Goal: Task Accomplishment & Management: Complete application form

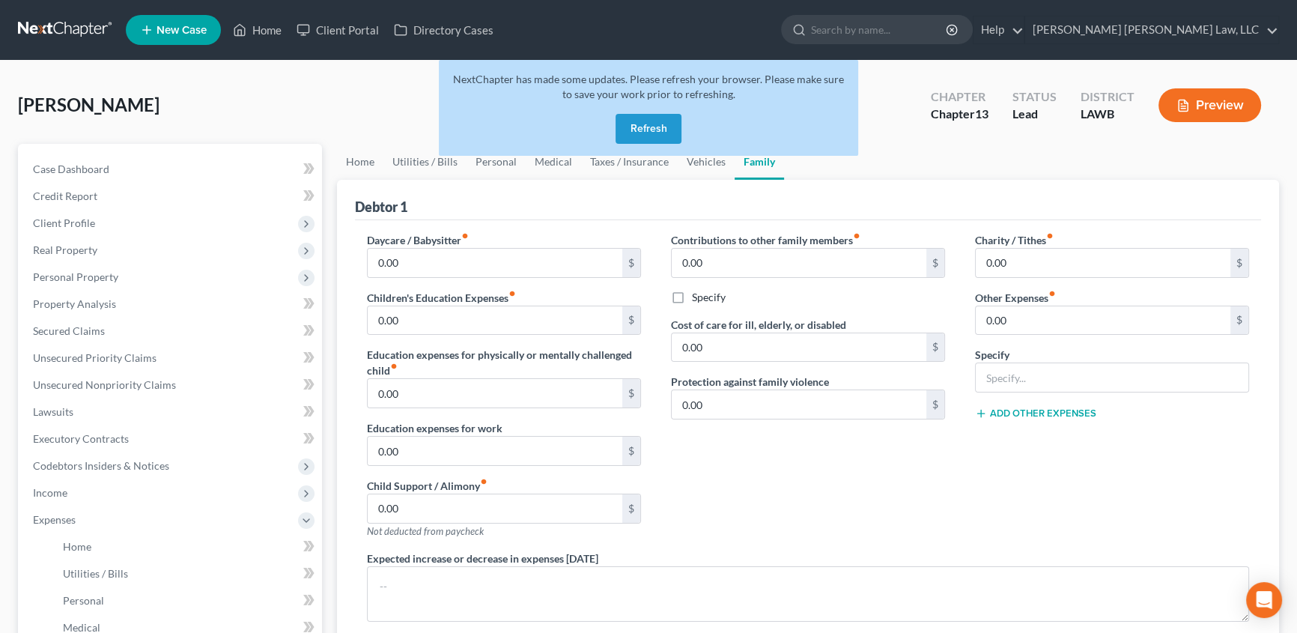
click at [636, 133] on button "Refresh" at bounding box center [649, 129] width 66 height 30
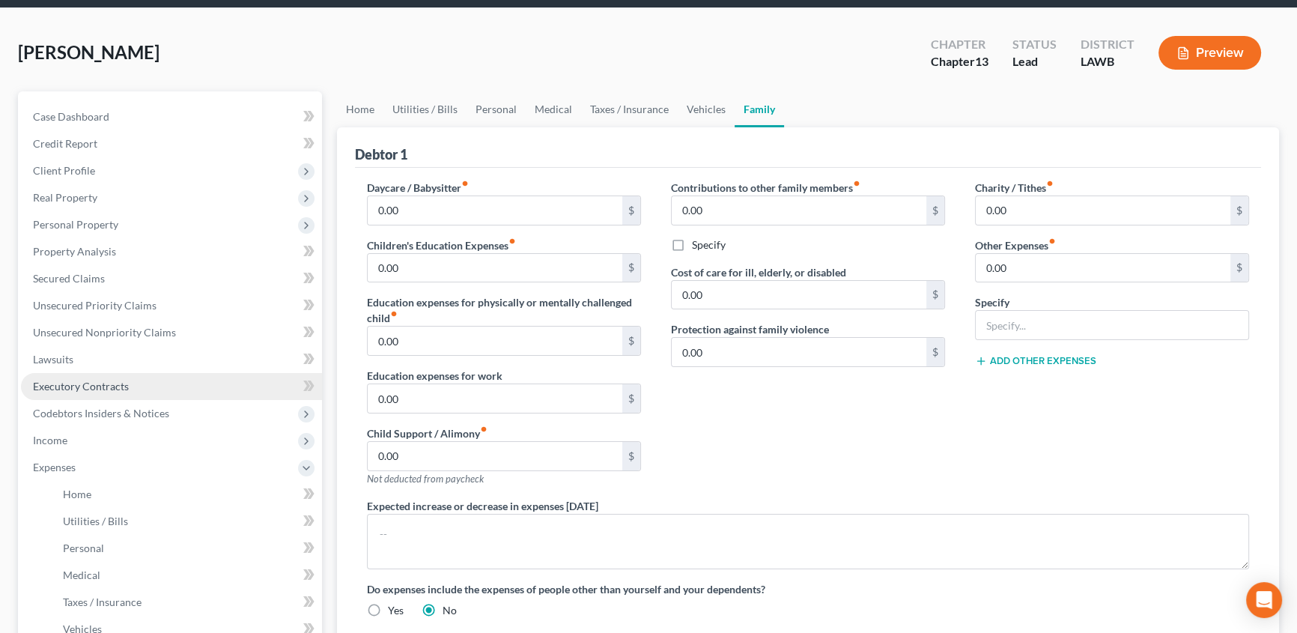
scroll to position [67, 0]
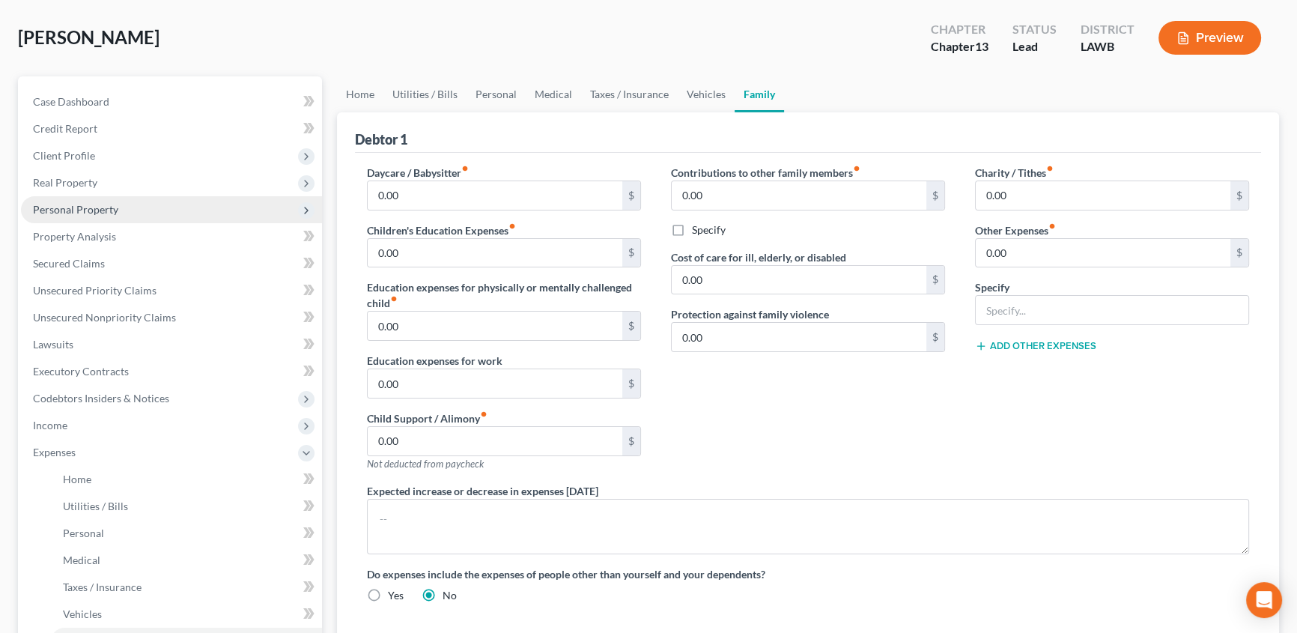
click at [60, 213] on span "Personal Property" at bounding box center [75, 209] width 85 height 13
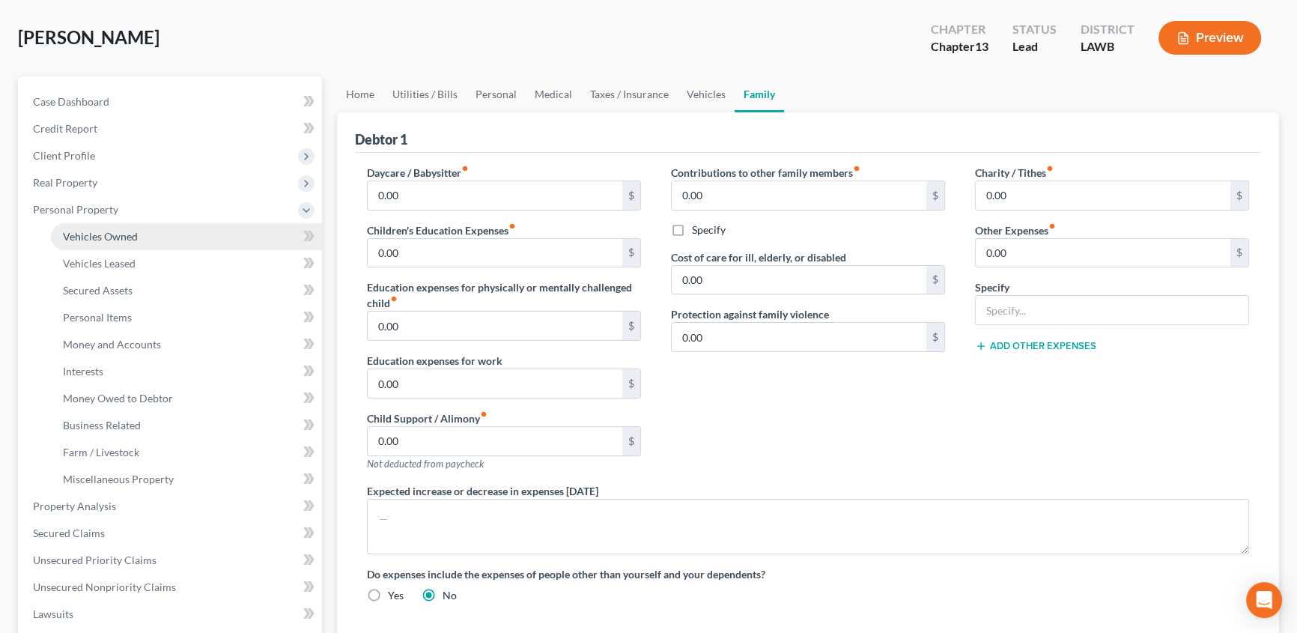
click at [85, 225] on link "Vehicles Owned" at bounding box center [186, 236] width 271 height 27
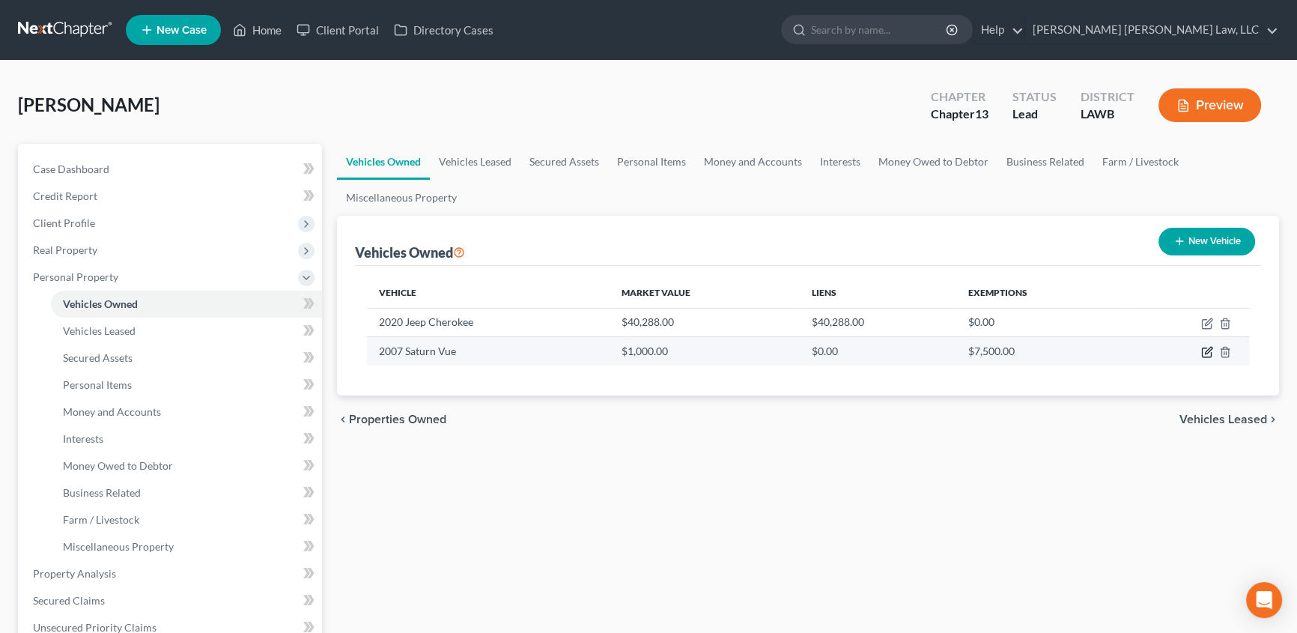
click at [1206, 353] on icon "button" at bounding box center [1208, 350] width 7 height 7
select select "0"
select select "19"
select select "4"
select select "0"
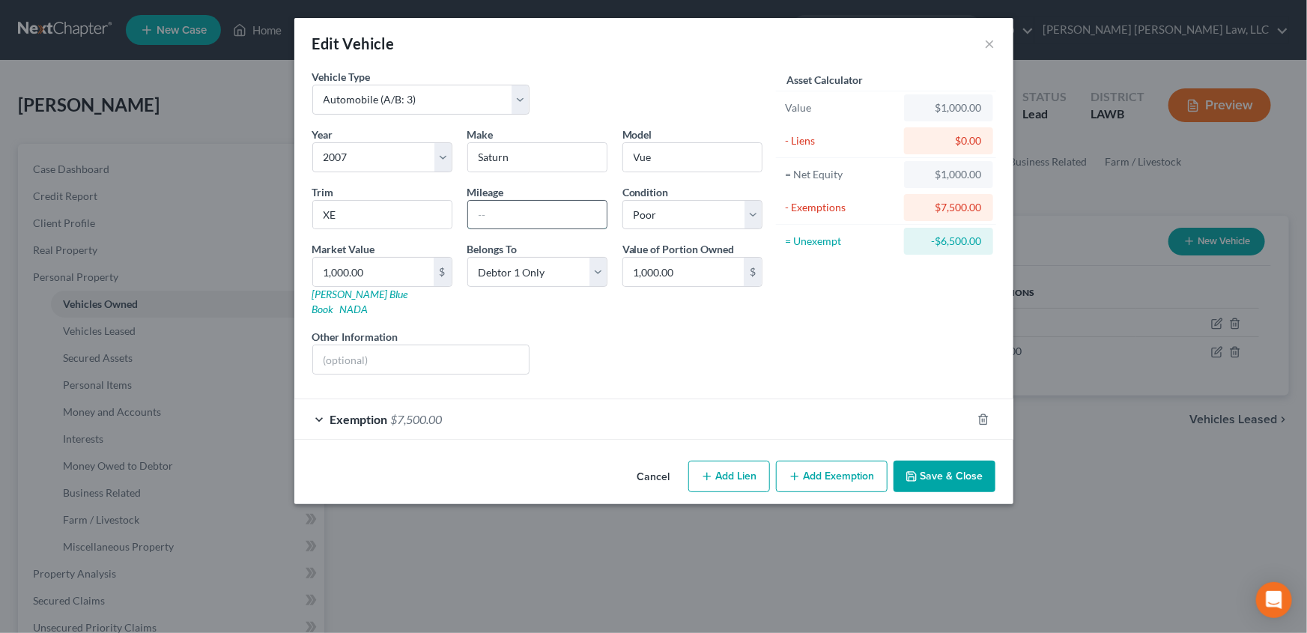
click at [479, 218] on input "text" at bounding box center [537, 215] width 139 height 28
click at [572, 212] on input "text" at bounding box center [537, 215] width 139 height 28
type input "201093"
click at [969, 461] on button "Save & Close" at bounding box center [944, 476] width 102 height 31
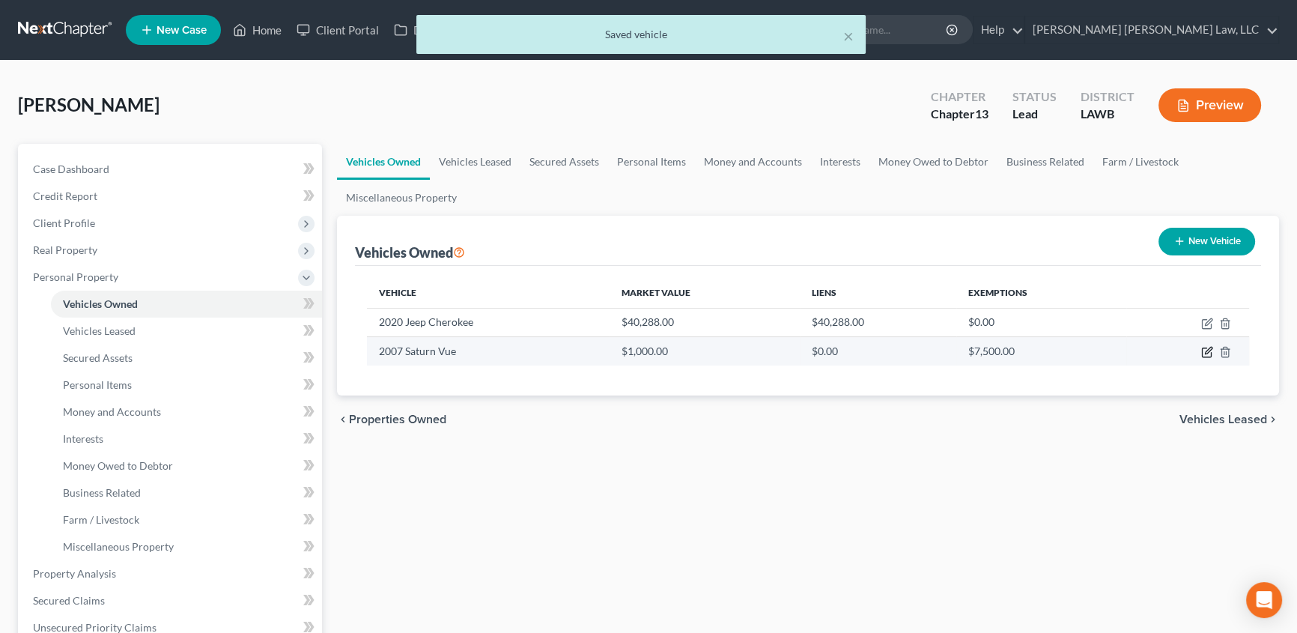
click at [1204, 351] on icon "button" at bounding box center [1207, 352] width 12 height 12
select select "0"
select select "19"
select select "4"
select select "0"
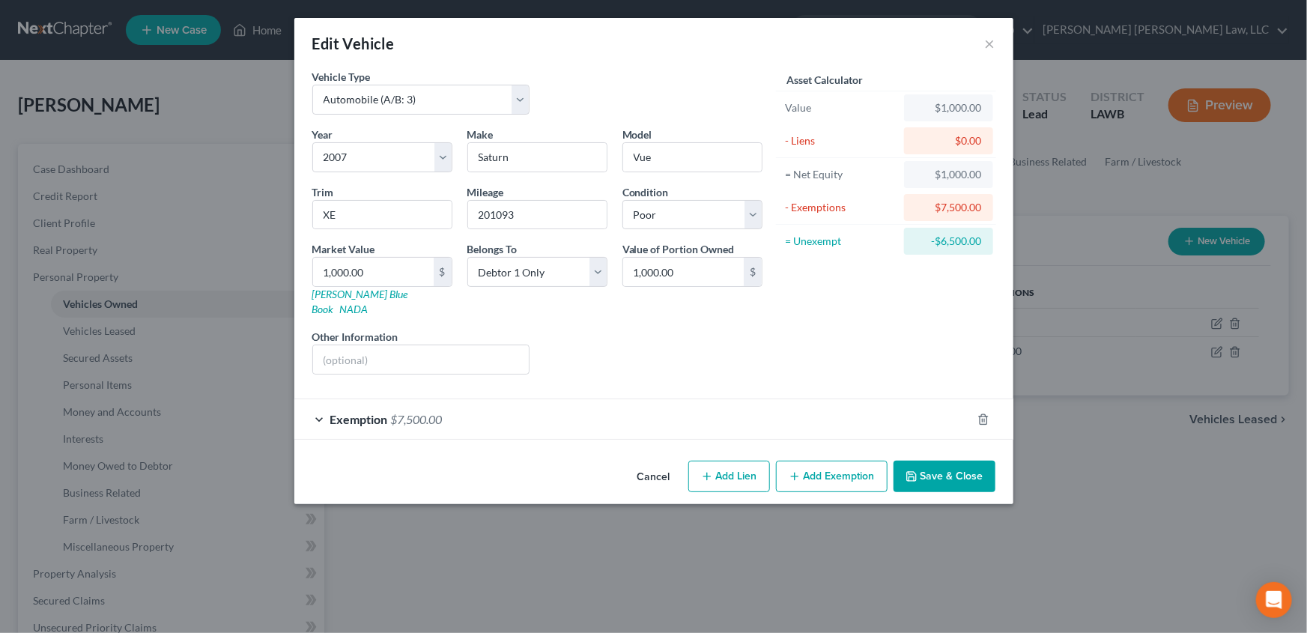
click at [944, 464] on button "Save & Close" at bounding box center [944, 476] width 102 height 31
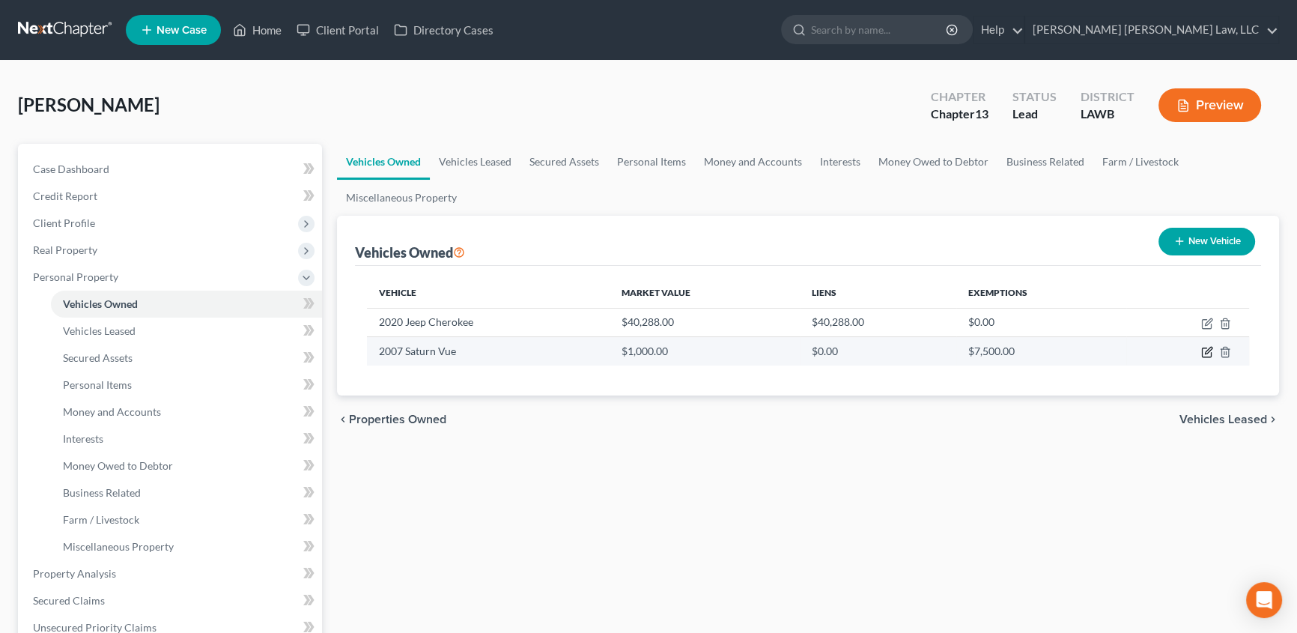
drag, startPoint x: 1210, startPoint y: 351, endPoint x: 1167, endPoint y: 351, distance: 42.7
click at [1210, 351] on icon "button" at bounding box center [1207, 352] width 12 height 12
select select "0"
select select "19"
select select "4"
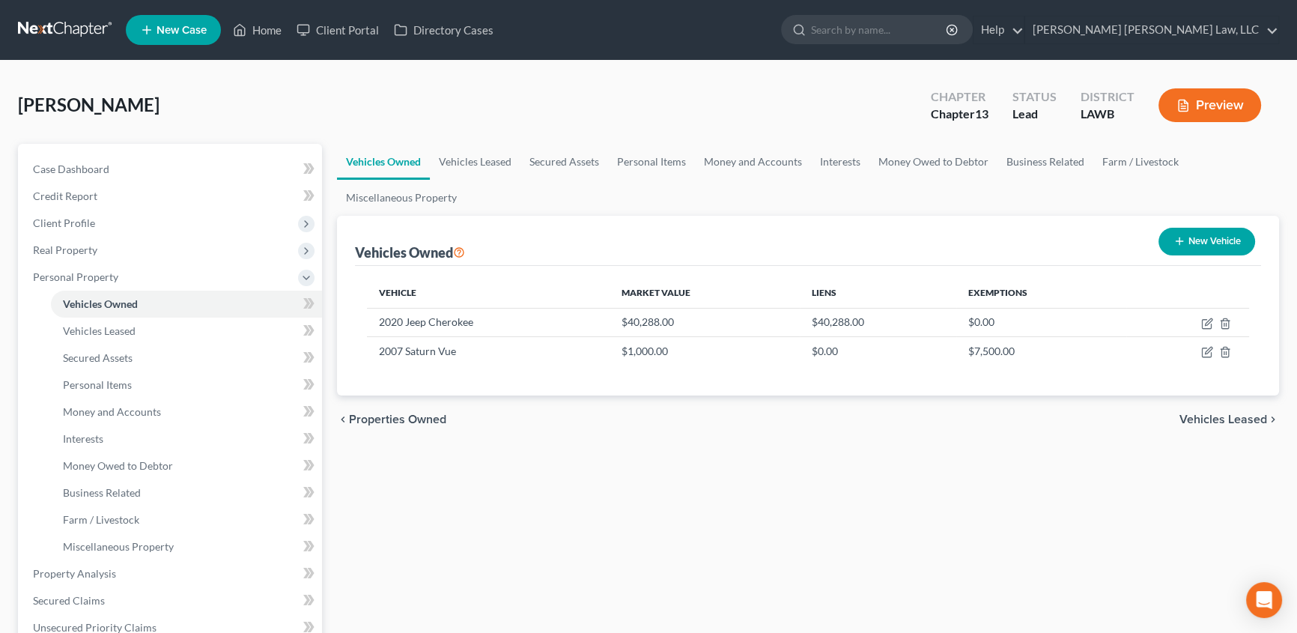
select select "0"
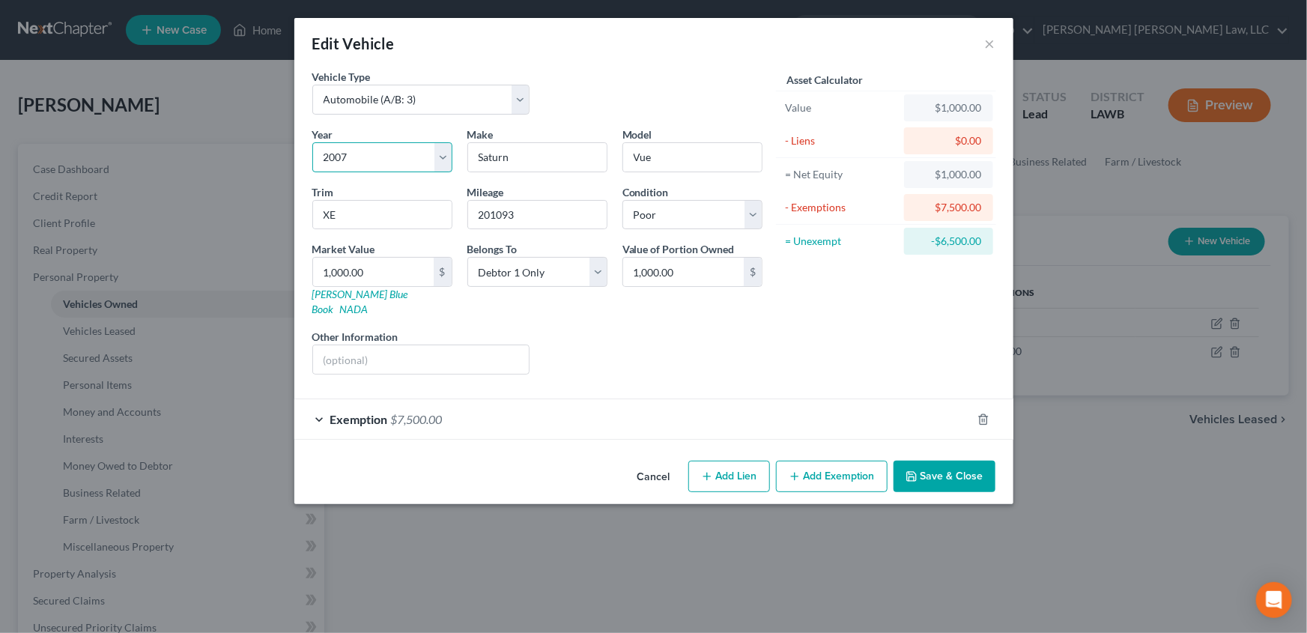
click at [449, 158] on select "Select 2026 2025 2024 2023 2022 2021 2020 2019 2018 2017 2016 2015 2014 2013 20…" at bounding box center [382, 157] width 140 height 30
select select "18"
click at [312, 142] on select "Select 2026 2025 2024 2023 2022 2021 2020 2019 2018 2017 2016 2015 2014 2013 20…" at bounding box center [382, 157] width 140 height 30
click at [377, 274] on input "1,000.00" at bounding box center [373, 272] width 121 height 28
type input "2"
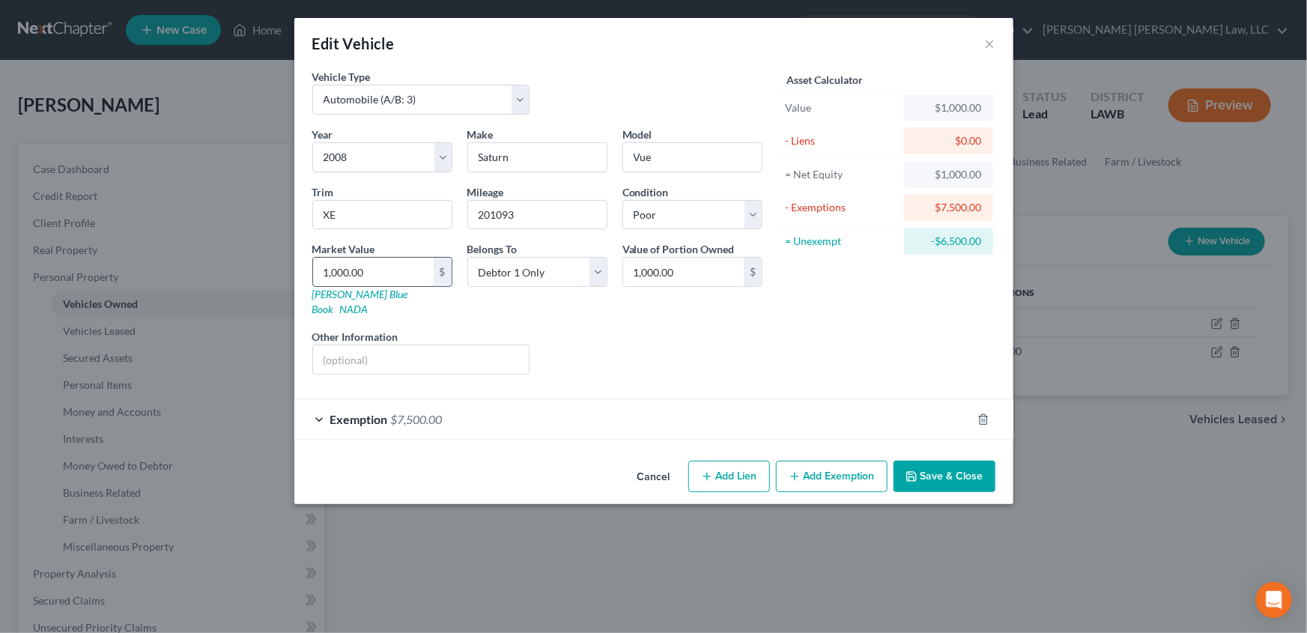
type input "2.00"
type input "28"
type input "28.00"
type input "285"
type input "285.00"
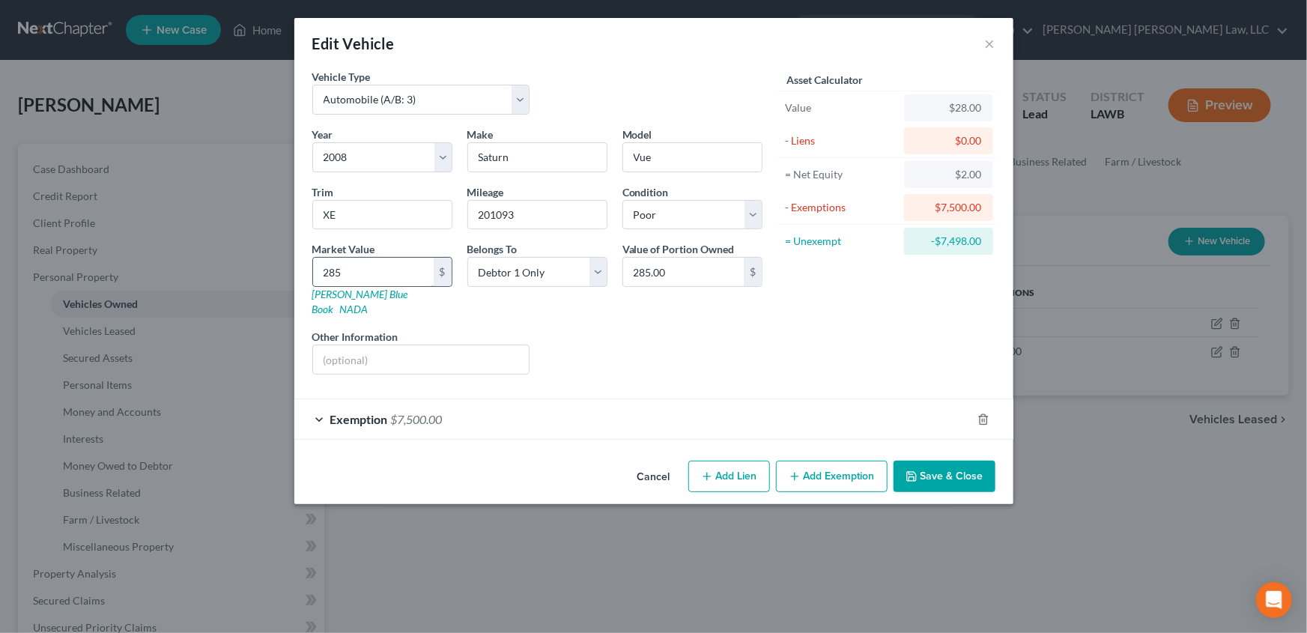
type input "2850"
type input "2,850.00"
click at [936, 461] on button "Save & Close" at bounding box center [944, 476] width 102 height 31
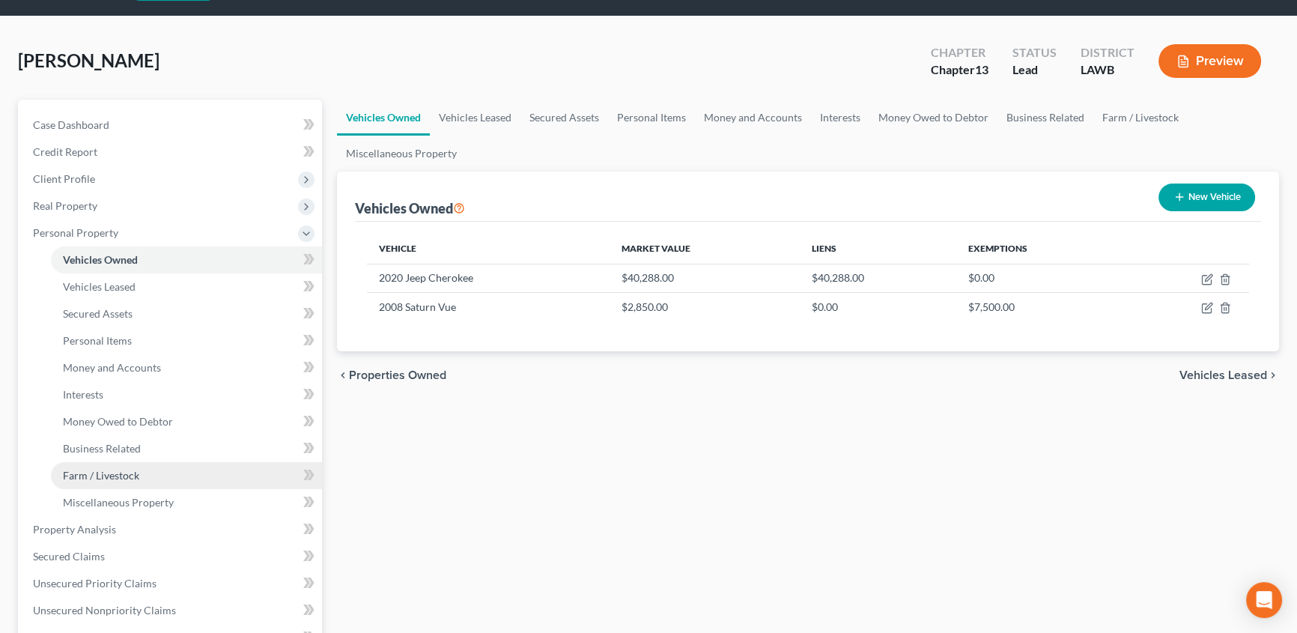
scroll to position [67, 0]
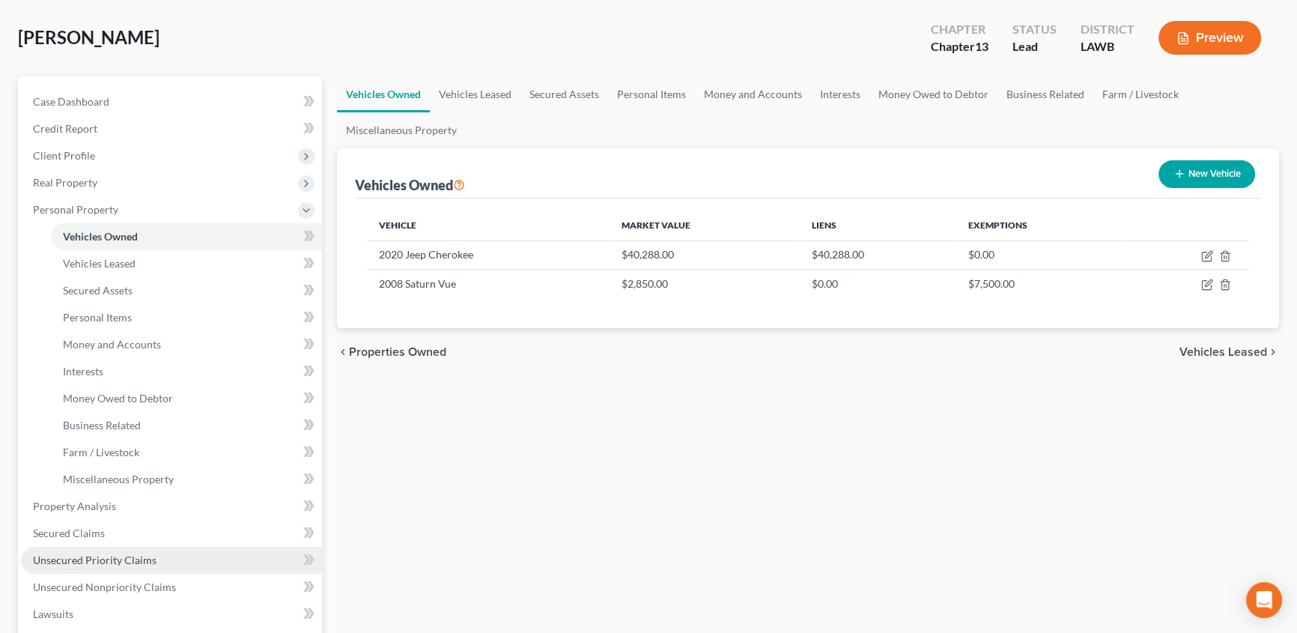
click at [70, 558] on span "Unsecured Priority Claims" at bounding box center [95, 559] width 124 height 13
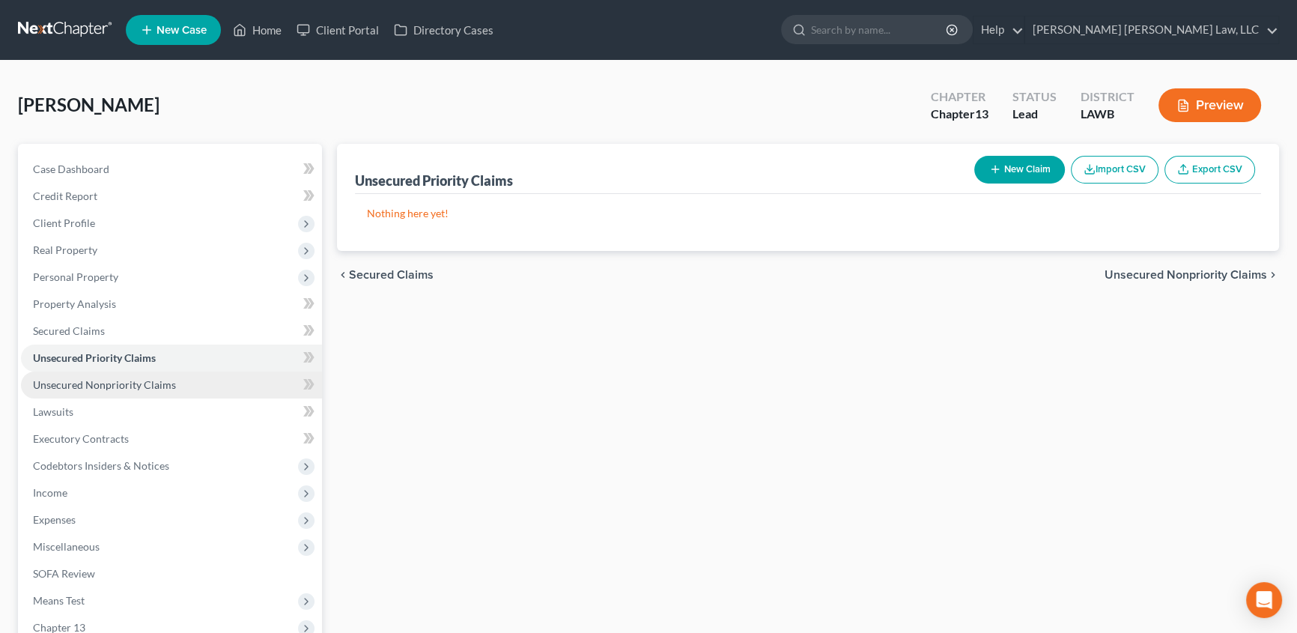
click at [97, 380] on span "Unsecured Nonpriority Claims" at bounding box center [104, 384] width 143 height 13
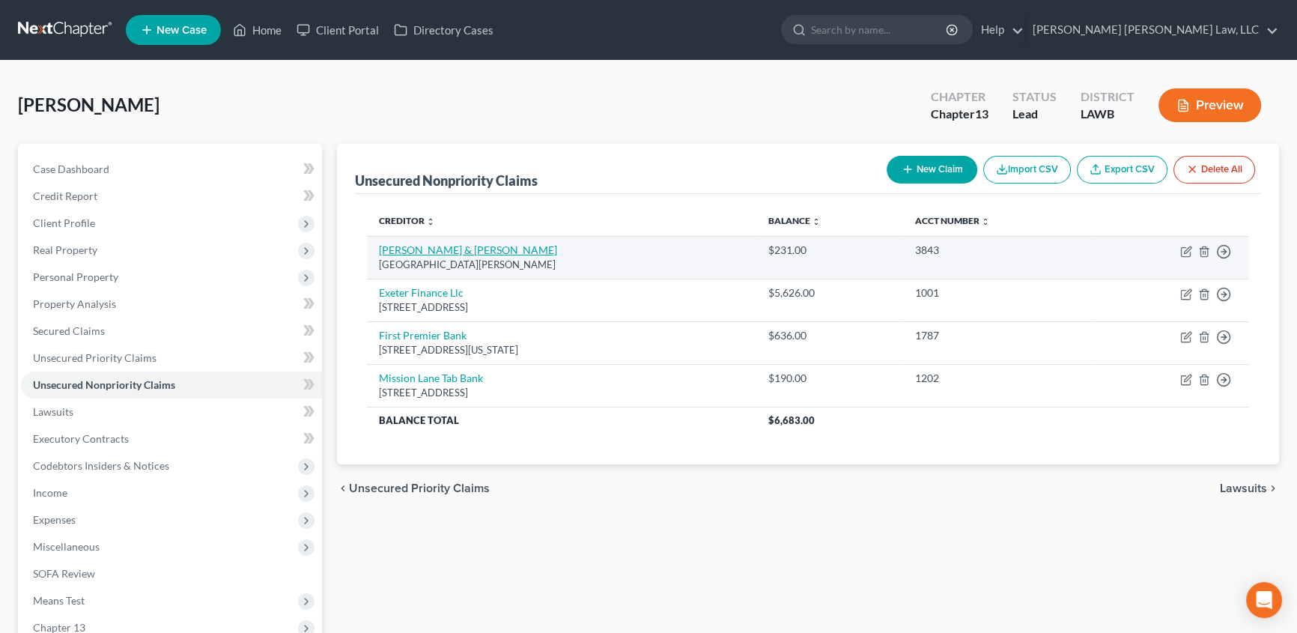
click at [416, 247] on link "[PERSON_NAME] & [PERSON_NAME]" at bounding box center [468, 249] width 178 height 13
select select "4"
select select "1"
select select "0"
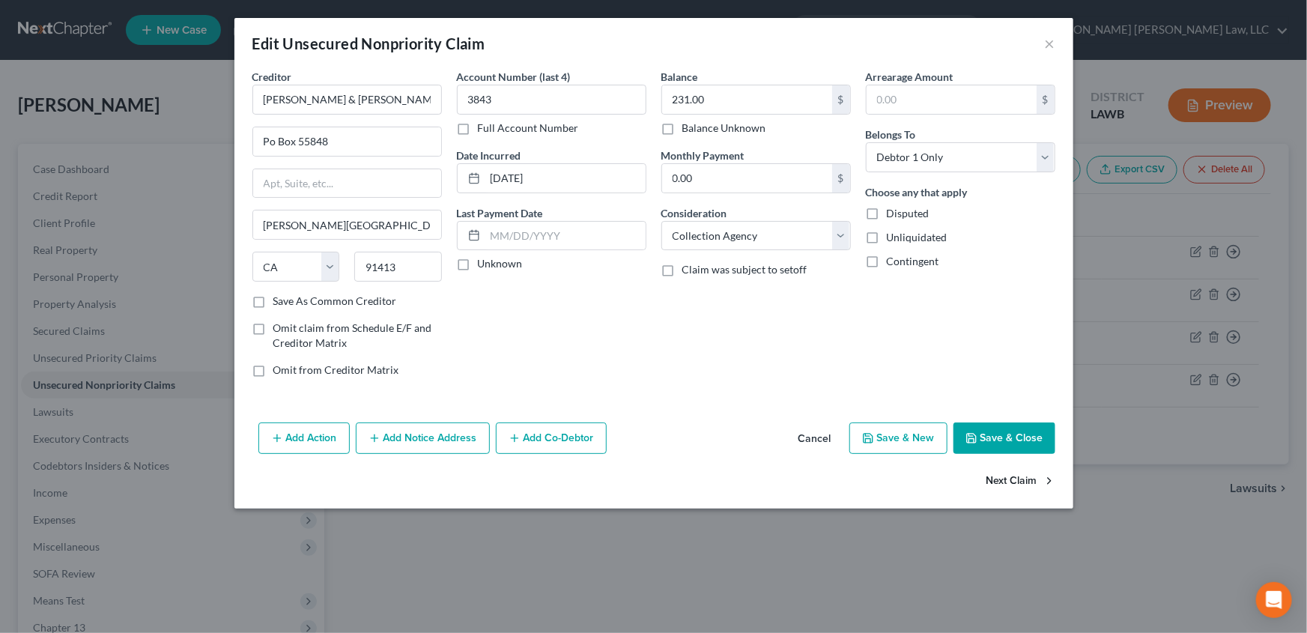
click at [1015, 478] on button "Next Claim" at bounding box center [1020, 481] width 69 height 31
select select "45"
select select "0"
click at [682, 247] on select "Select Cable / Satellite Services Collection Agency Credit Card Debt Debt Couns…" at bounding box center [755, 236] width 189 height 30
select select "4"
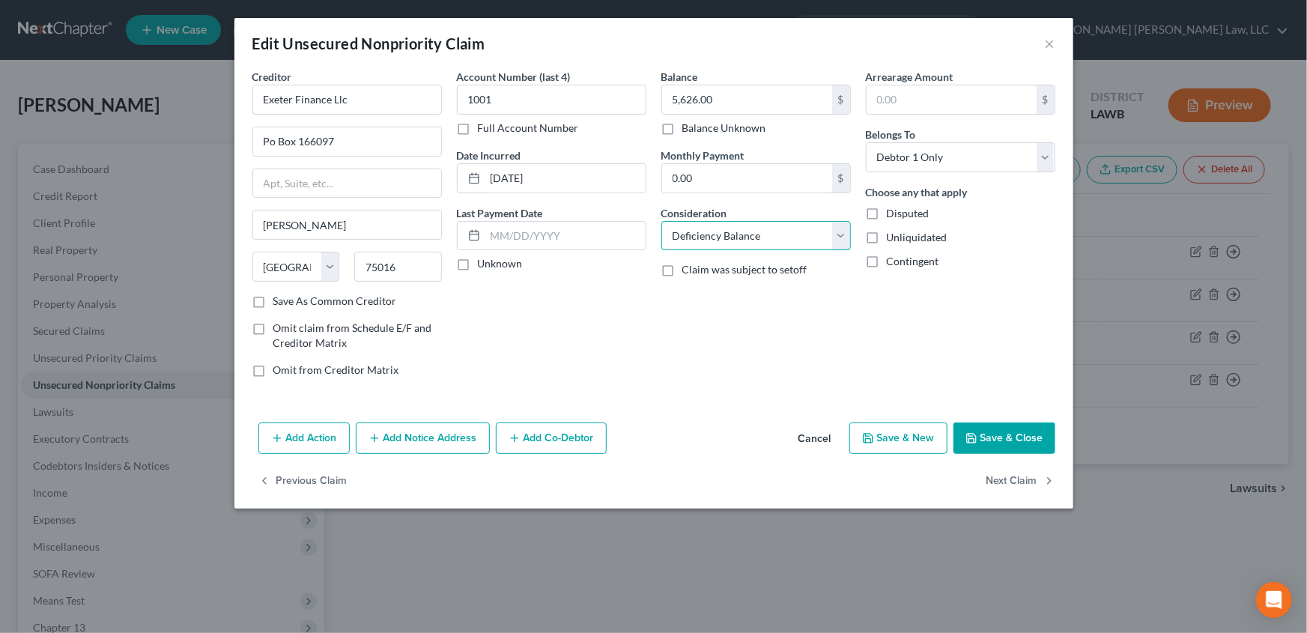
click at [661, 221] on select "Select Cable / Satellite Services Collection Agency Credit Card Debt Debt Couns…" at bounding box center [755, 236] width 189 height 30
click at [994, 481] on button "Next Claim" at bounding box center [1020, 481] width 69 height 31
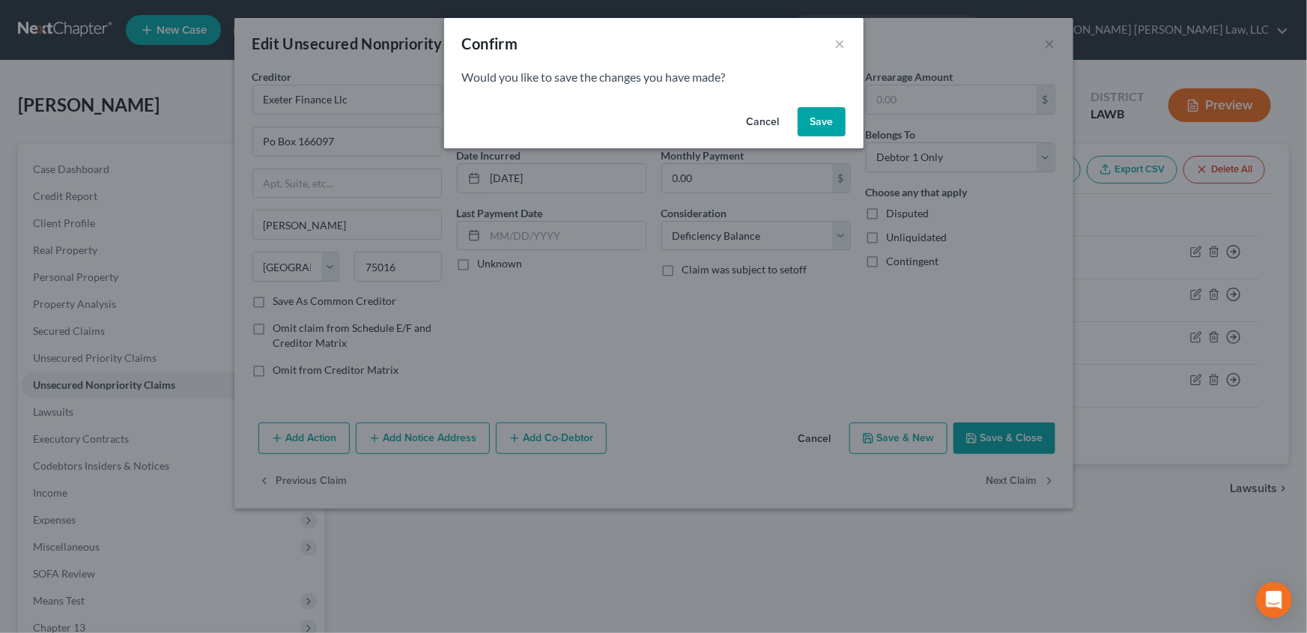
click at [831, 123] on button "Save" at bounding box center [821, 122] width 48 height 30
select select "43"
select select "2"
select select "0"
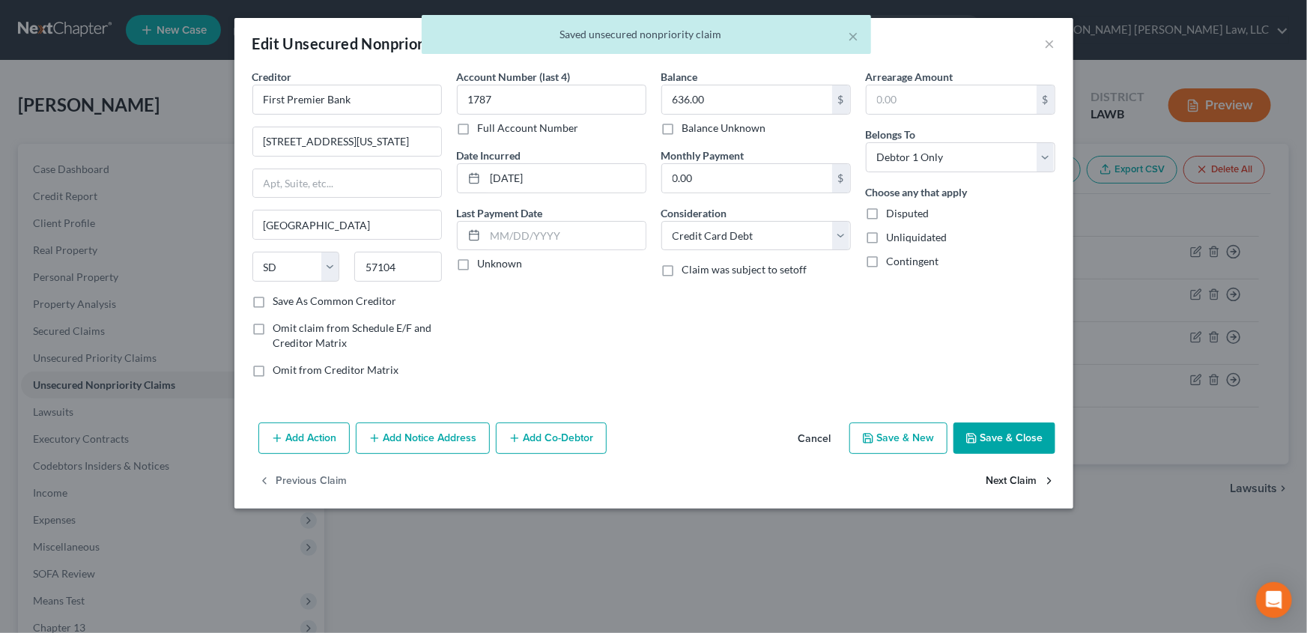
click at [997, 478] on button "Next Claim" at bounding box center [1020, 481] width 69 height 31
select select "48"
select select "2"
select select "0"
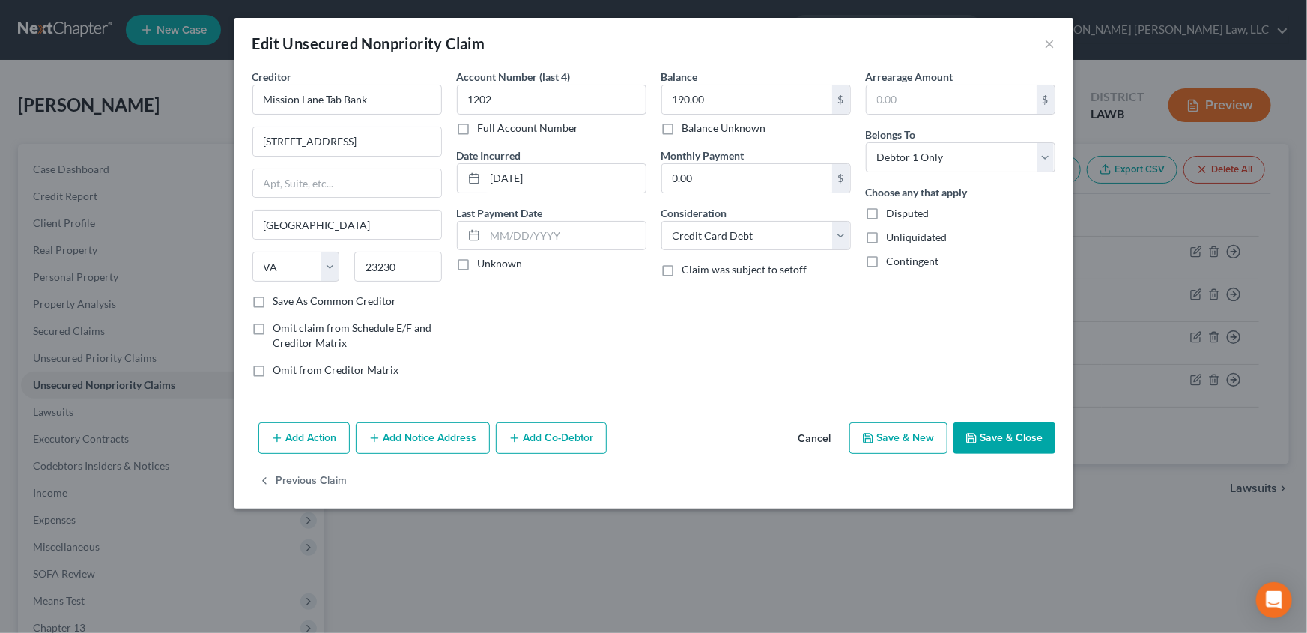
click at [1007, 444] on button "Save & Close" at bounding box center [1004, 437] width 102 height 31
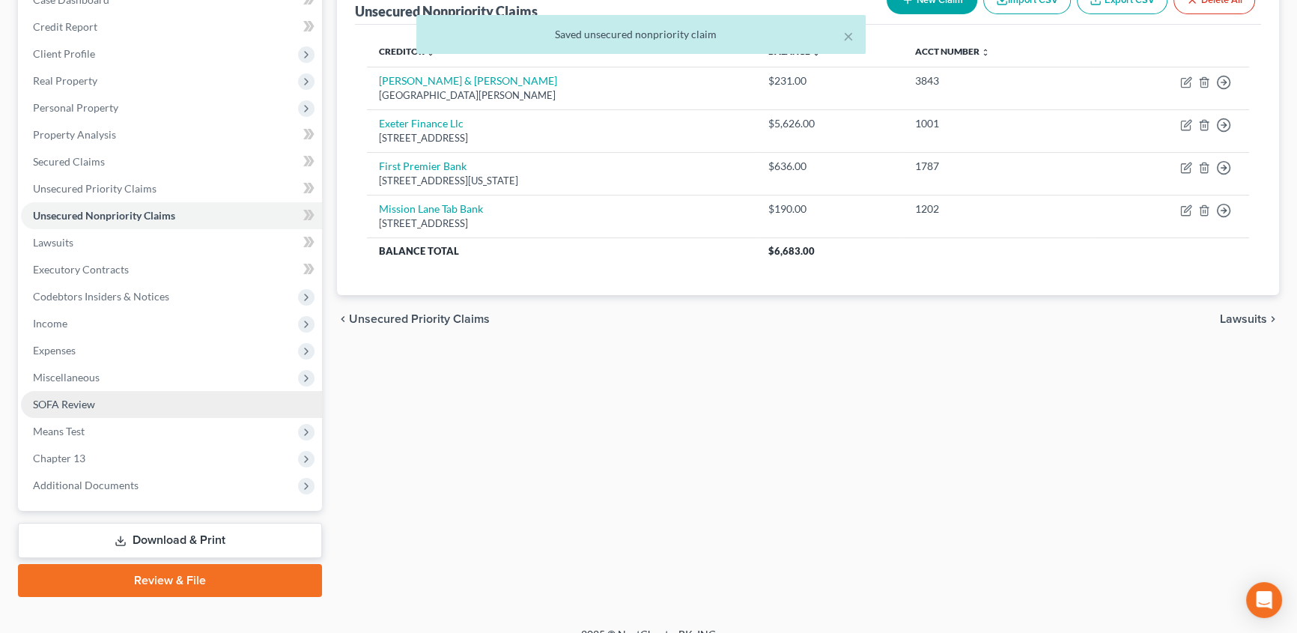
scroll to position [188, 0]
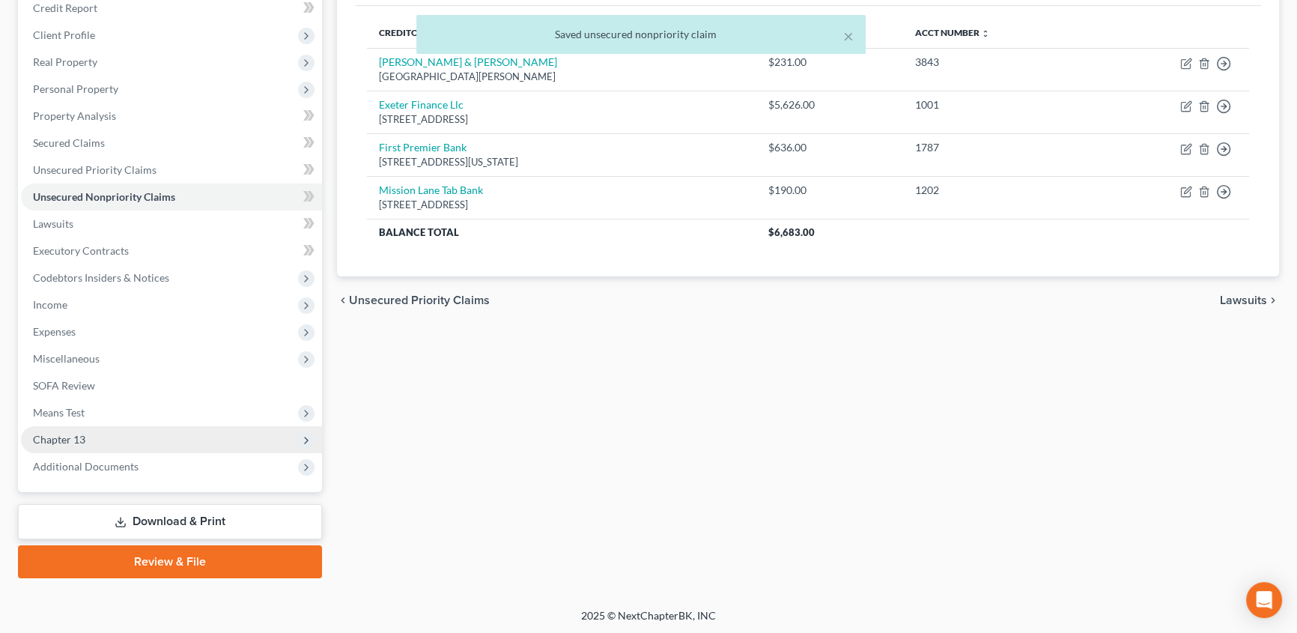
click at [64, 438] on span "Chapter 13" at bounding box center [59, 439] width 52 height 13
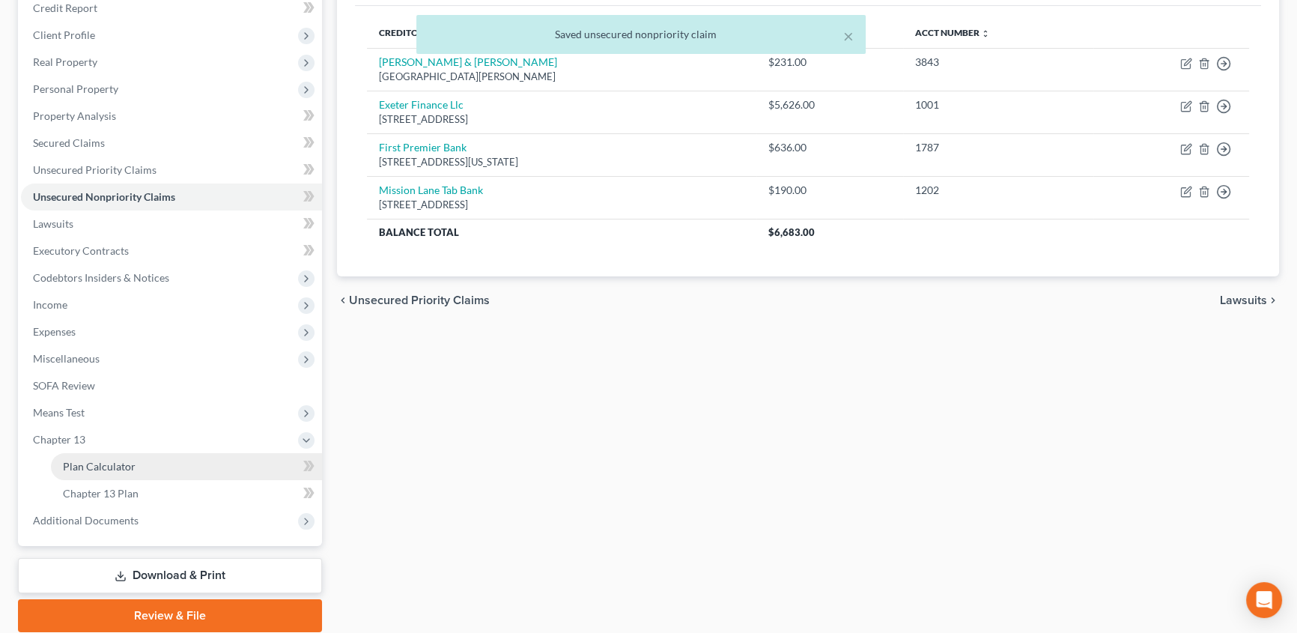
click at [71, 460] on span "Plan Calculator" at bounding box center [99, 466] width 73 height 13
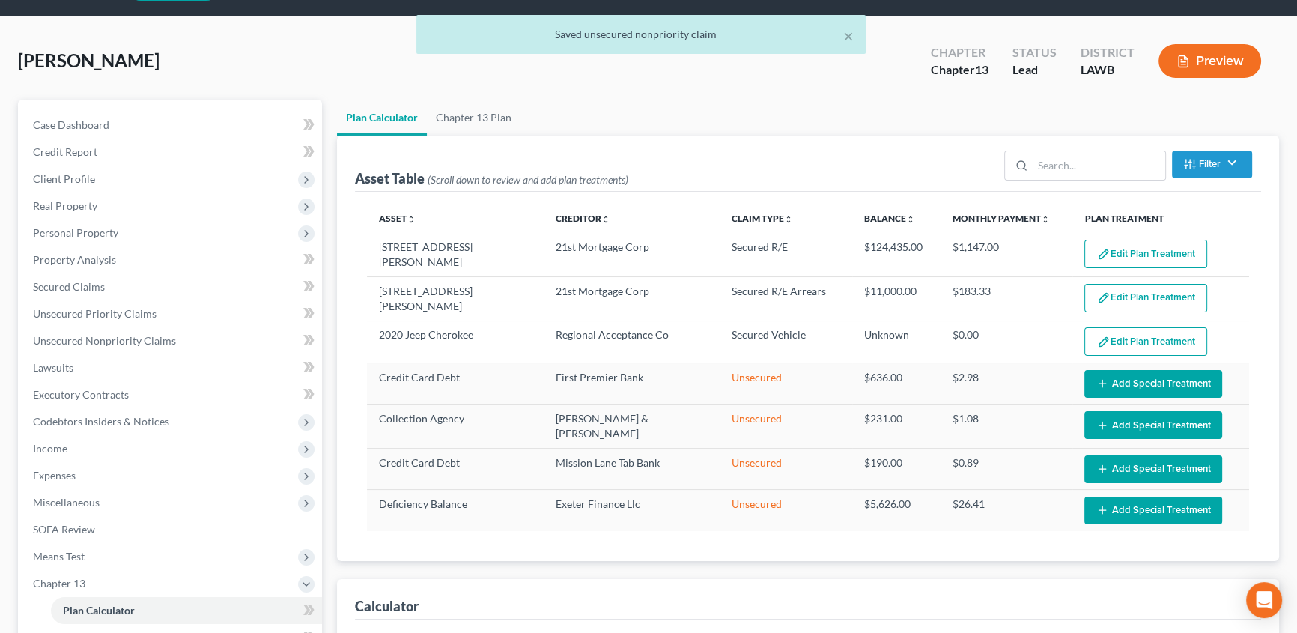
scroll to position [67, 0]
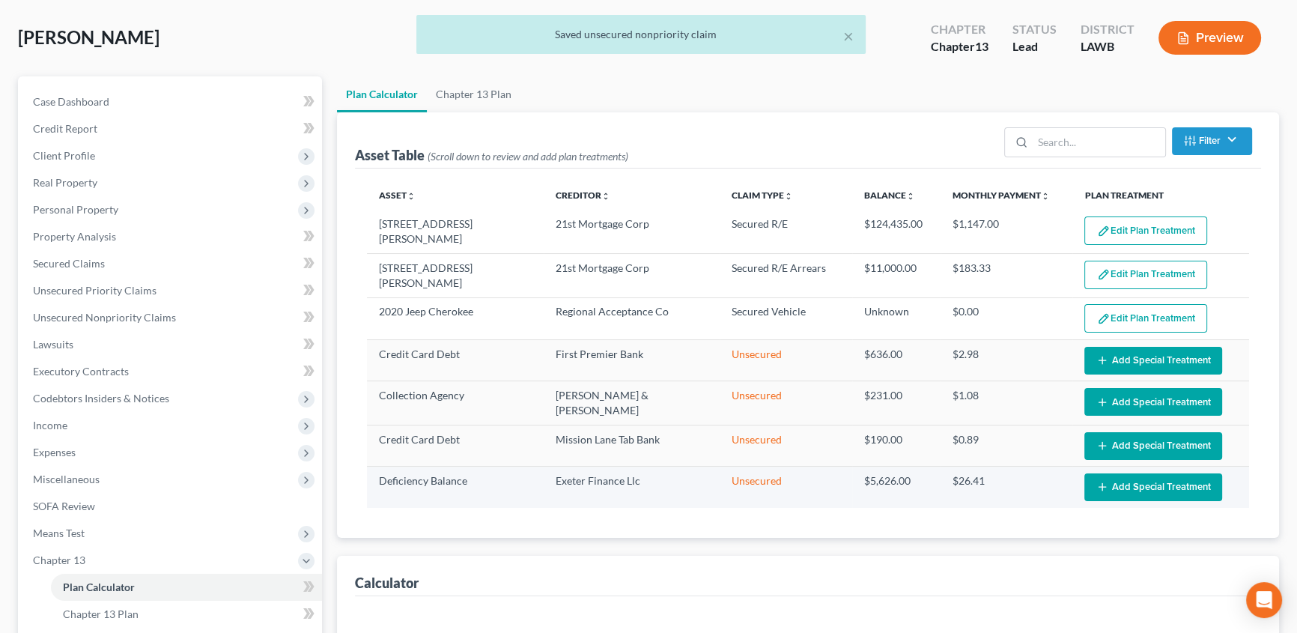
select select "59"
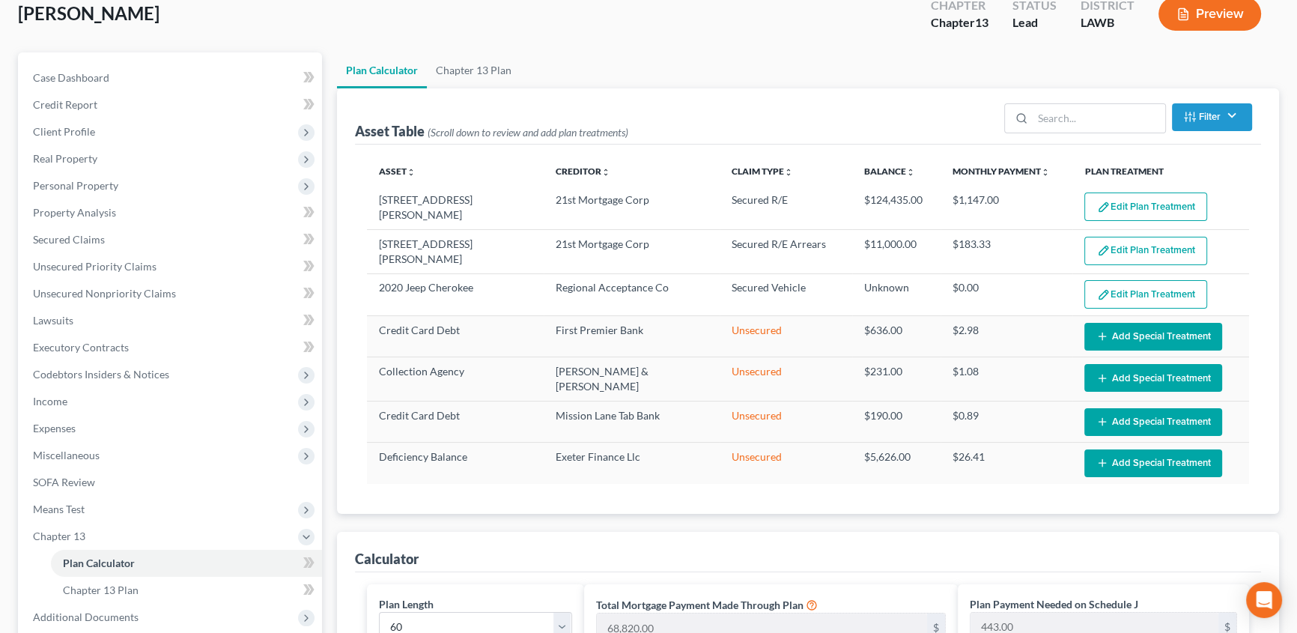
scroll to position [0, 0]
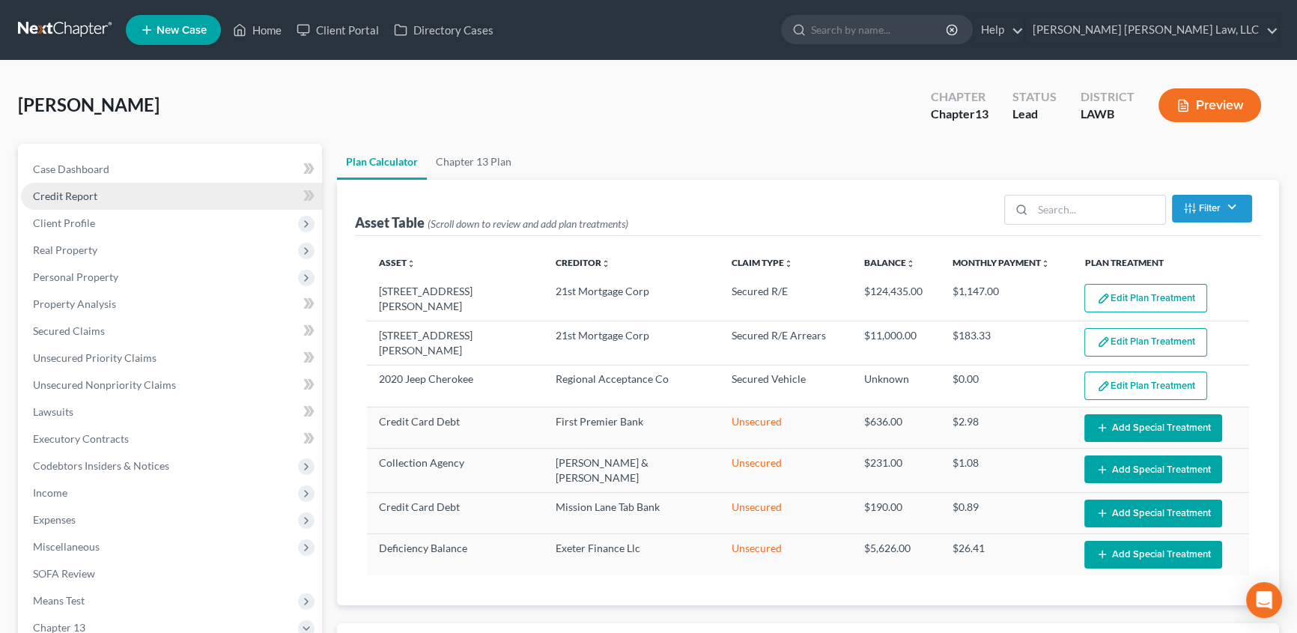
click at [51, 195] on span "Credit Report" at bounding box center [65, 195] width 64 height 13
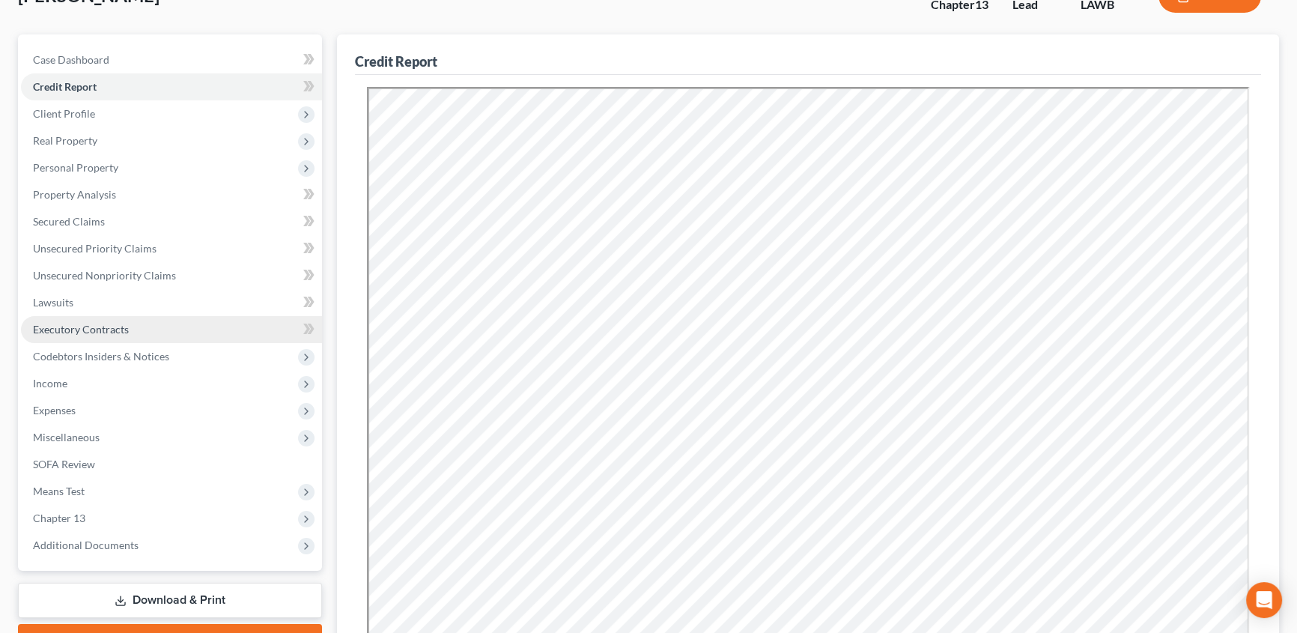
scroll to position [136, 0]
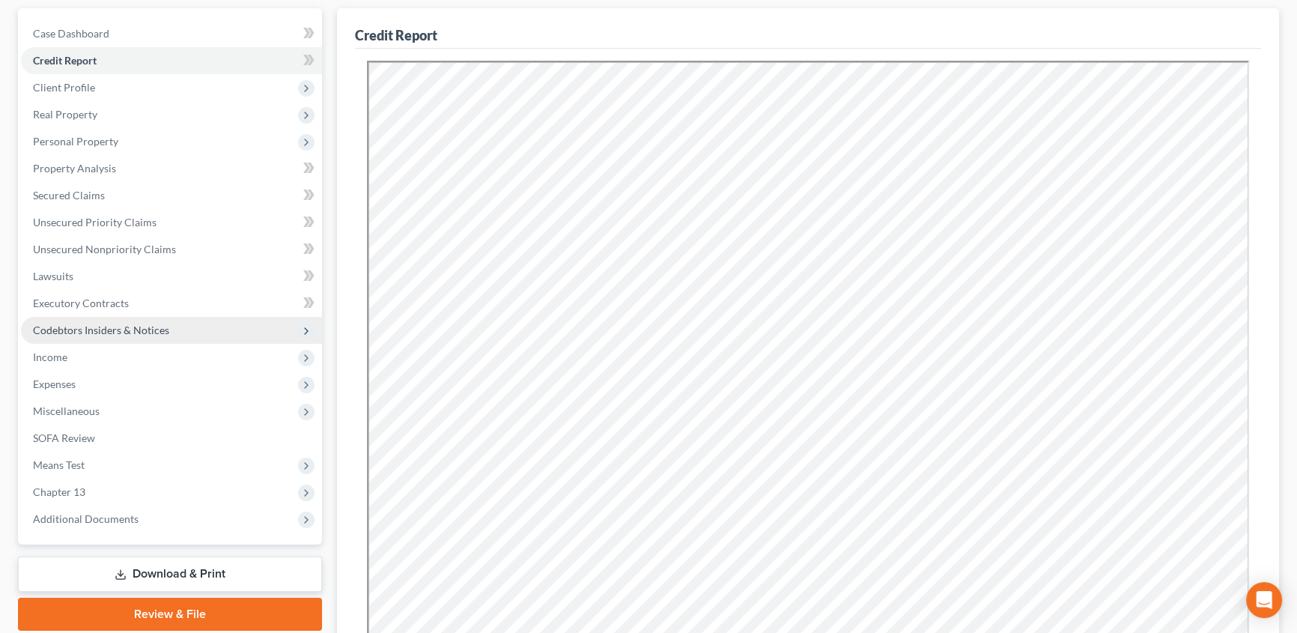
click at [154, 324] on span "Codebtors Insiders & Notices" at bounding box center [101, 329] width 136 height 13
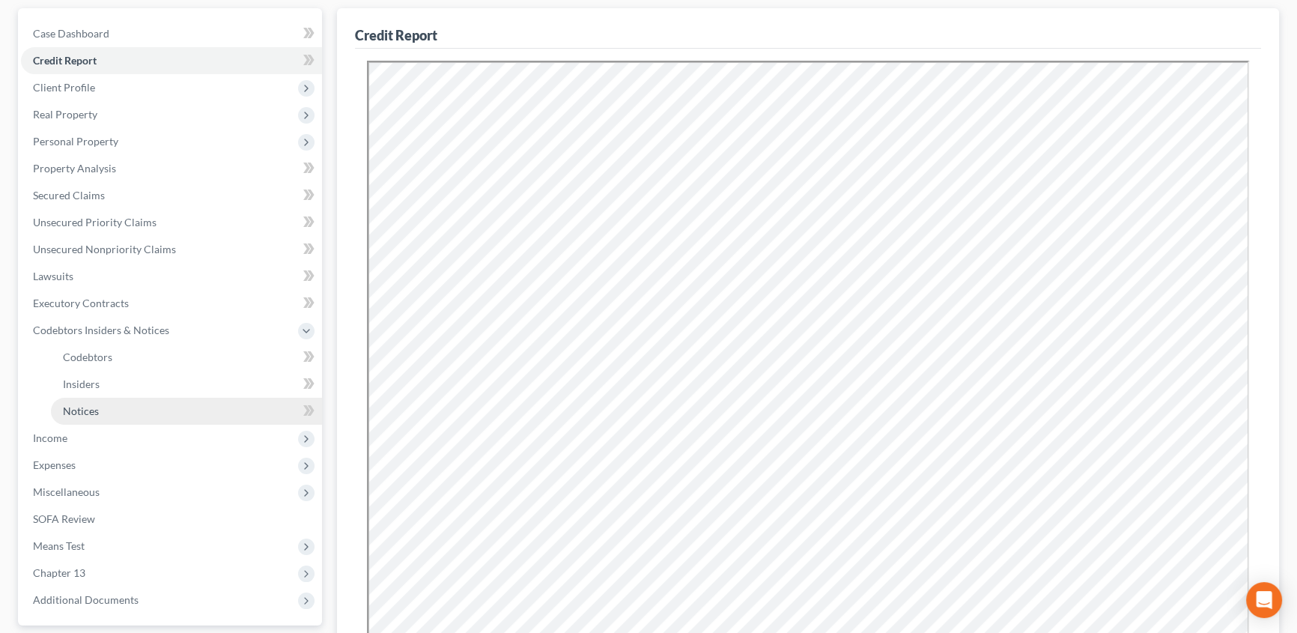
click at [125, 404] on link "Notices" at bounding box center [186, 411] width 271 height 27
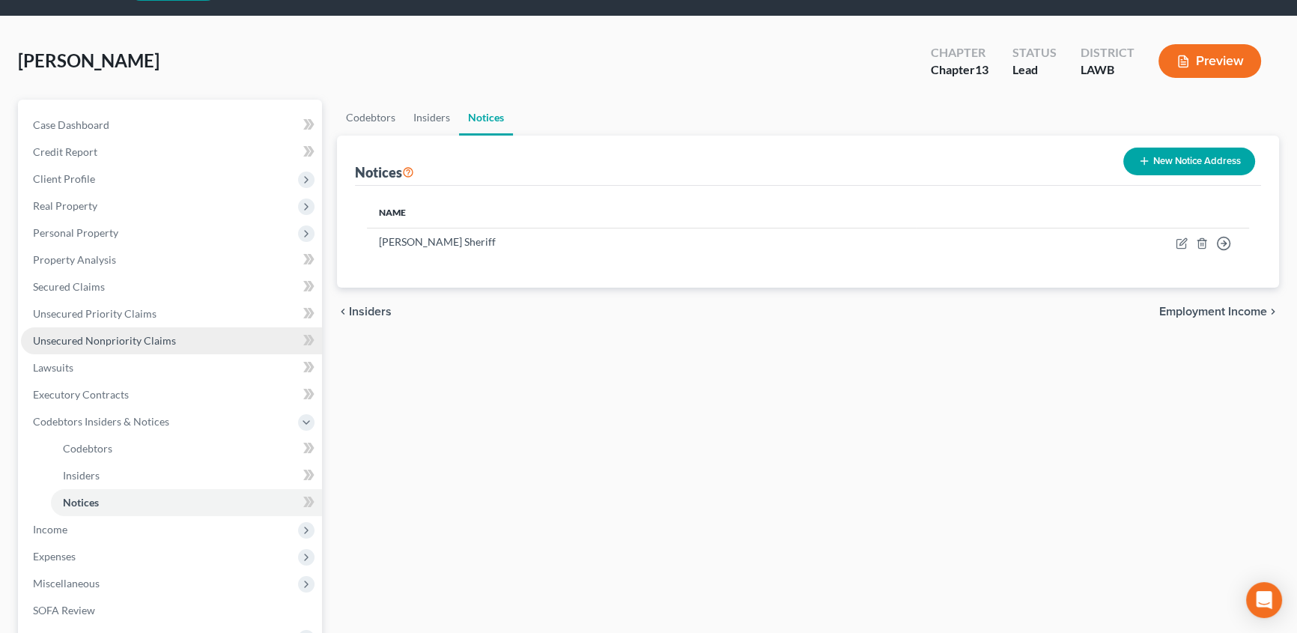
scroll to position [67, 0]
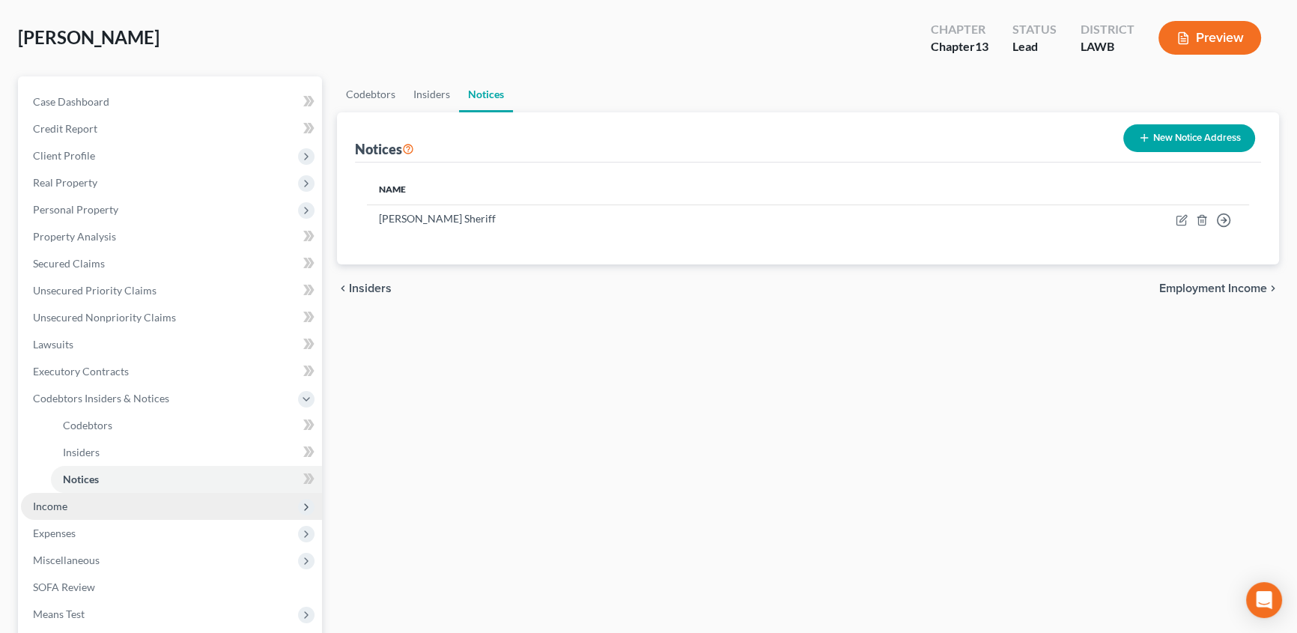
click at [46, 500] on span "Income" at bounding box center [50, 505] width 34 height 13
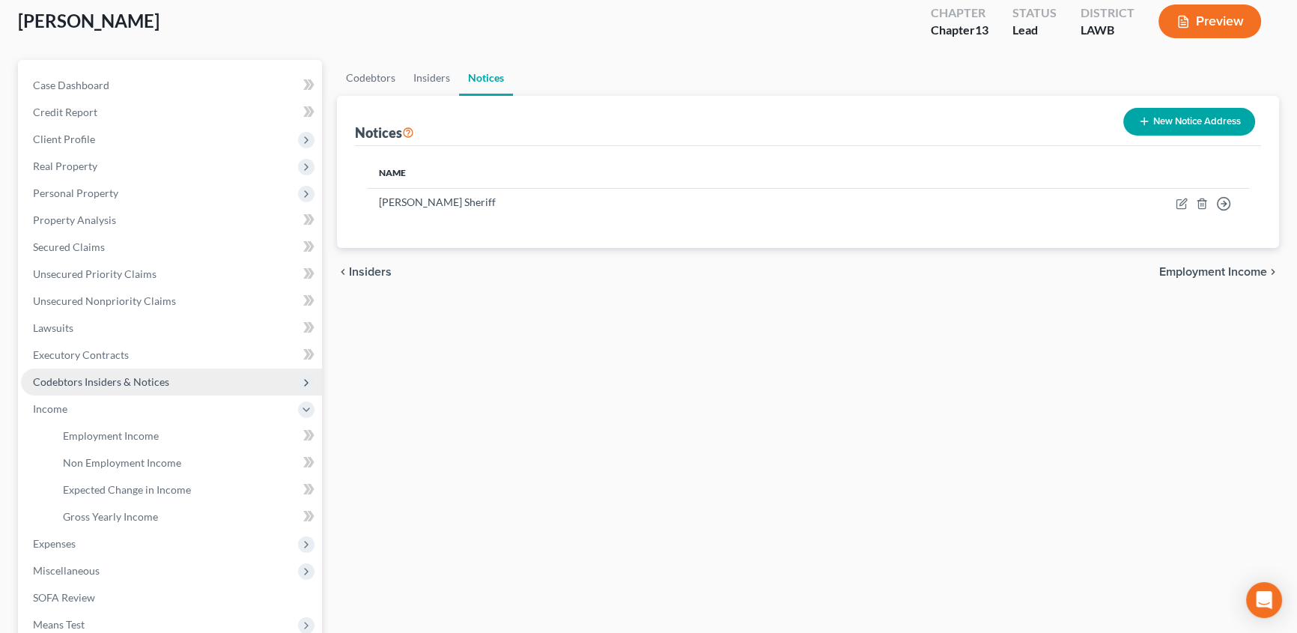
scroll to position [204, 0]
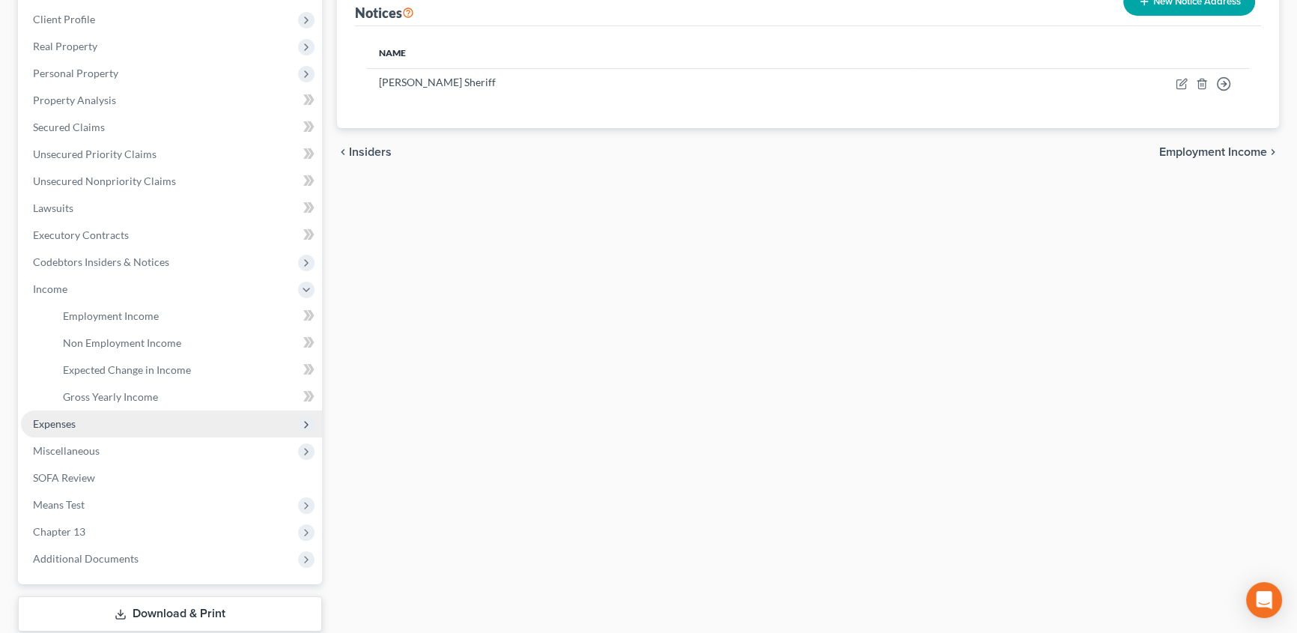
click at [73, 414] on span "Expenses" at bounding box center [171, 423] width 301 height 27
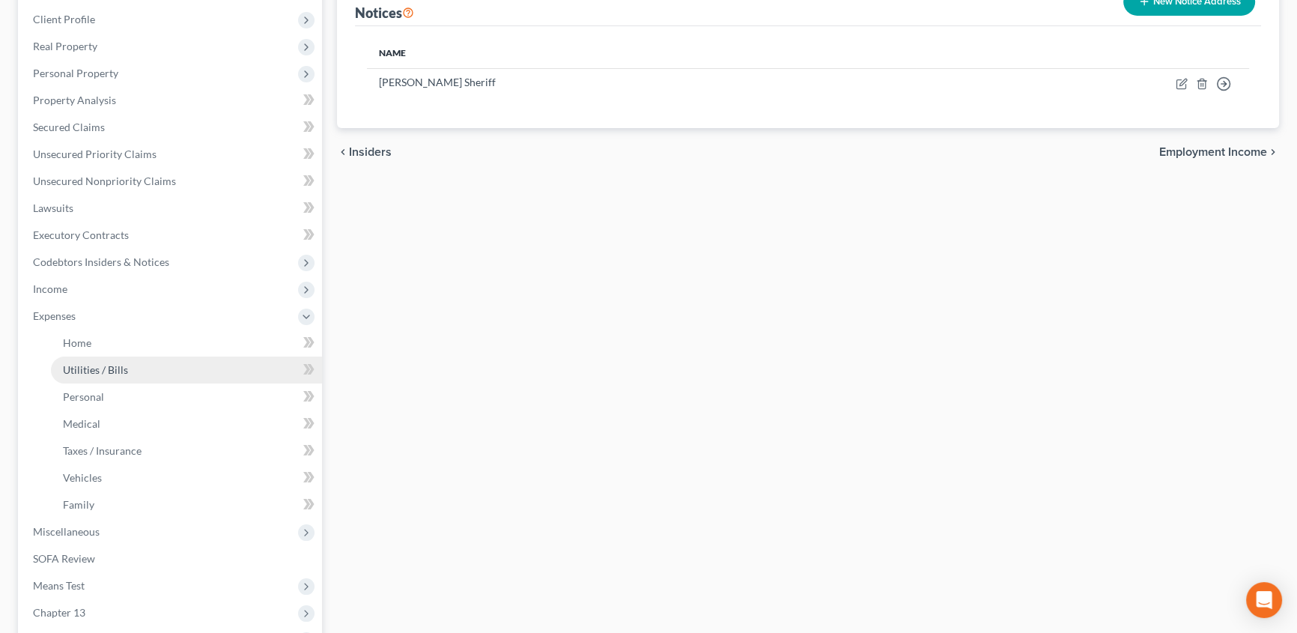
click at [97, 365] on span "Utilities / Bills" at bounding box center [95, 369] width 65 height 13
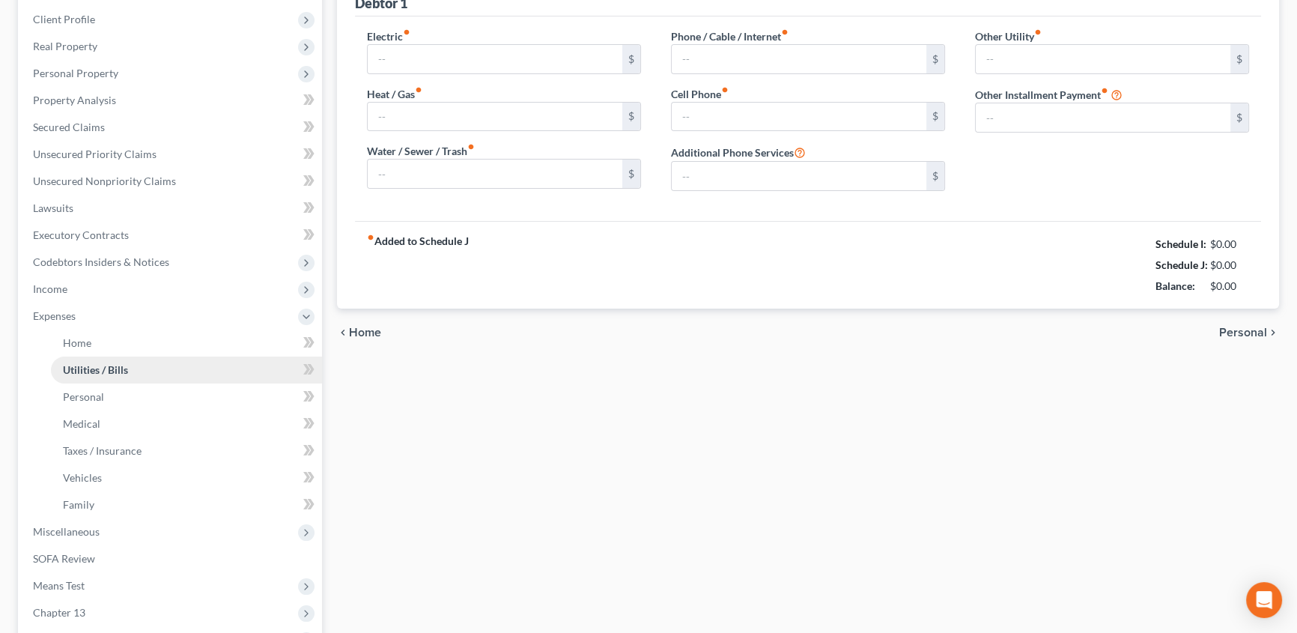
scroll to position [2, 0]
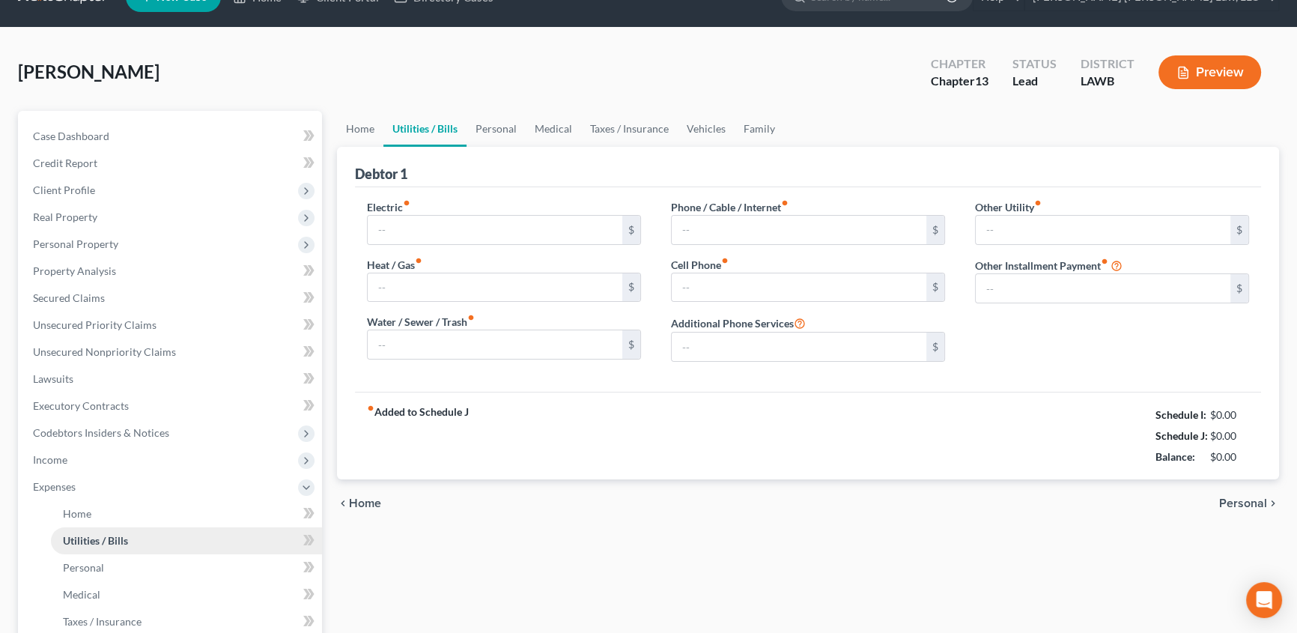
type input "195.00"
type input "0.00"
type input "40.00"
type input "0.00"
type input "115.00"
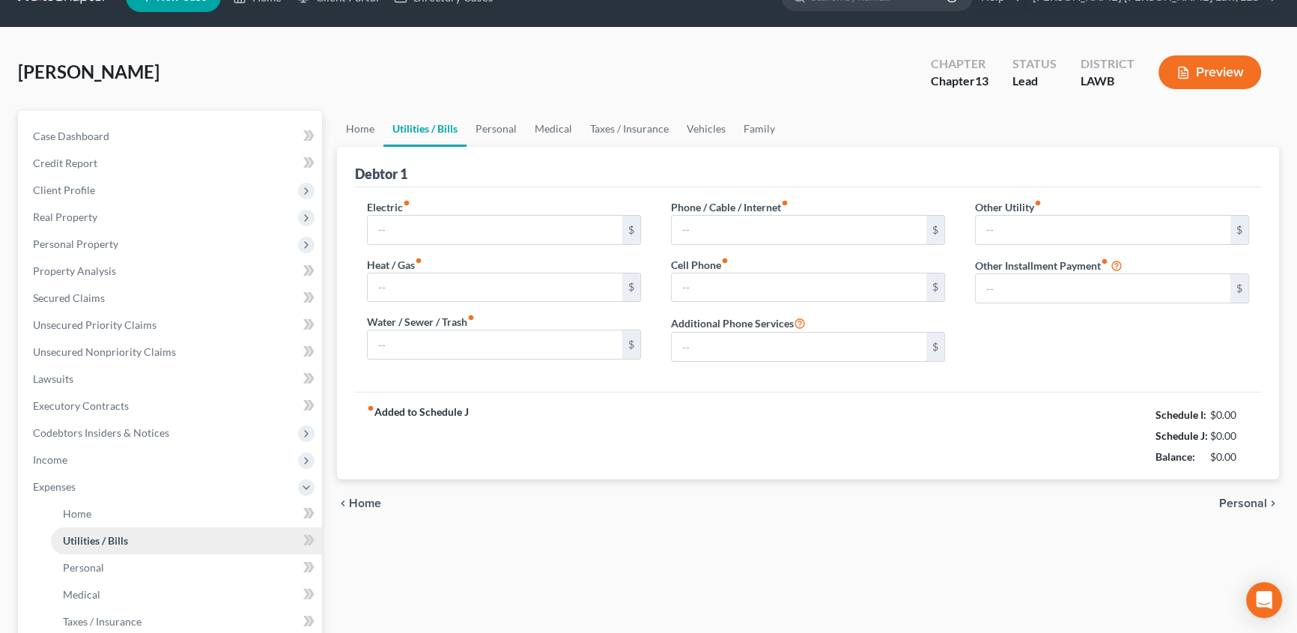
type input "0.00"
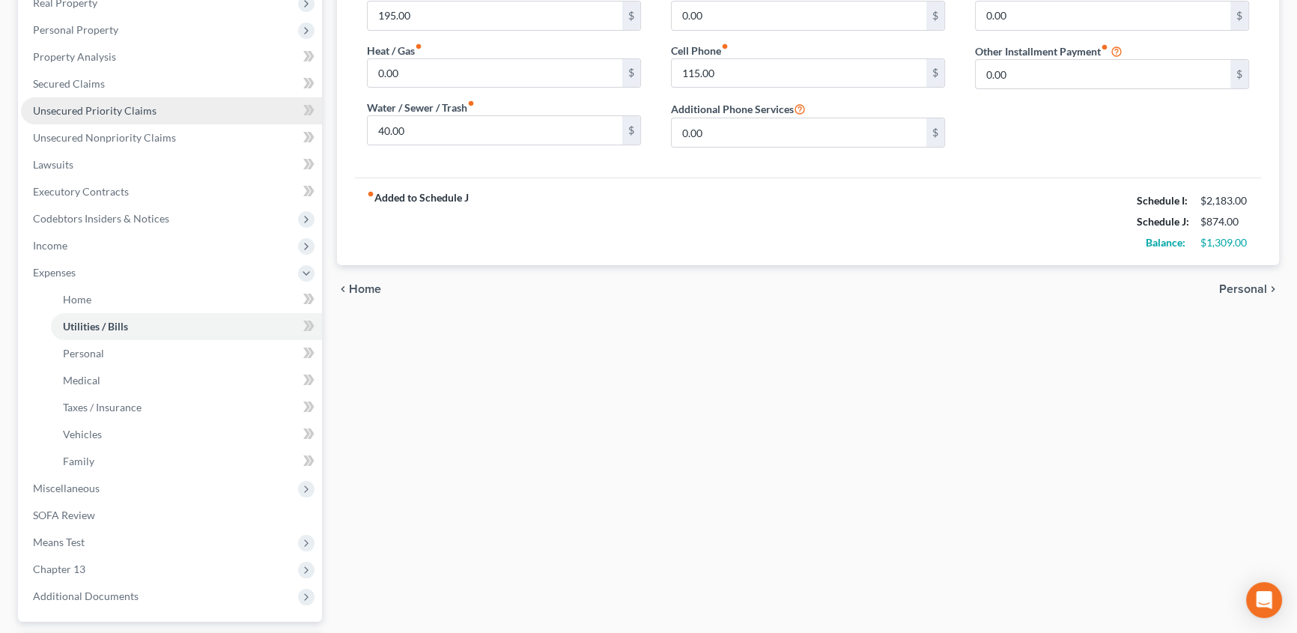
scroll to position [340, 0]
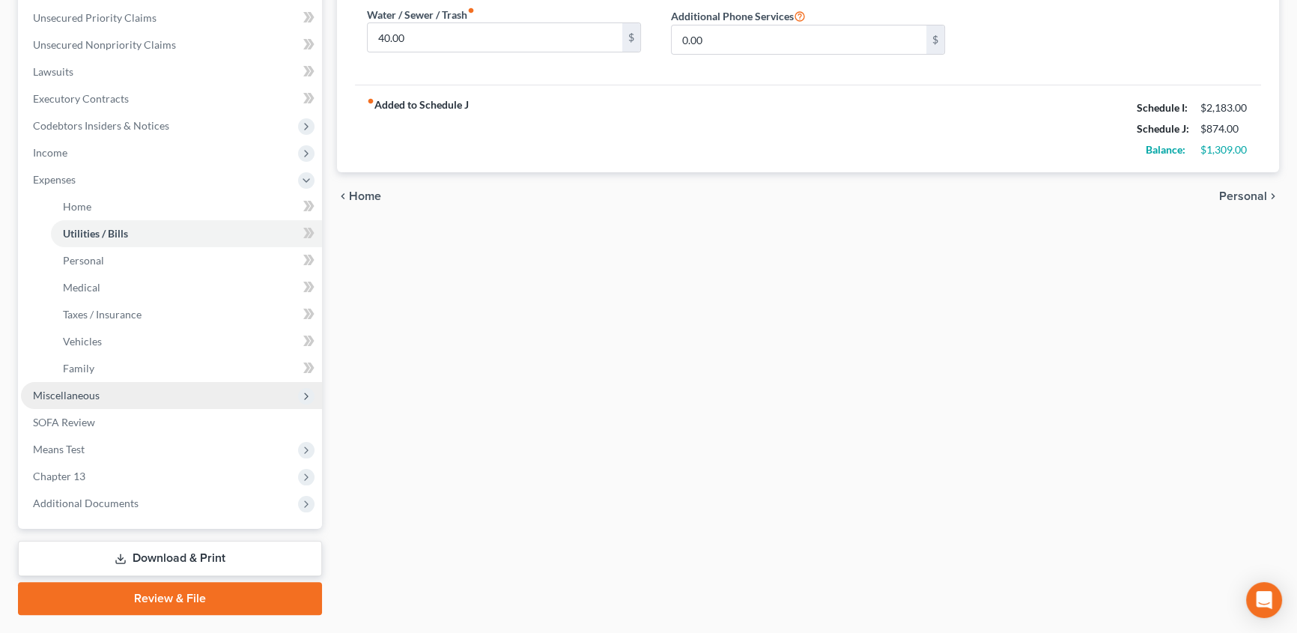
click at [84, 398] on span "Miscellaneous" at bounding box center [66, 395] width 67 height 13
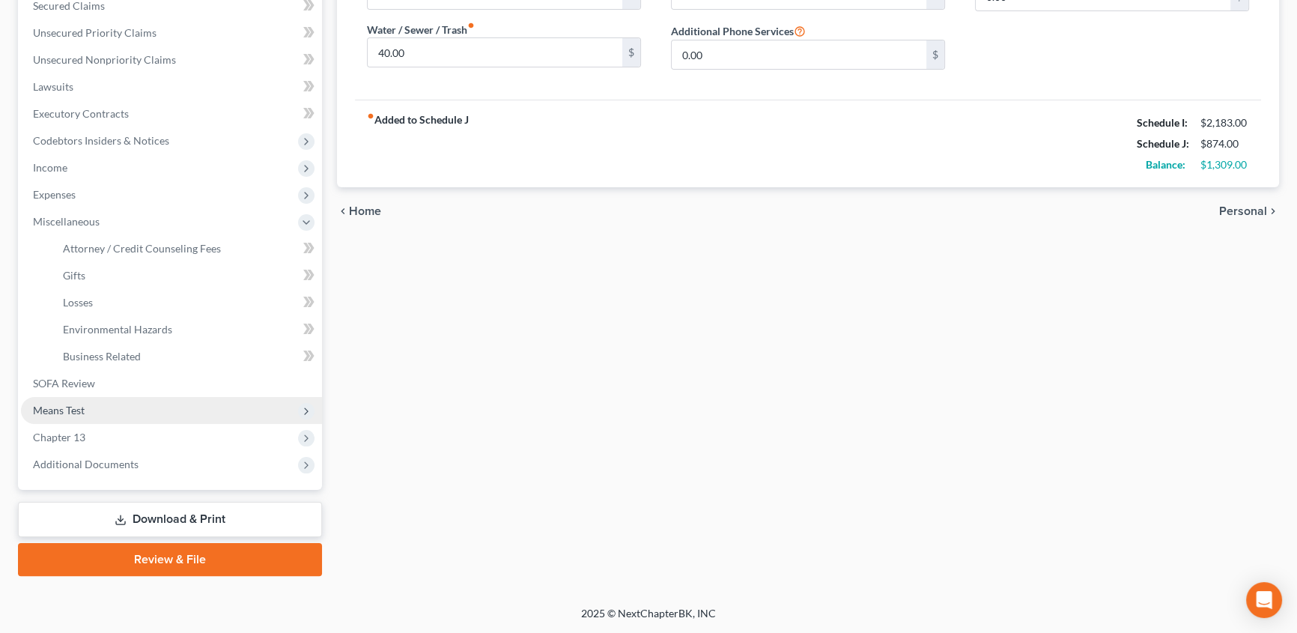
scroll to position [323, 0]
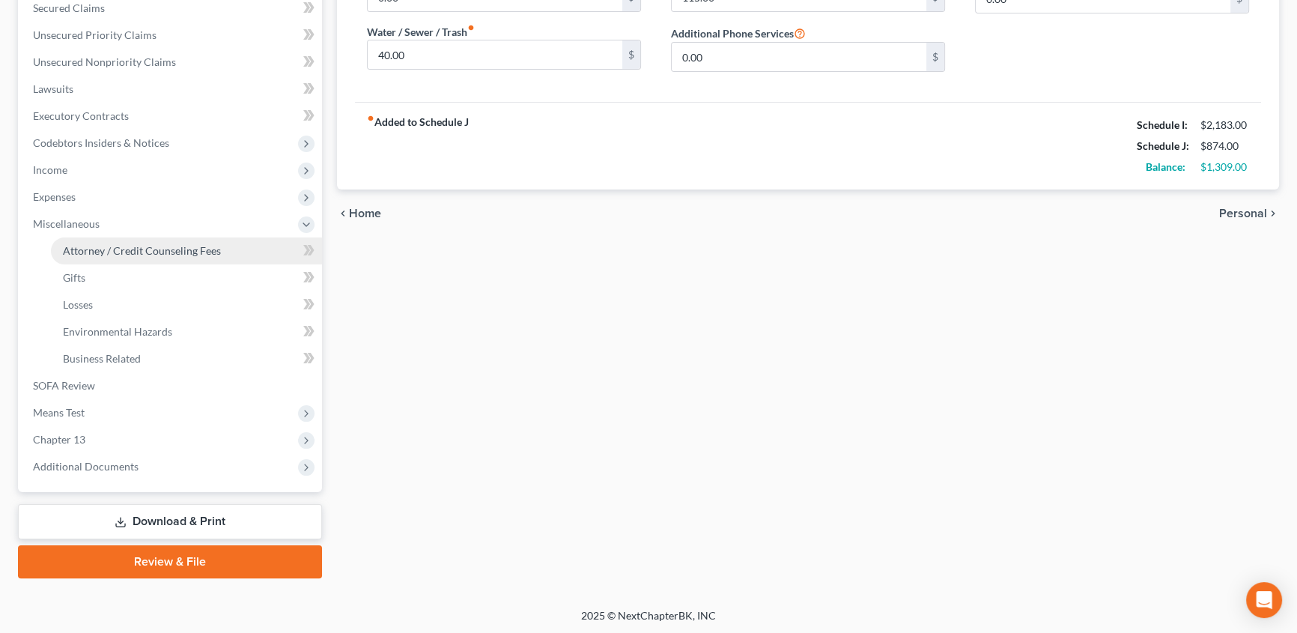
click at [171, 252] on span "Attorney / Credit Counseling Fees" at bounding box center [142, 250] width 158 height 13
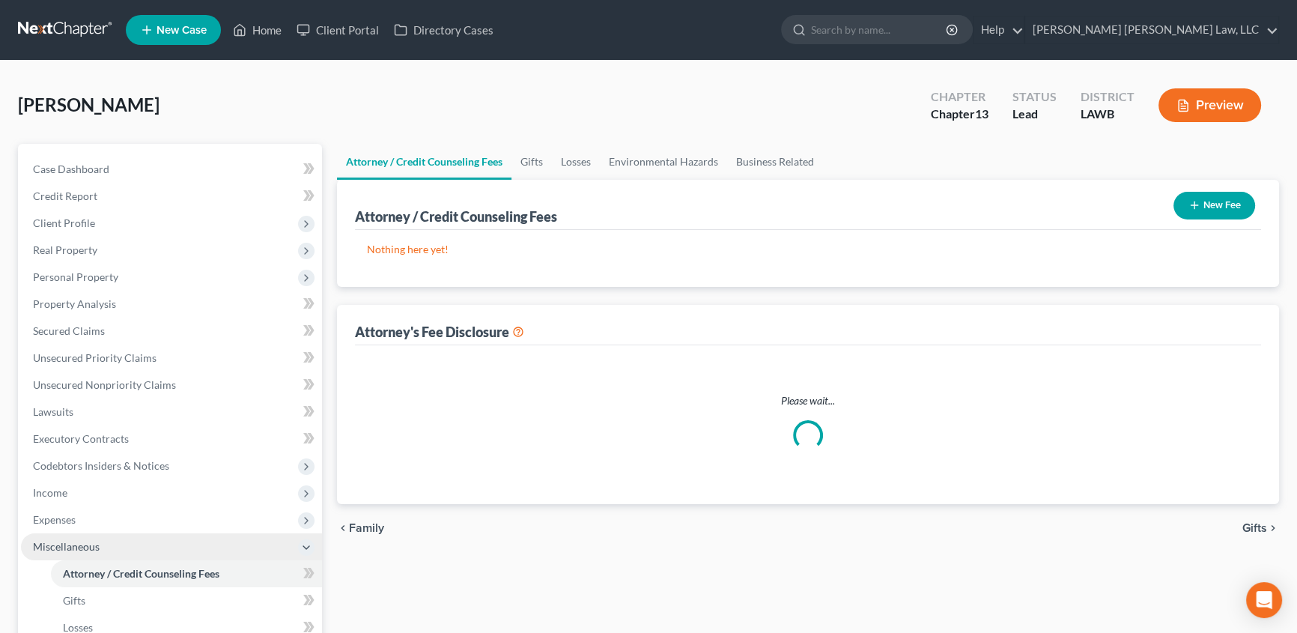
select select "1"
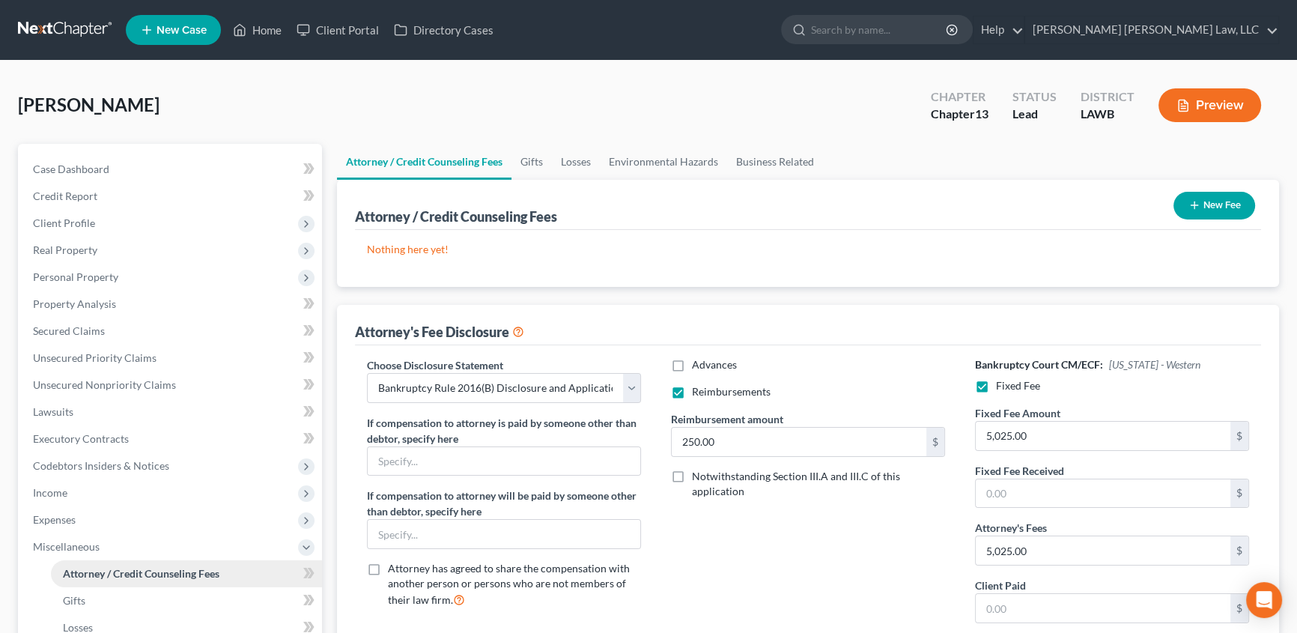
click at [213, 573] on span "Attorney / Credit Counseling Fees" at bounding box center [141, 573] width 157 height 13
click at [1213, 202] on button "New Fee" at bounding box center [1214, 206] width 82 height 28
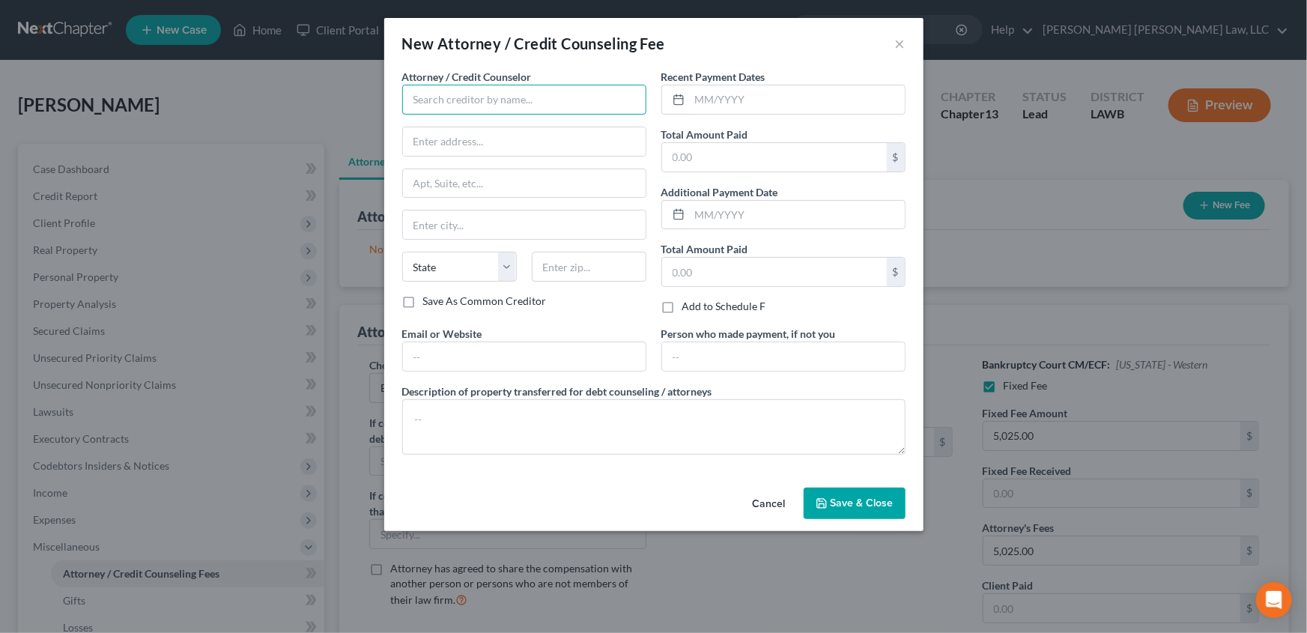
click at [468, 105] on input "text" at bounding box center [524, 100] width 244 height 30
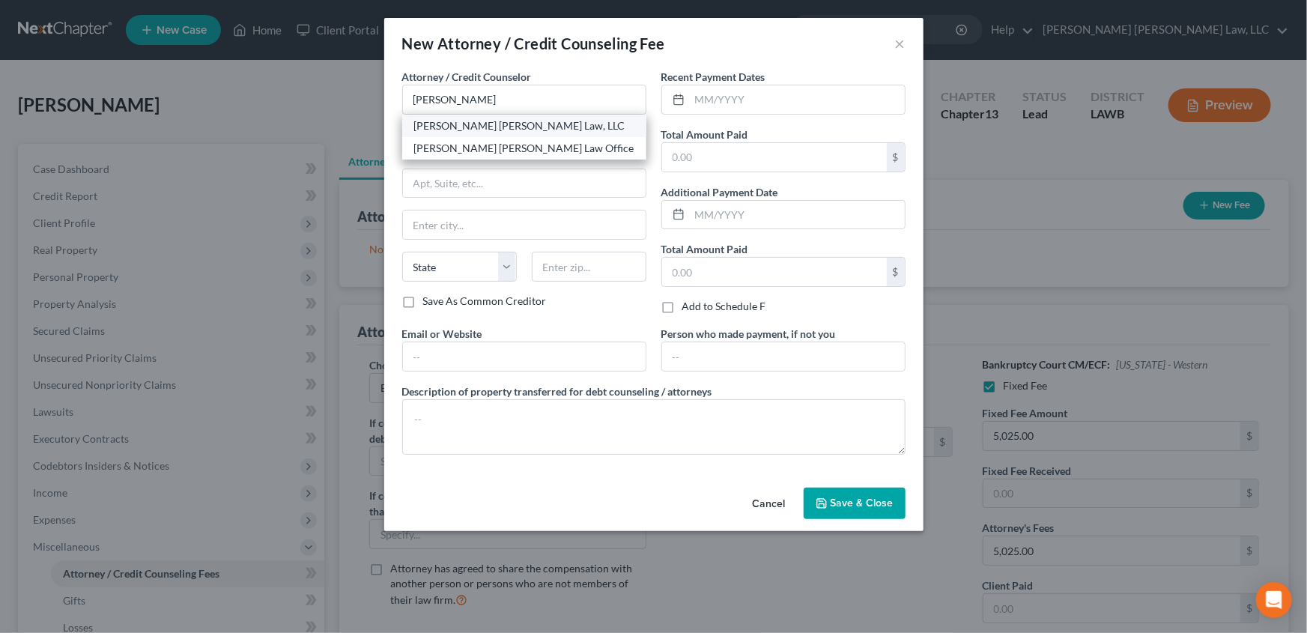
click at [468, 134] on div "[PERSON_NAME] [PERSON_NAME] Law, LLC" at bounding box center [524, 126] width 244 height 22
type input "[PERSON_NAME] [PERSON_NAME] Law, LLC"
type input "[STREET_ADDRESS][US_STATE]"
type input "Monroe"
select select "19"
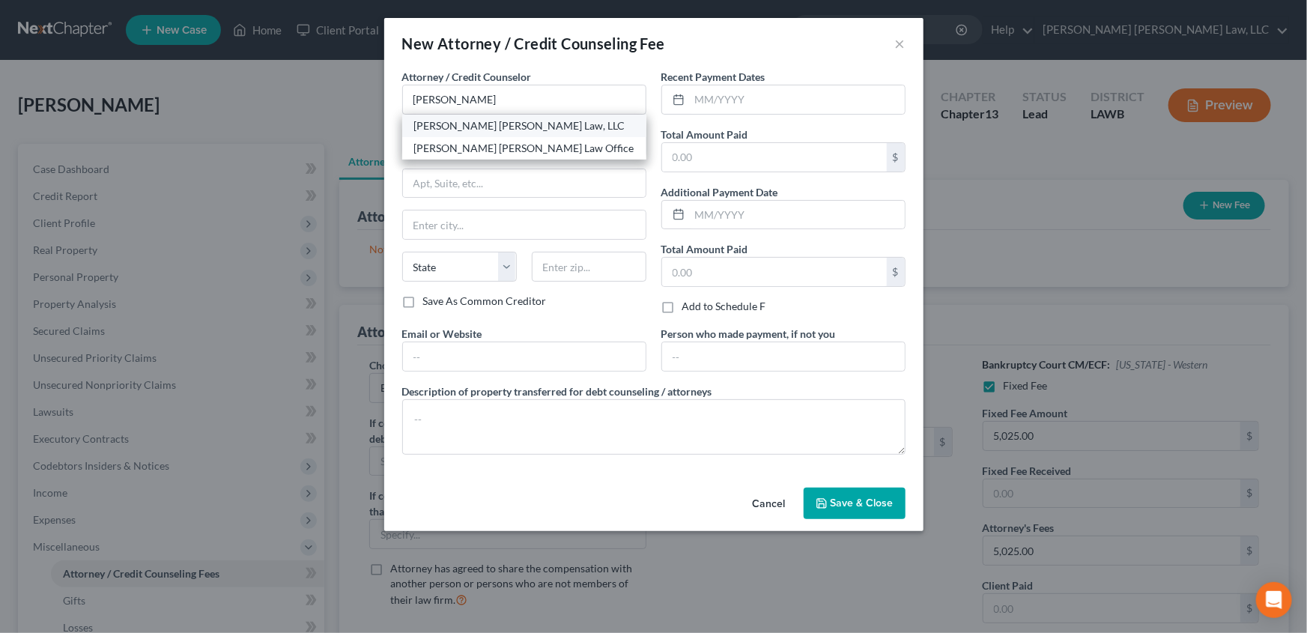
type input "71201"
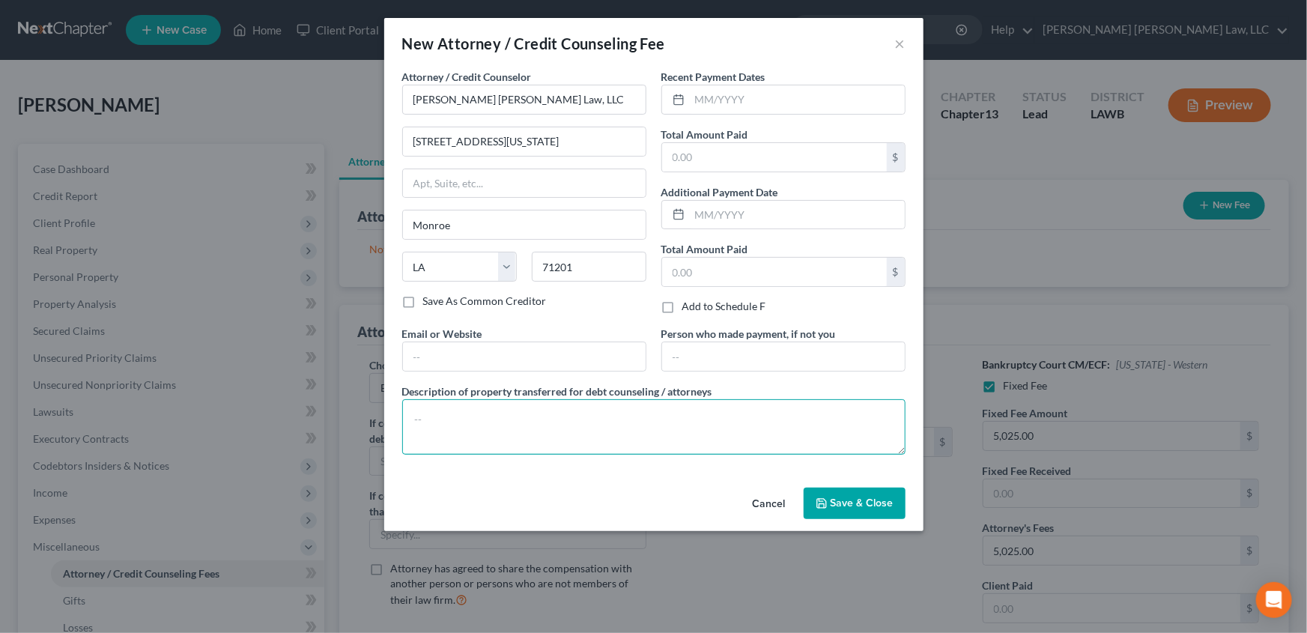
click at [448, 412] on textarea at bounding box center [653, 426] width 503 height 55
type textarea "filing fee, credit report, credit debt counseling"
click at [708, 100] on input "text" at bounding box center [797, 99] width 215 height 28
type input "[DATE]"
click at [709, 157] on input "text" at bounding box center [774, 157] width 225 height 28
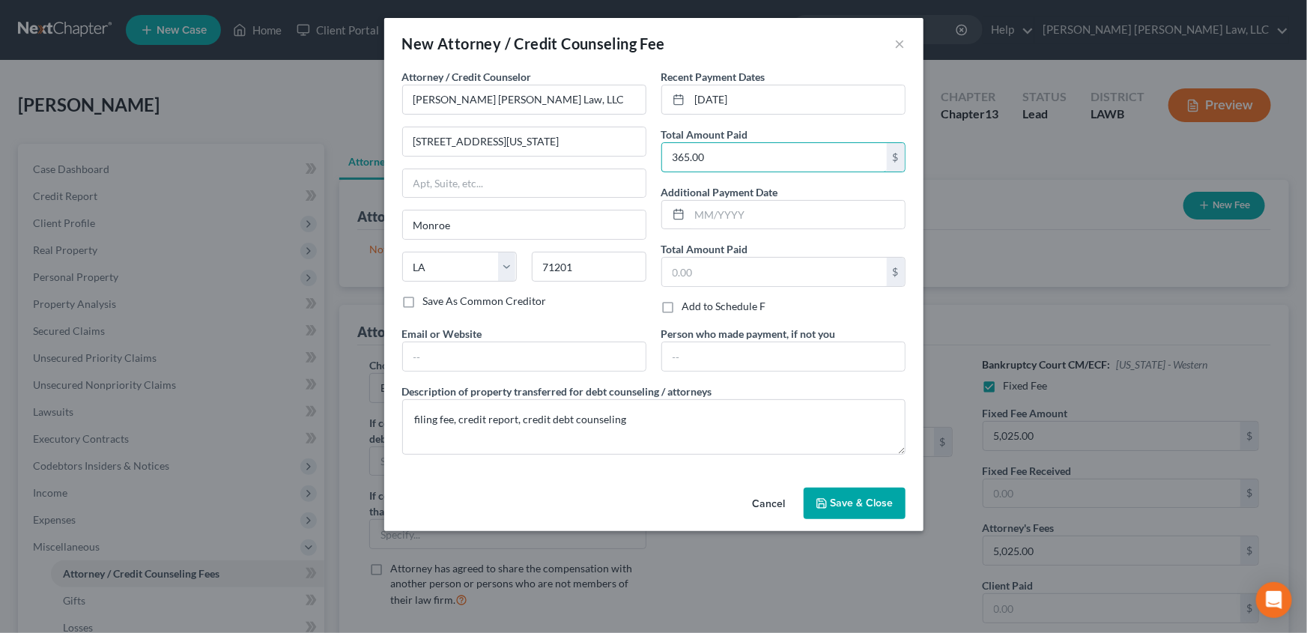
type input "365.00"
click at [839, 502] on span "Save & Close" at bounding box center [861, 502] width 63 height 13
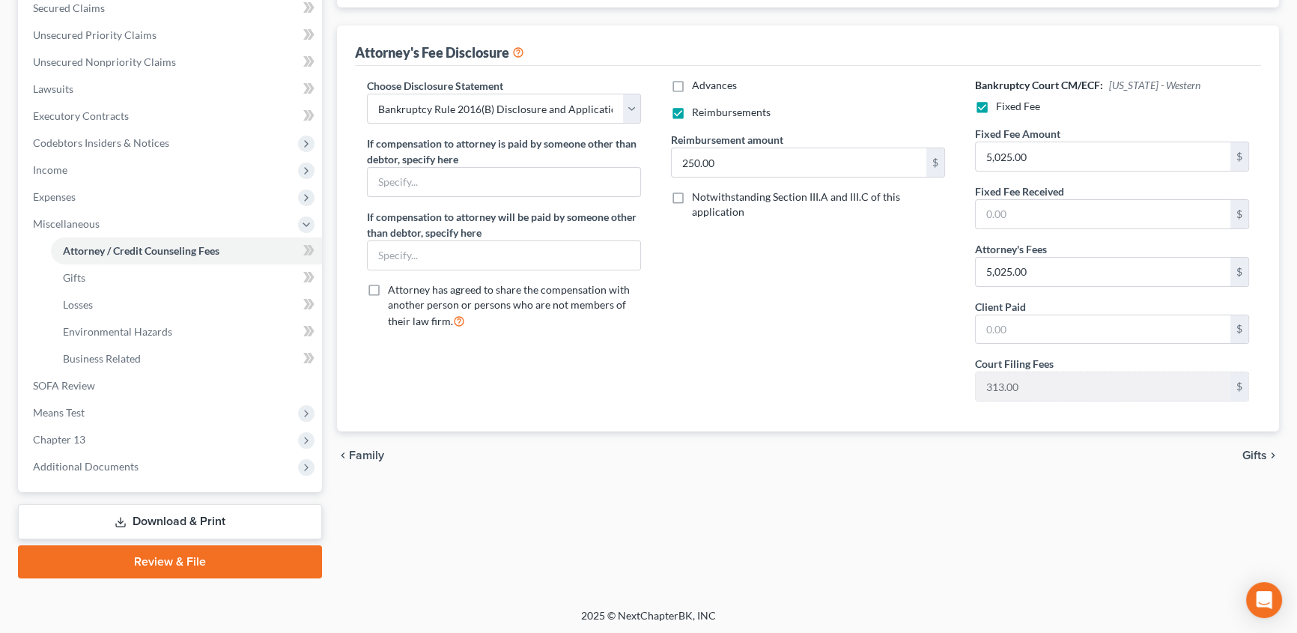
click at [145, 520] on link "Download & Print" at bounding box center [170, 521] width 304 height 35
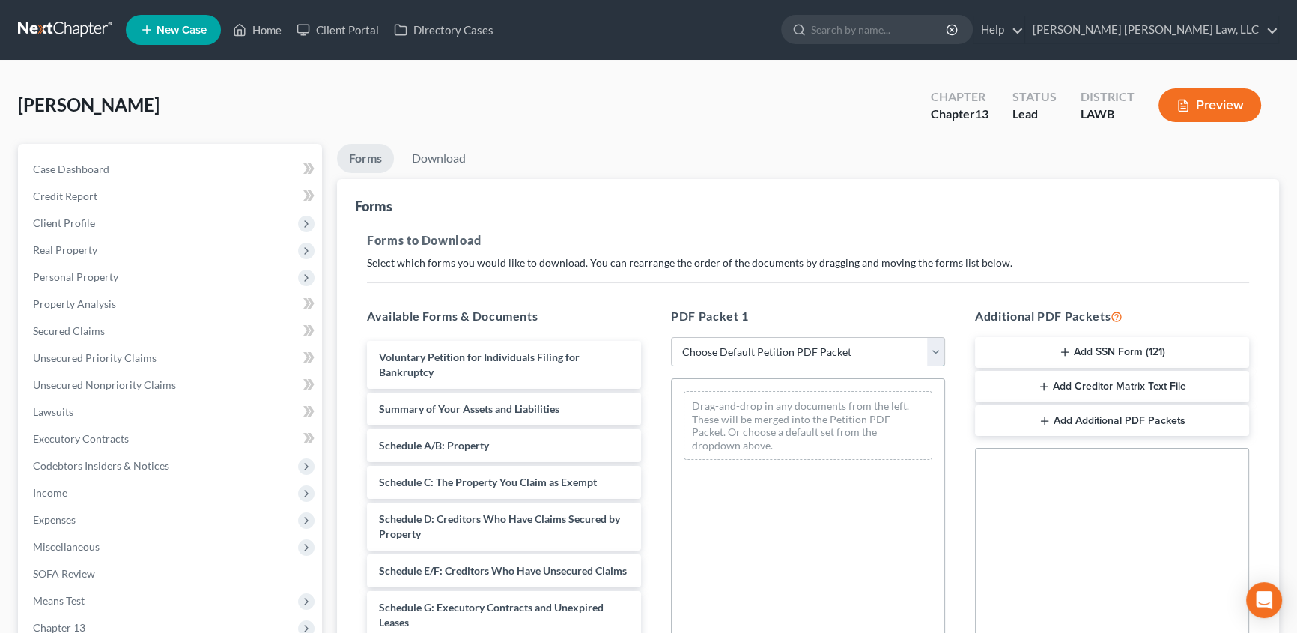
click at [739, 344] on select "Choose Default Petition PDF Packet Complete Bankruptcy Petition (all forms and …" at bounding box center [808, 352] width 274 height 30
select select "0"
click at [671, 337] on select "Choose Default Petition PDF Packet Complete Bankruptcy Petition (all forms and …" at bounding box center [808, 352] width 274 height 30
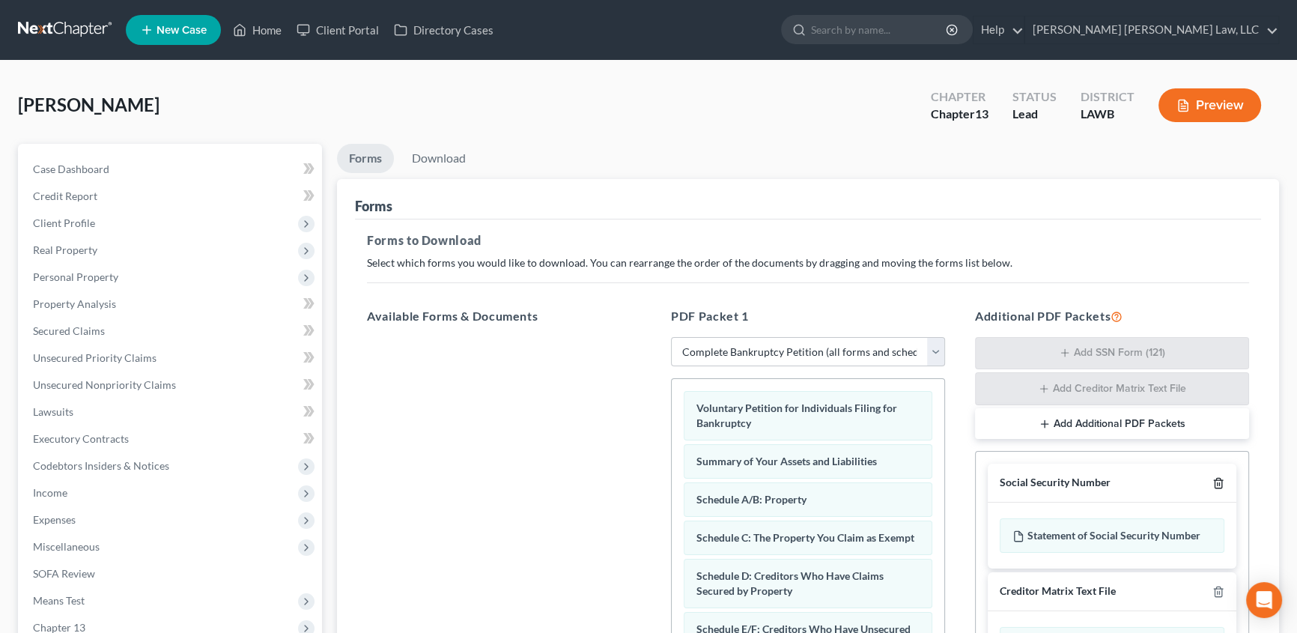
click at [1221, 480] on icon "button" at bounding box center [1218, 483] width 12 height 12
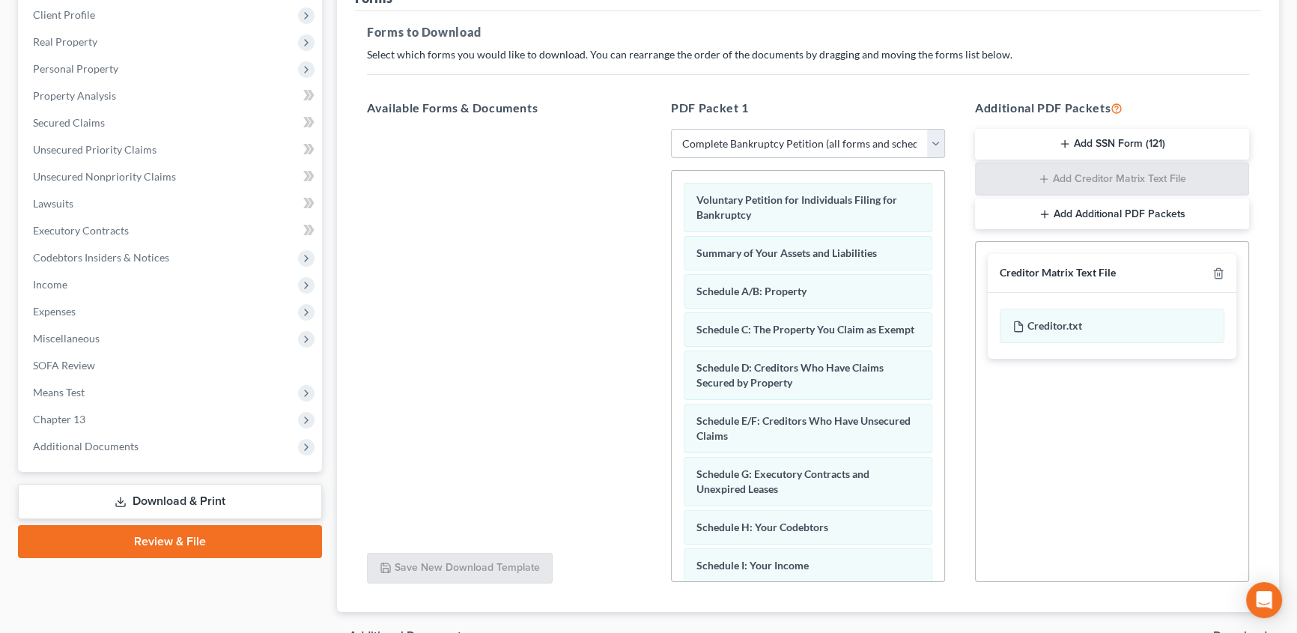
scroll to position [291, 0]
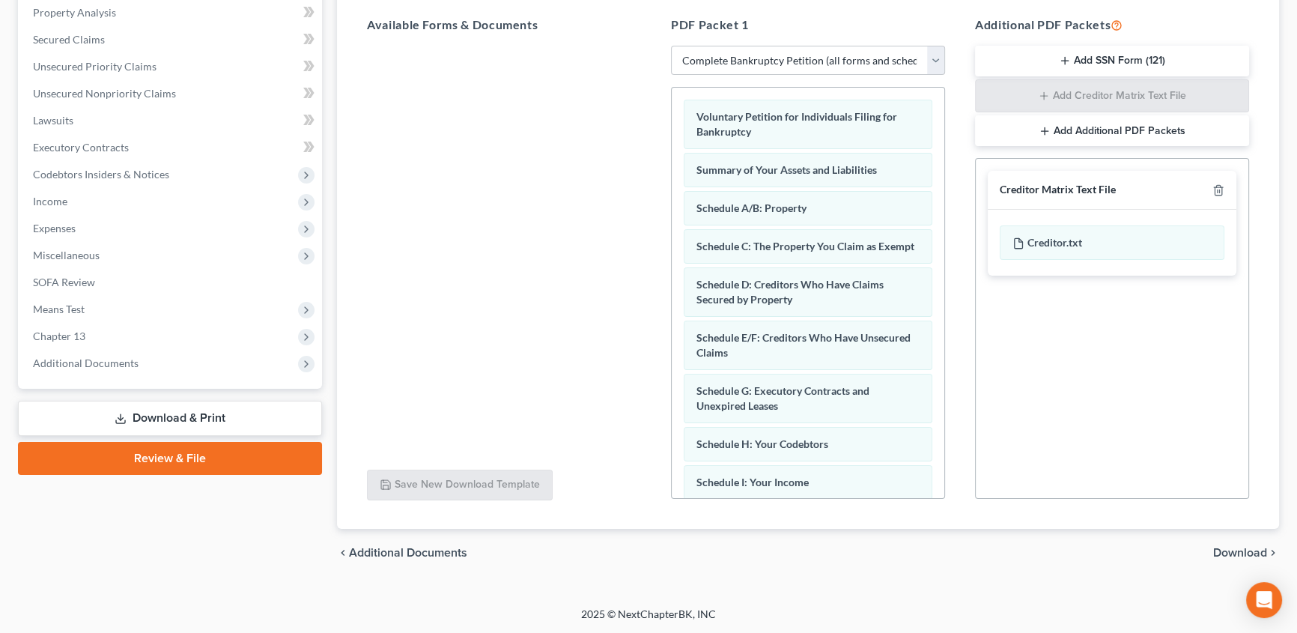
click at [1218, 548] on span "Download" at bounding box center [1240, 553] width 54 height 12
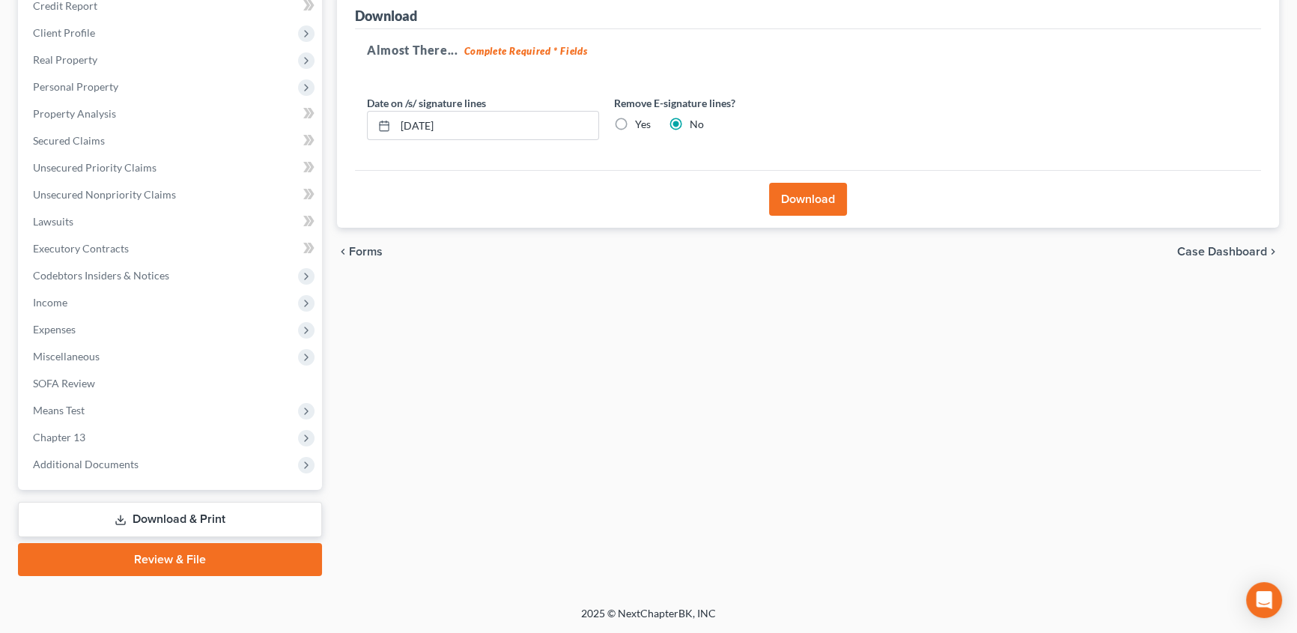
scroll to position [188, 0]
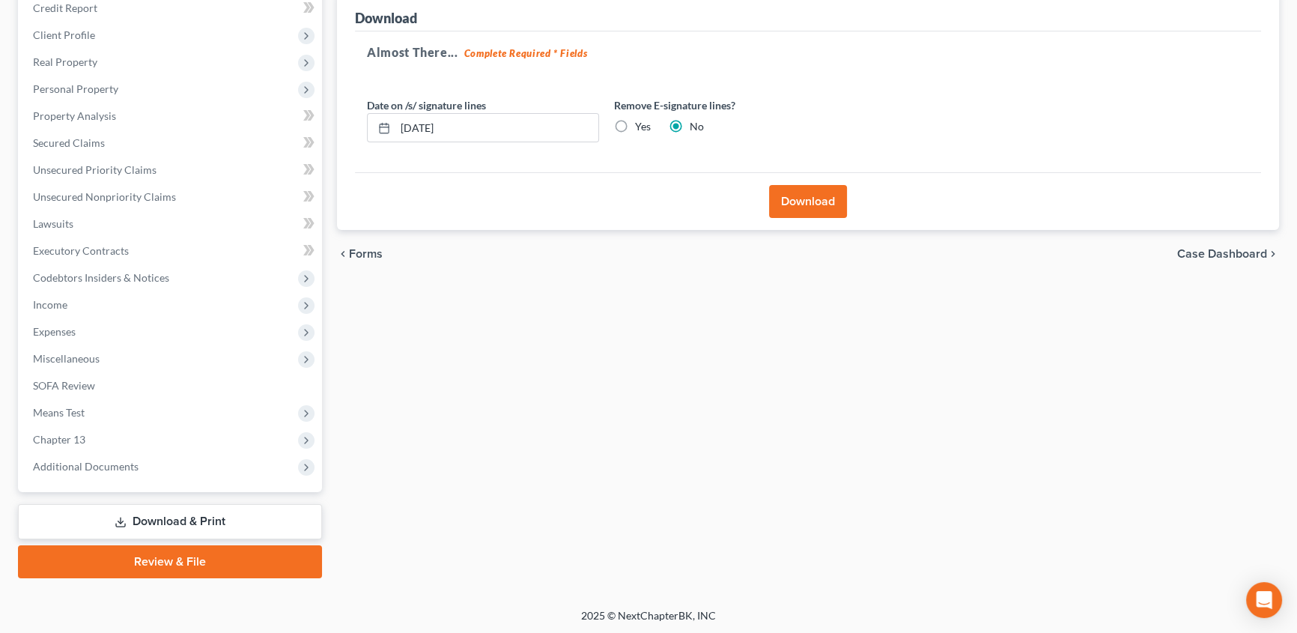
click at [816, 203] on button "Download" at bounding box center [808, 201] width 78 height 33
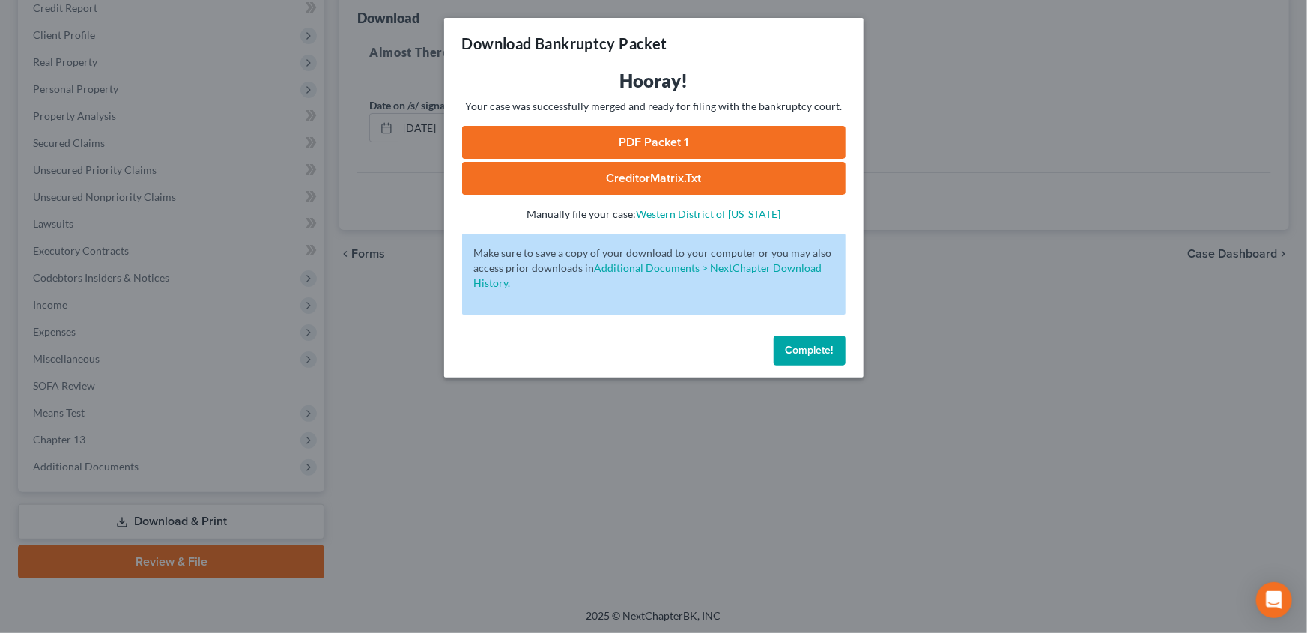
click at [693, 147] on link "PDF Packet 1" at bounding box center [653, 142] width 383 height 33
click at [809, 341] on button "Complete!" at bounding box center [810, 350] width 72 height 30
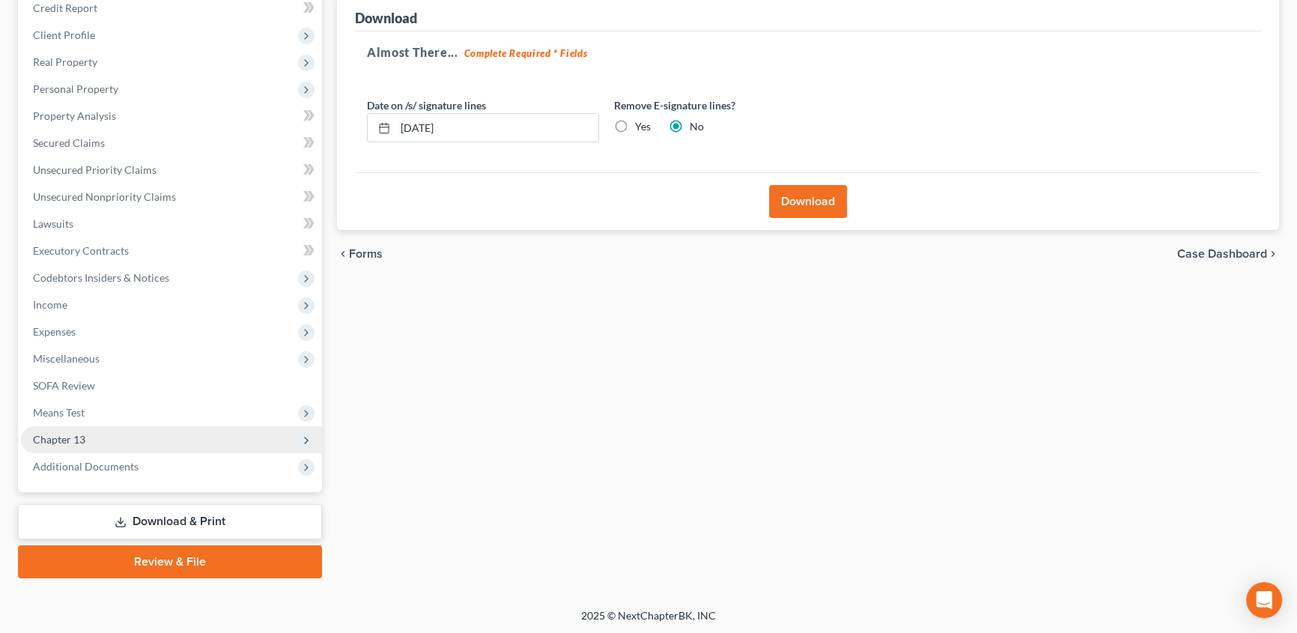
click at [63, 441] on span "Chapter 13" at bounding box center [59, 439] width 52 height 13
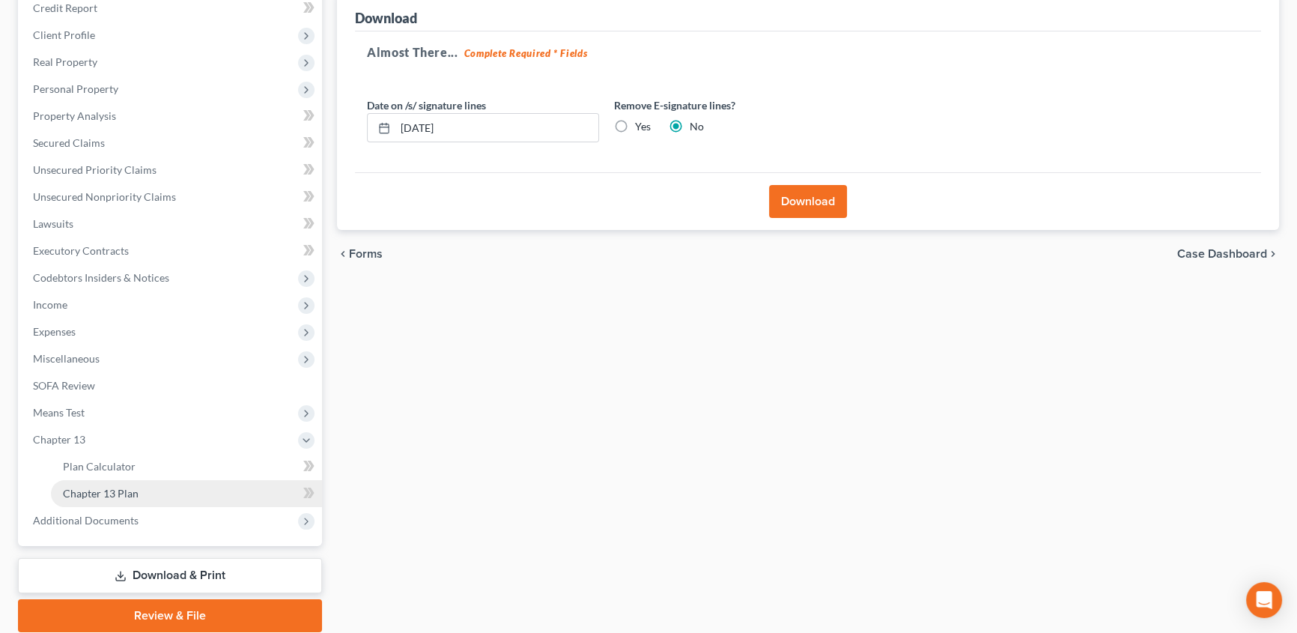
click at [105, 496] on span "Chapter 13 Plan" at bounding box center [101, 493] width 76 height 13
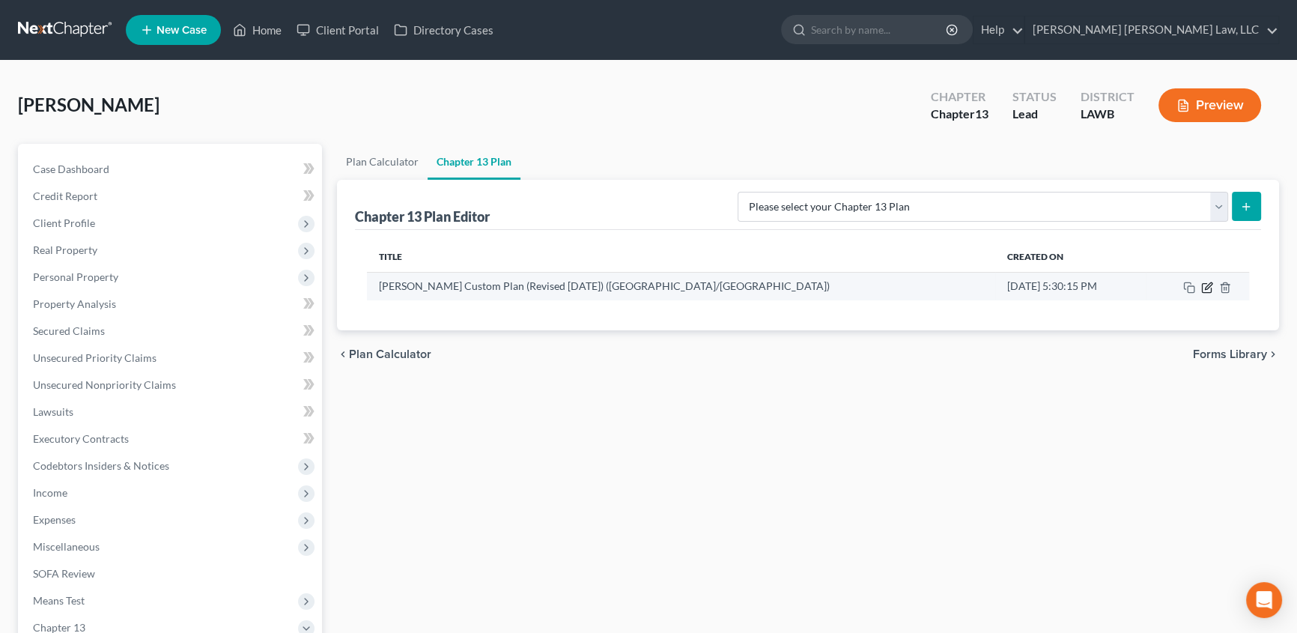
click at [1207, 289] on icon "button" at bounding box center [1207, 288] width 12 height 12
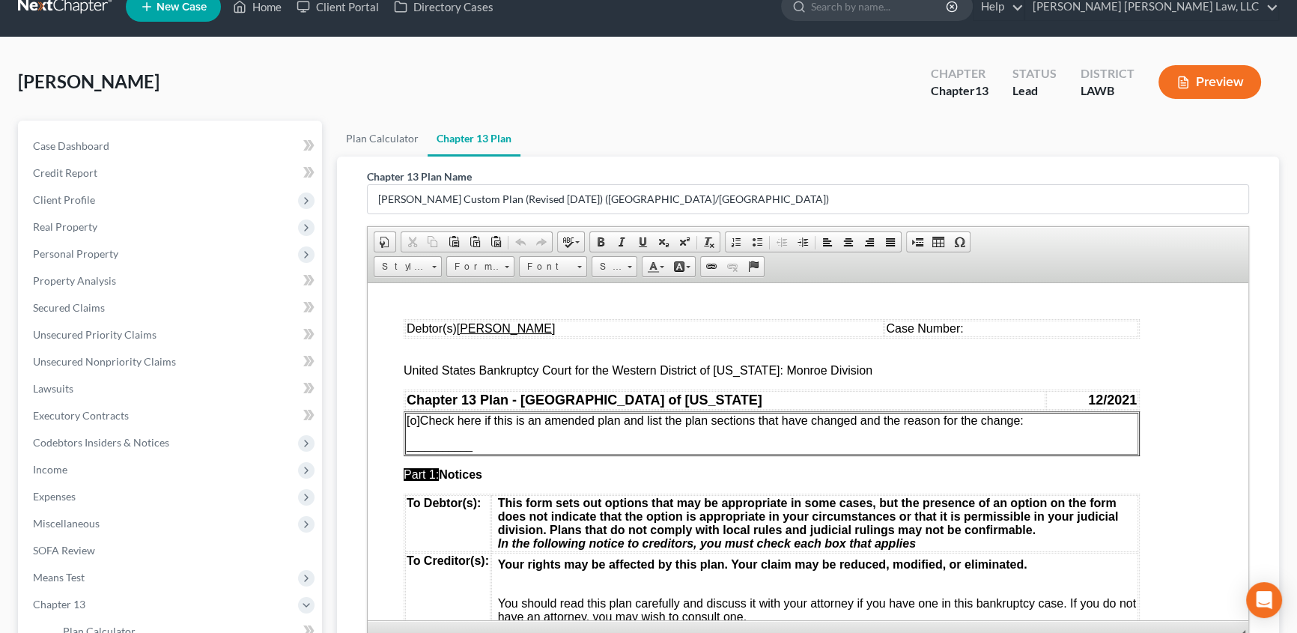
scroll to position [204, 0]
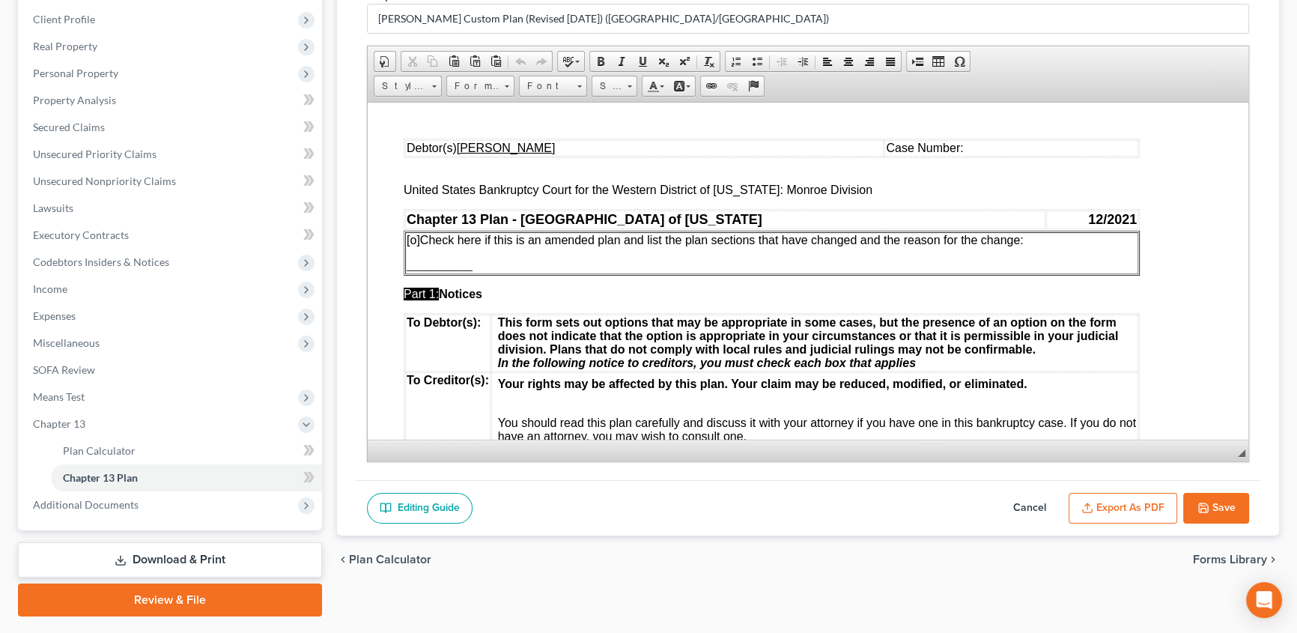
click at [1116, 506] on button "Export as PDF" at bounding box center [1123, 508] width 109 height 31
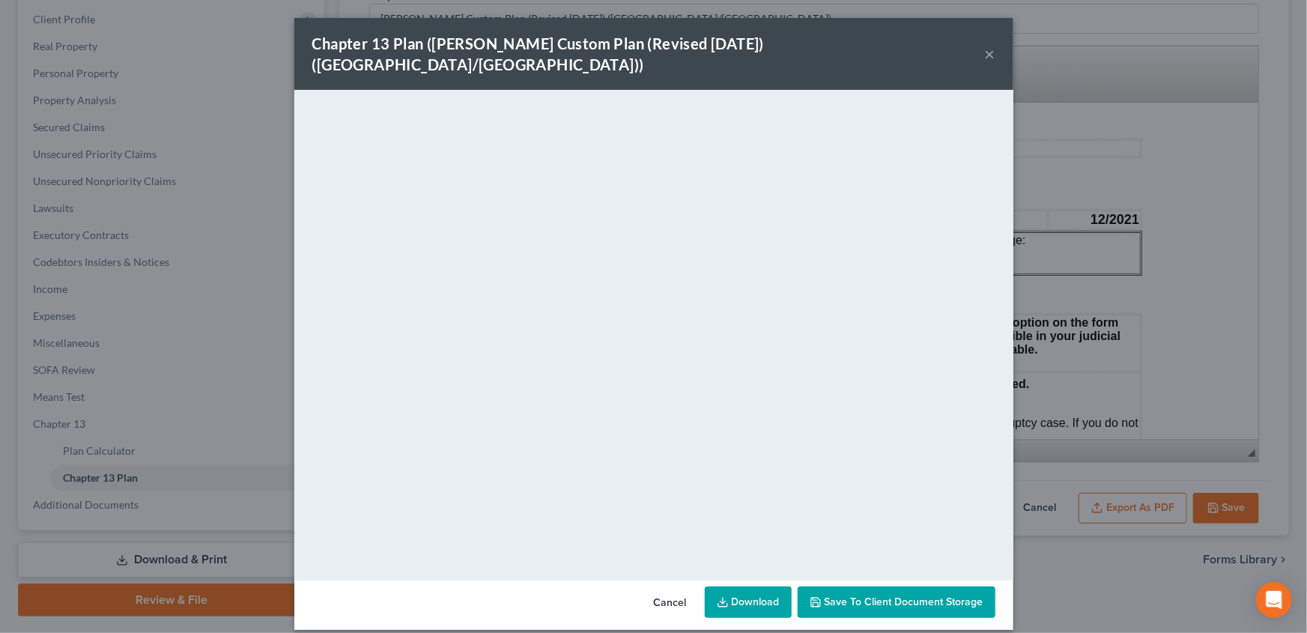
click at [991, 45] on button "×" at bounding box center [990, 54] width 10 height 18
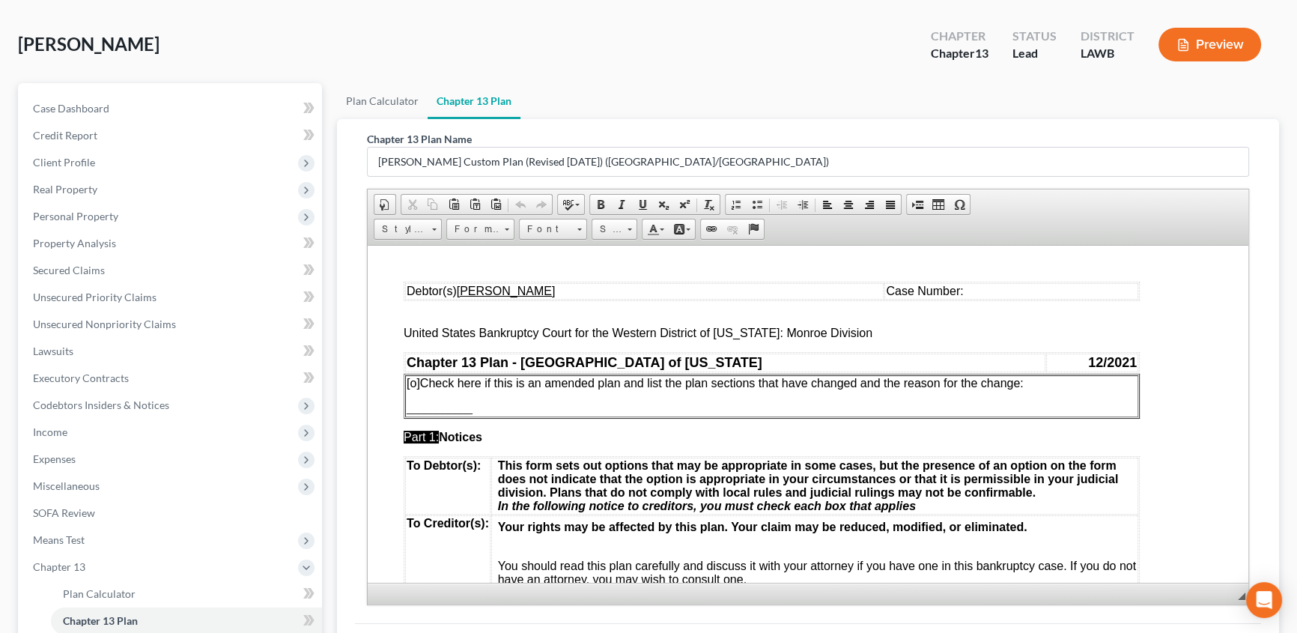
scroll to position [0, 0]
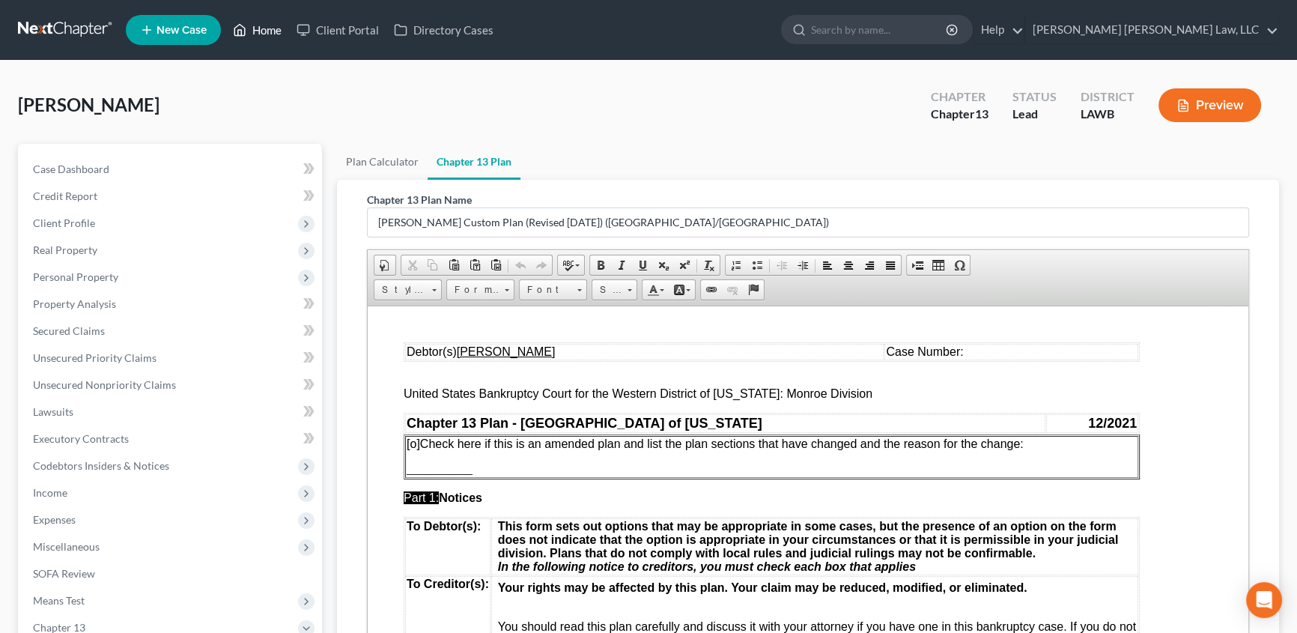
click at [275, 24] on link "Home" at bounding box center [257, 29] width 64 height 27
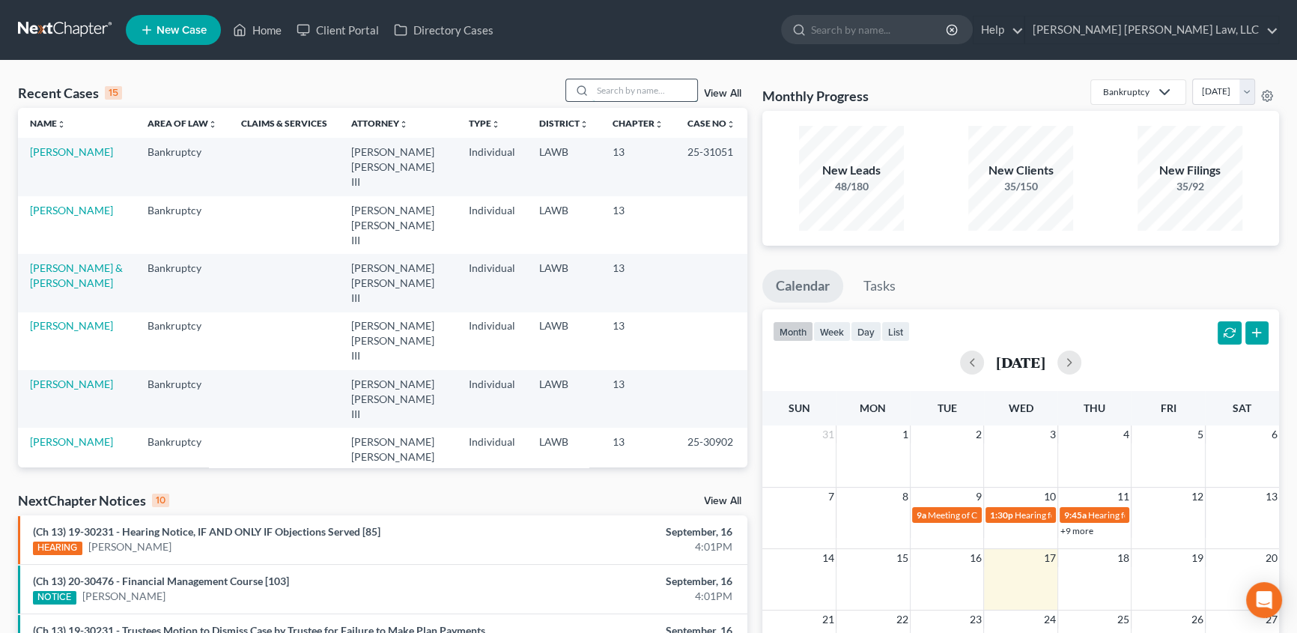
click at [625, 97] on input "search" at bounding box center [644, 90] width 105 height 22
click at [619, 87] on input "search" at bounding box center [644, 90] width 105 height 22
click at [62, 377] on link "[PERSON_NAME]" at bounding box center [71, 383] width 83 height 13
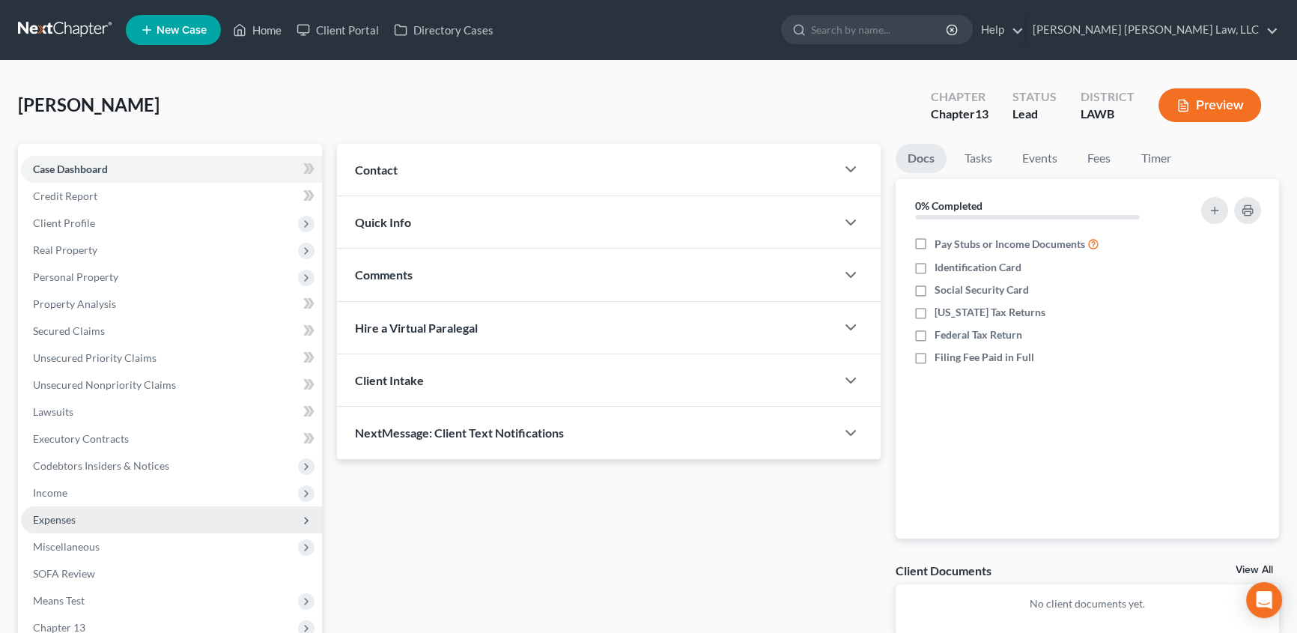
drag, startPoint x: 75, startPoint y: 520, endPoint x: 220, endPoint y: 492, distance: 148.0
click at [76, 520] on span "Expenses" at bounding box center [171, 519] width 301 height 27
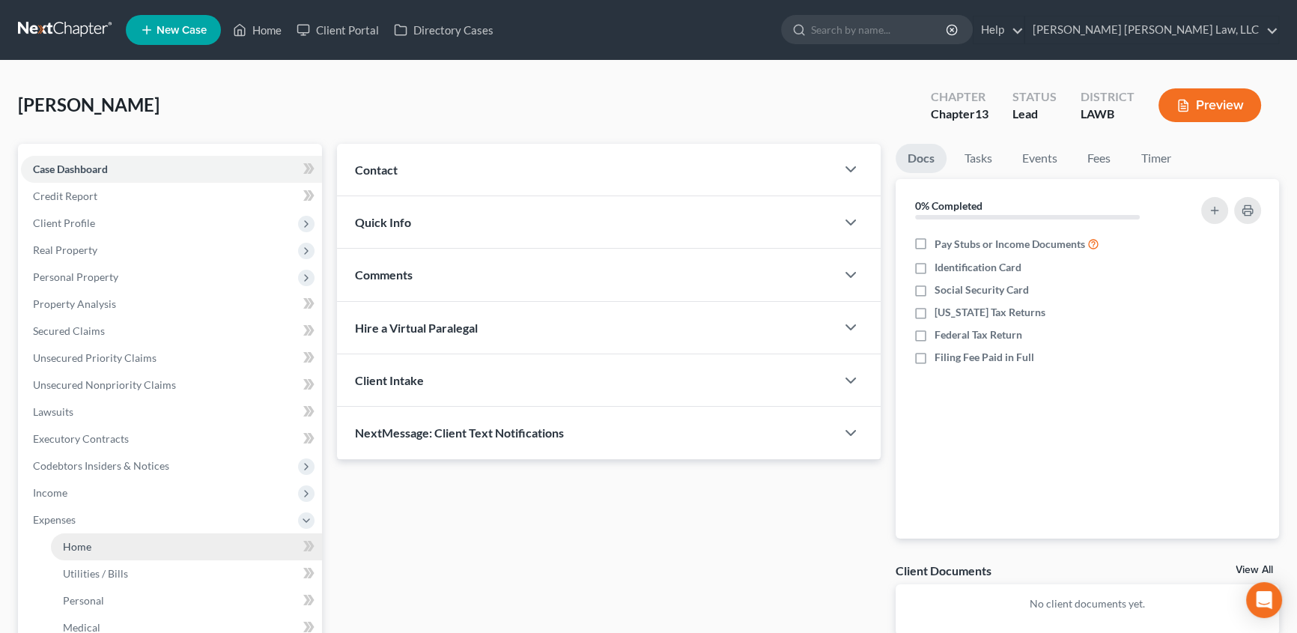
click at [90, 541] on span "Home" at bounding box center [77, 546] width 28 height 13
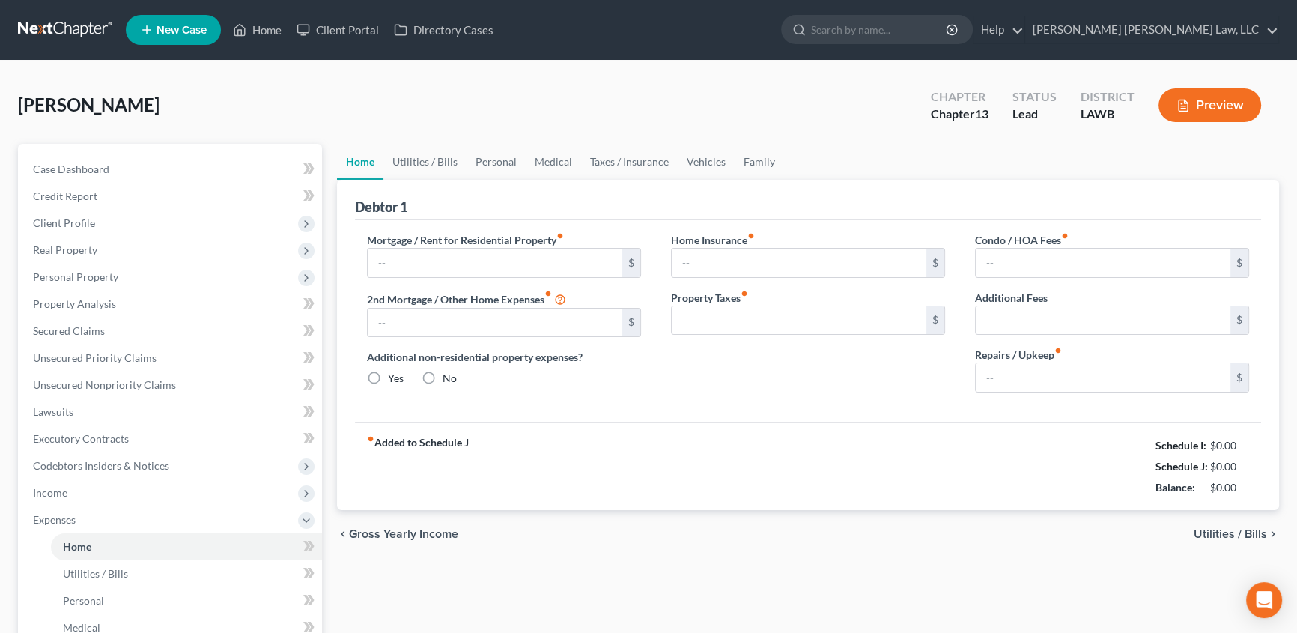
type input "0.00"
radio input "true"
type input "0.00"
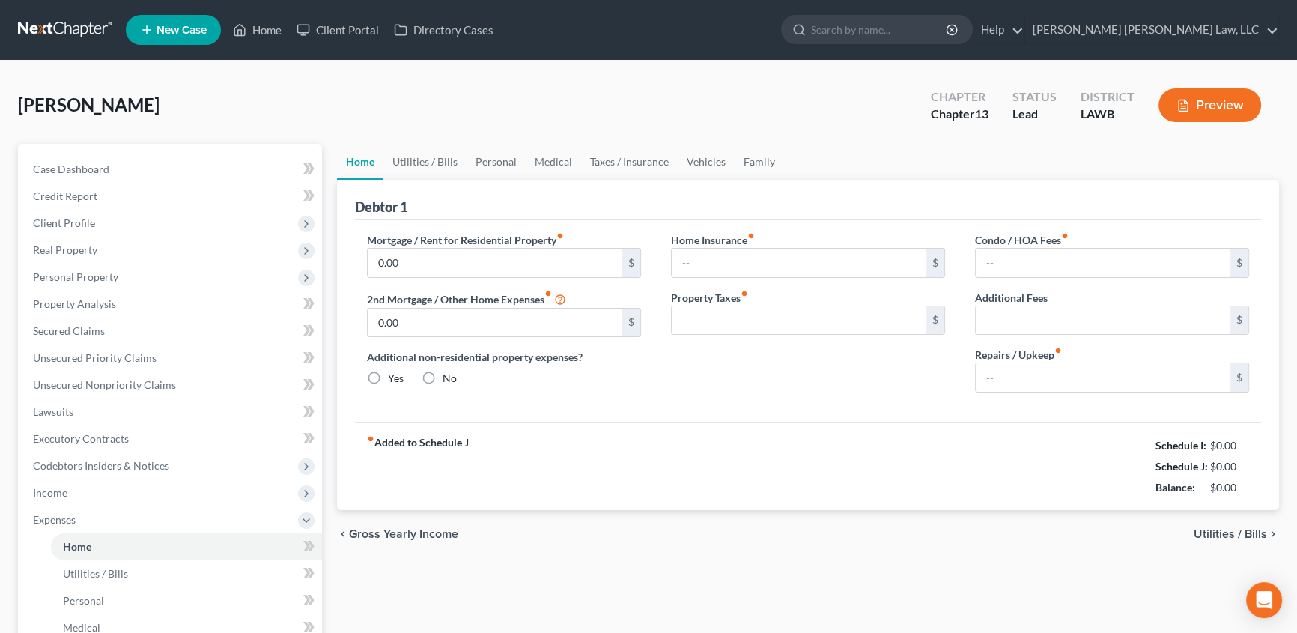
type input "0.00"
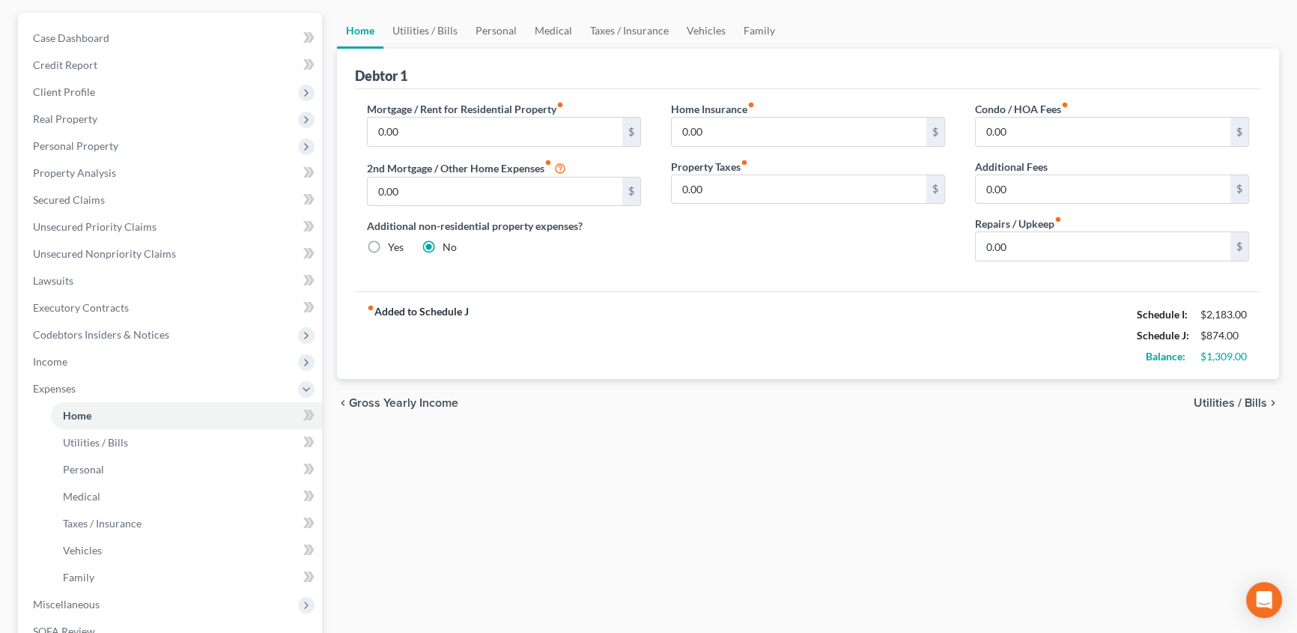
scroll to position [136, 0]
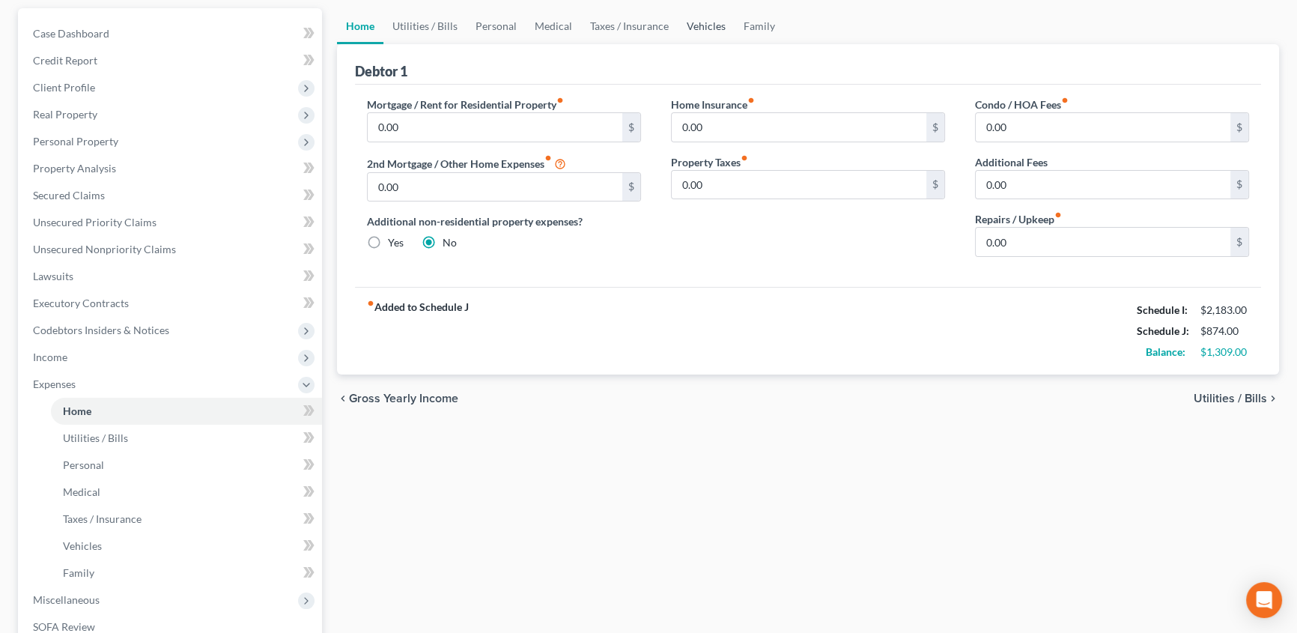
click at [704, 18] on link "Vehicles" at bounding box center [706, 26] width 57 height 36
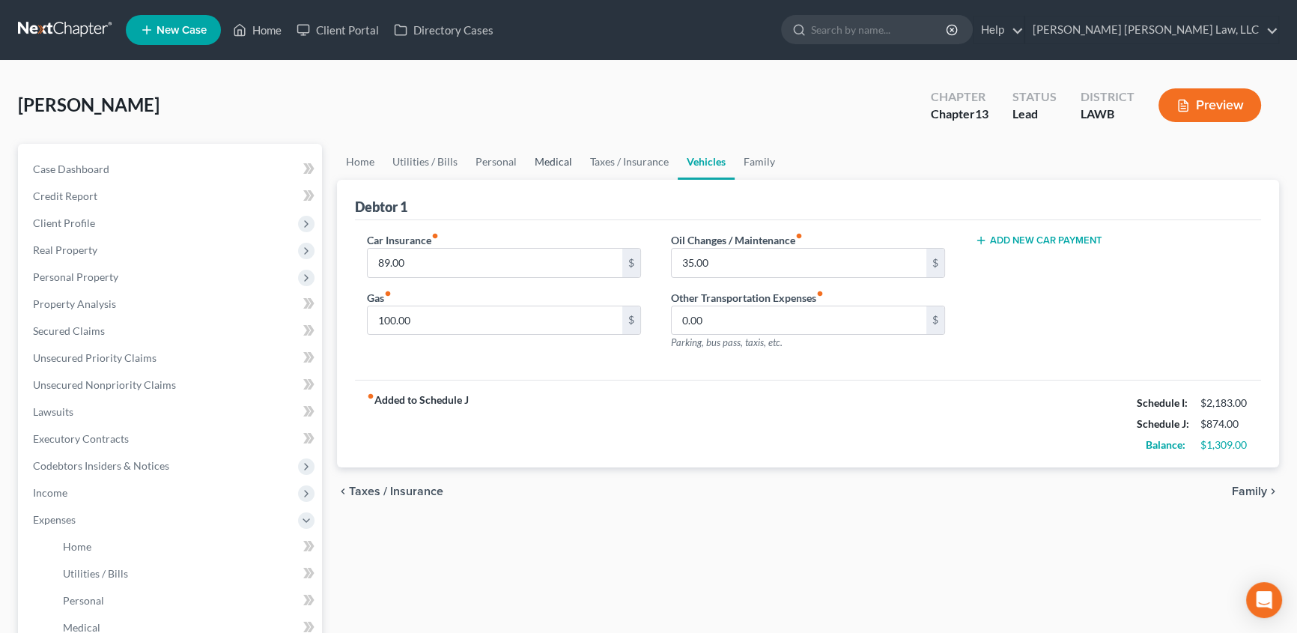
click at [562, 162] on link "Medical" at bounding box center [553, 162] width 55 height 36
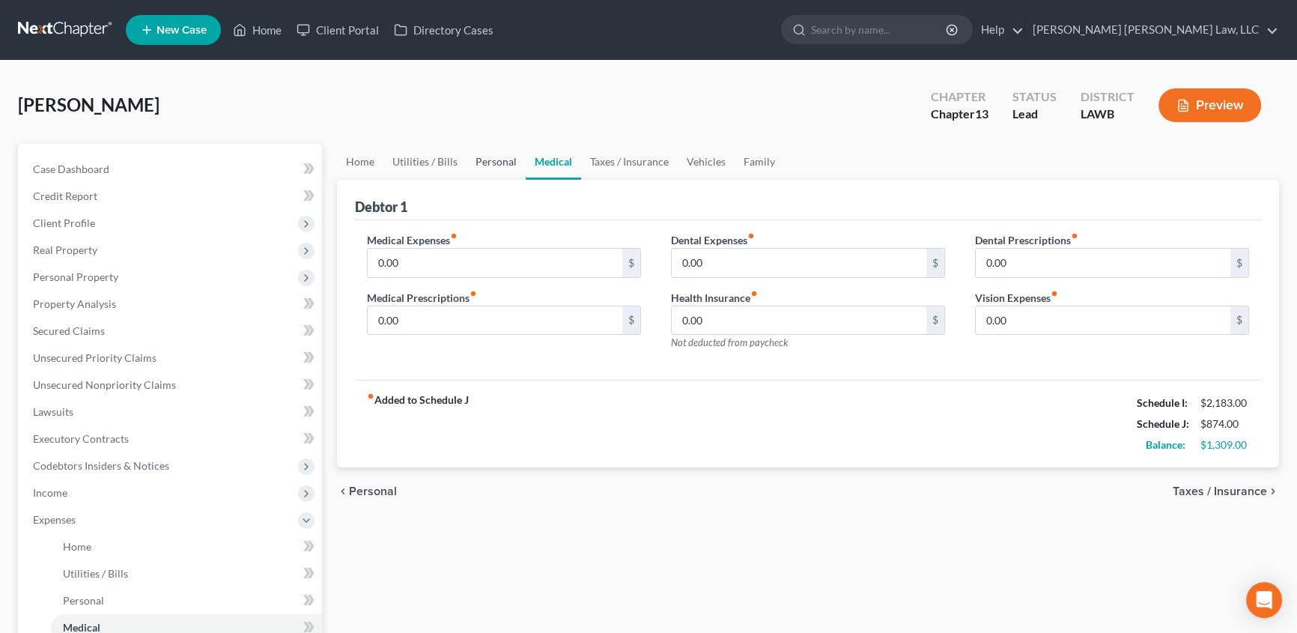
click at [496, 144] on link "Personal" at bounding box center [496, 162] width 59 height 36
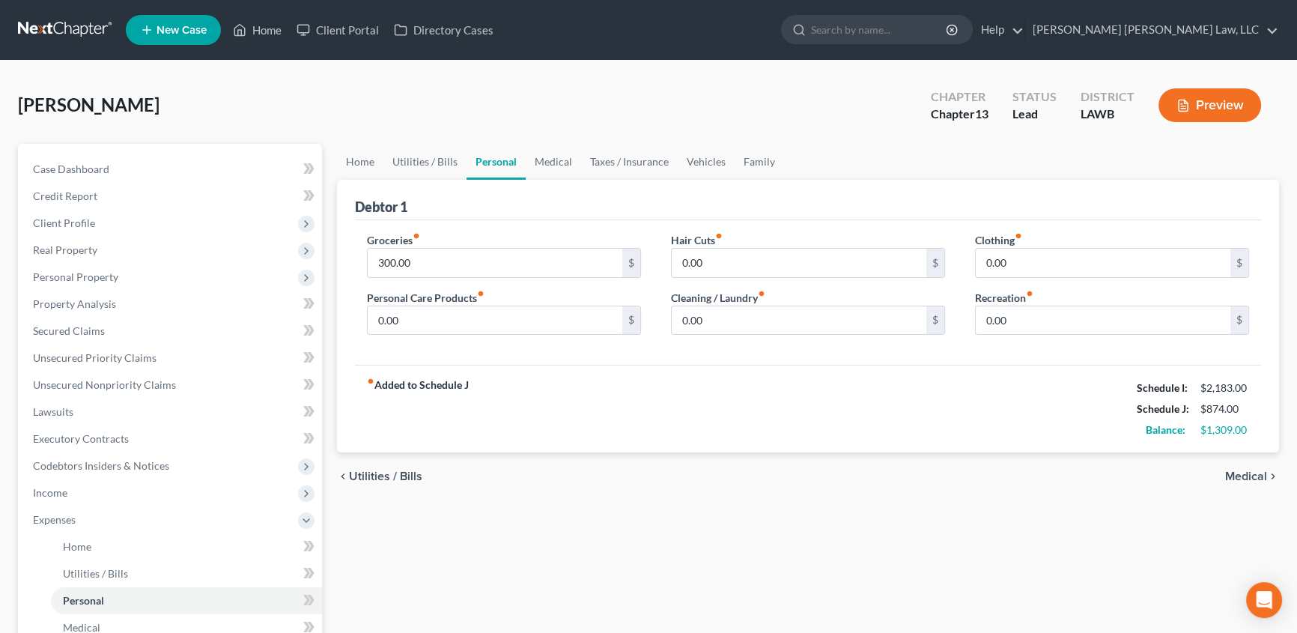
click at [486, 152] on link "Personal" at bounding box center [496, 162] width 59 height 36
click at [434, 164] on link "Utilities / Bills" at bounding box center [424, 162] width 83 height 36
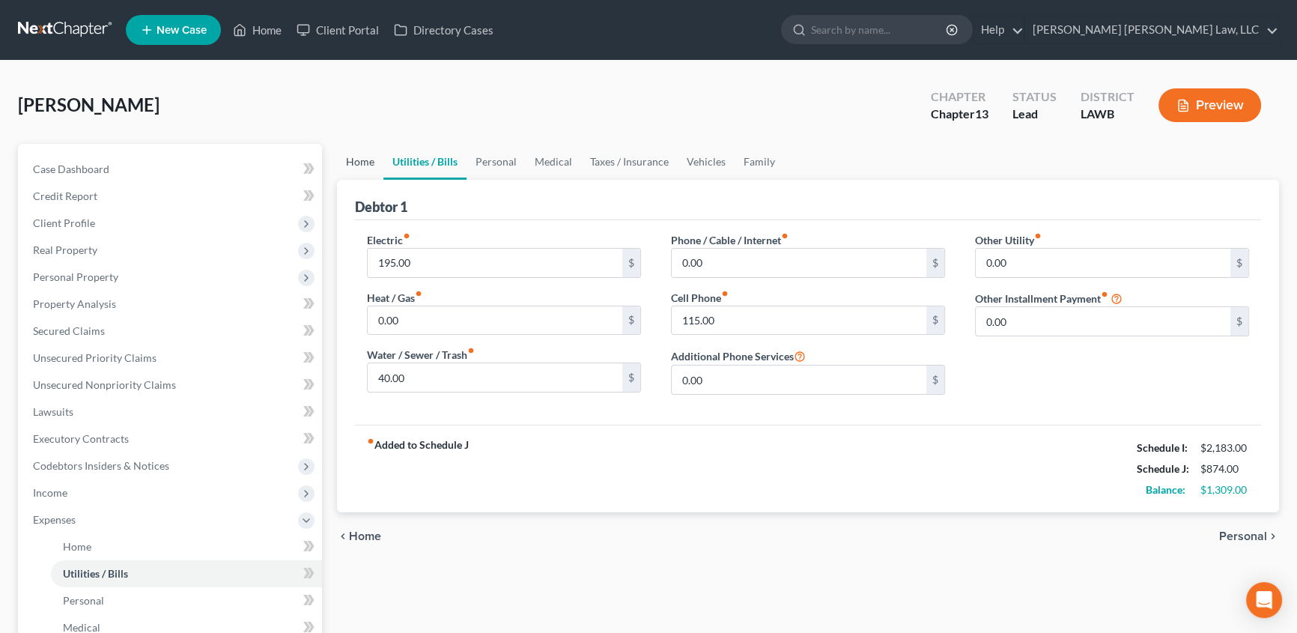
click at [360, 162] on link "Home" at bounding box center [360, 162] width 46 height 36
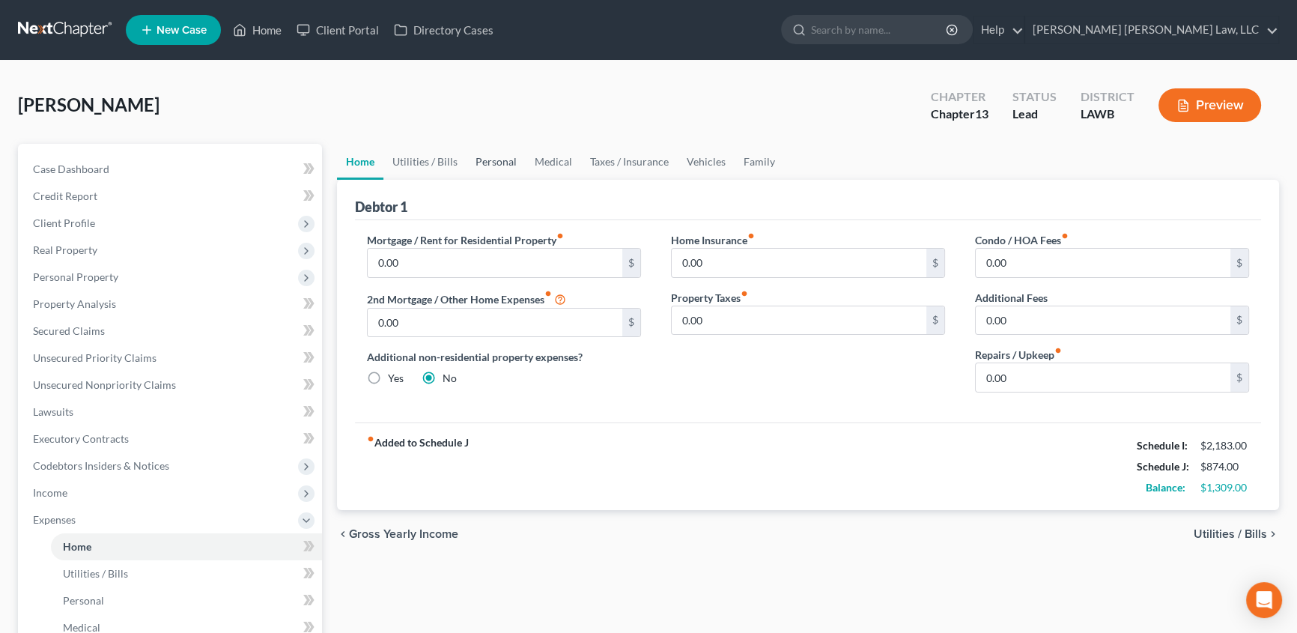
click at [481, 162] on link "Personal" at bounding box center [496, 162] width 59 height 36
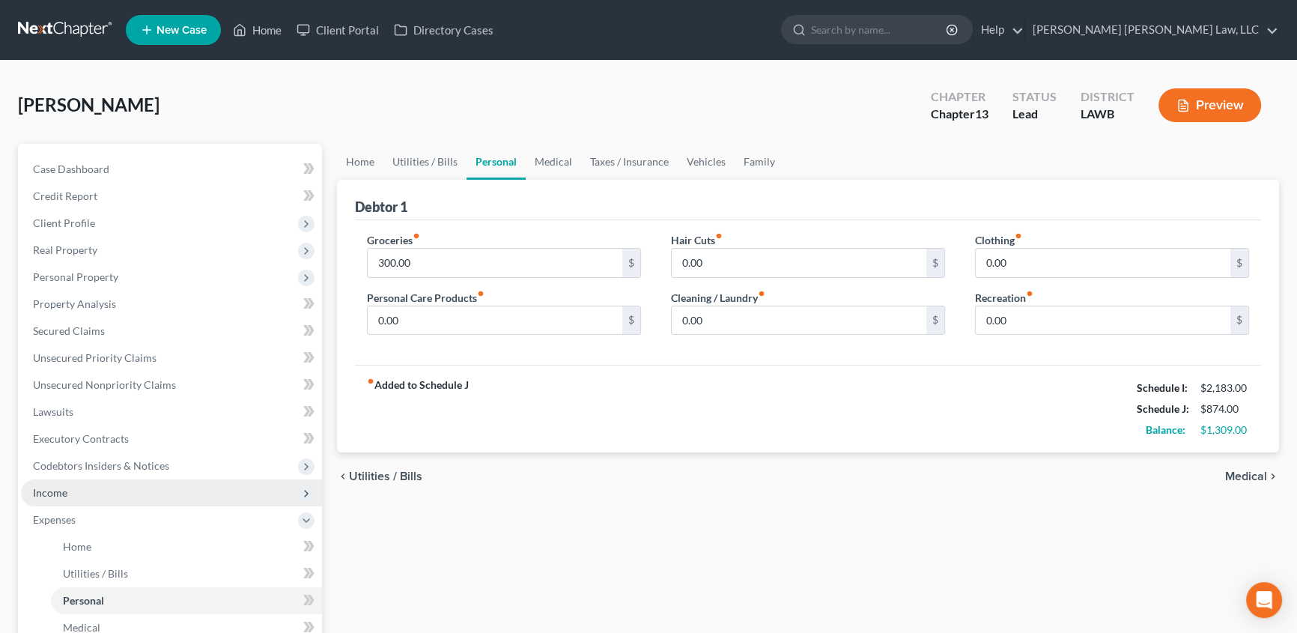
click at [56, 489] on span "Income" at bounding box center [50, 492] width 34 height 13
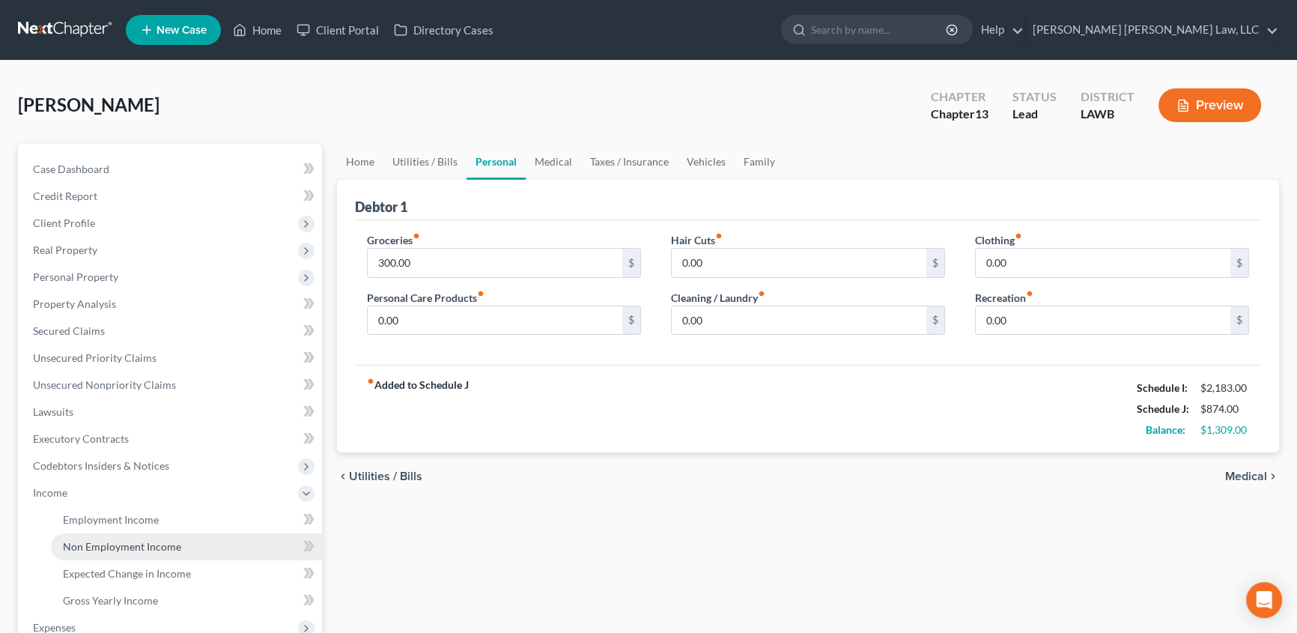
click at [116, 542] on span "Non Employment Income" at bounding box center [122, 546] width 118 height 13
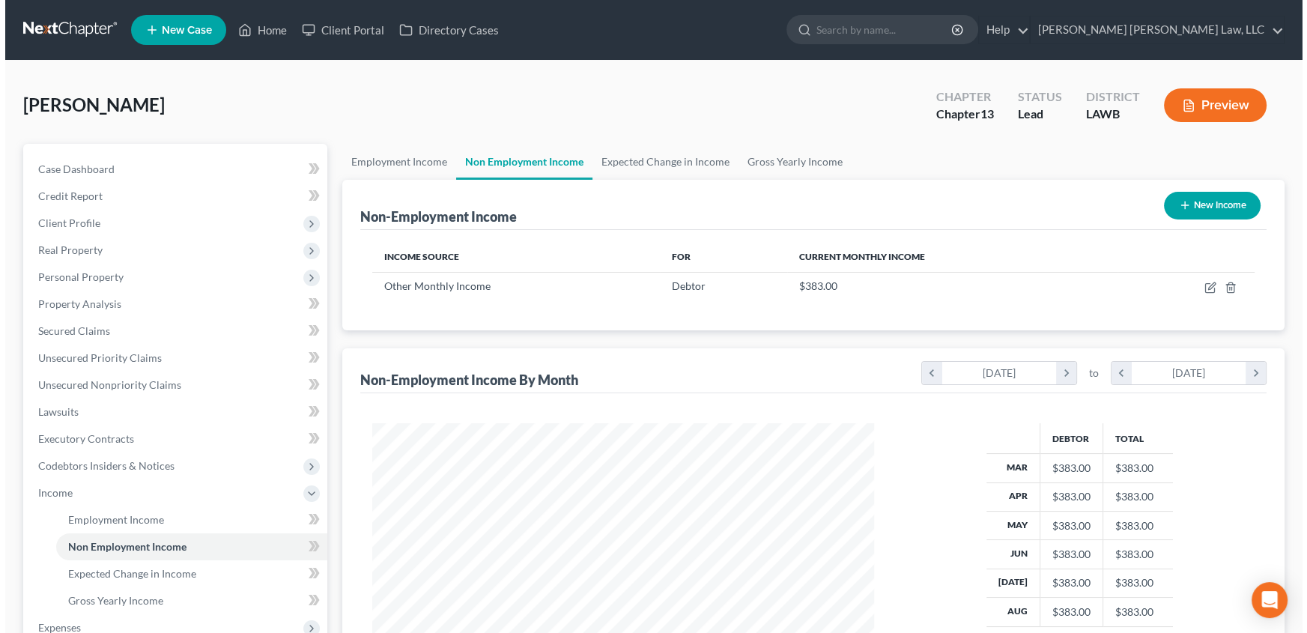
scroll to position [268, 532]
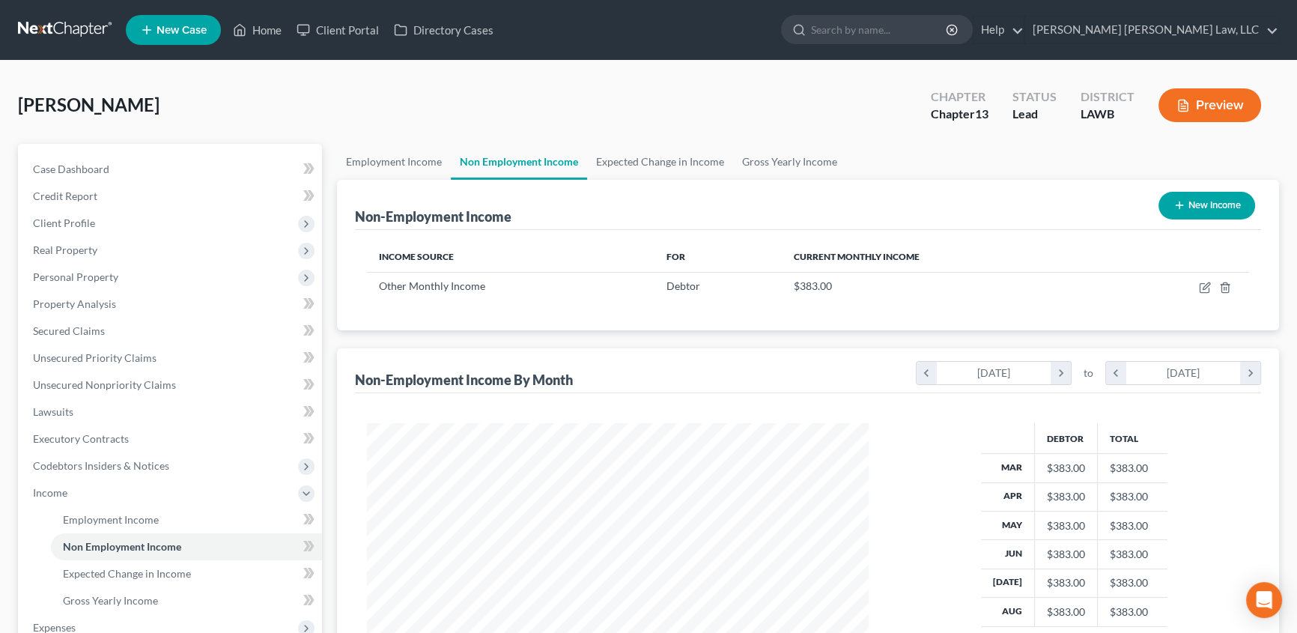
click at [1182, 216] on button "New Income" at bounding box center [1206, 206] width 97 height 28
select select "0"
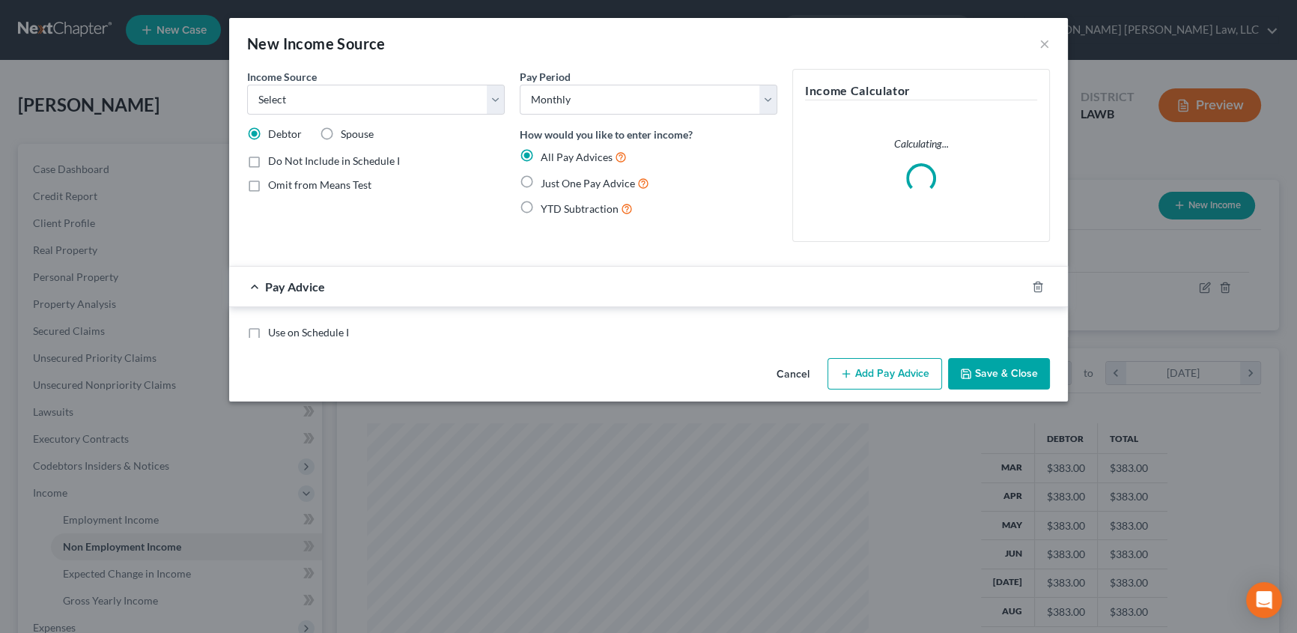
scroll to position [268, 536]
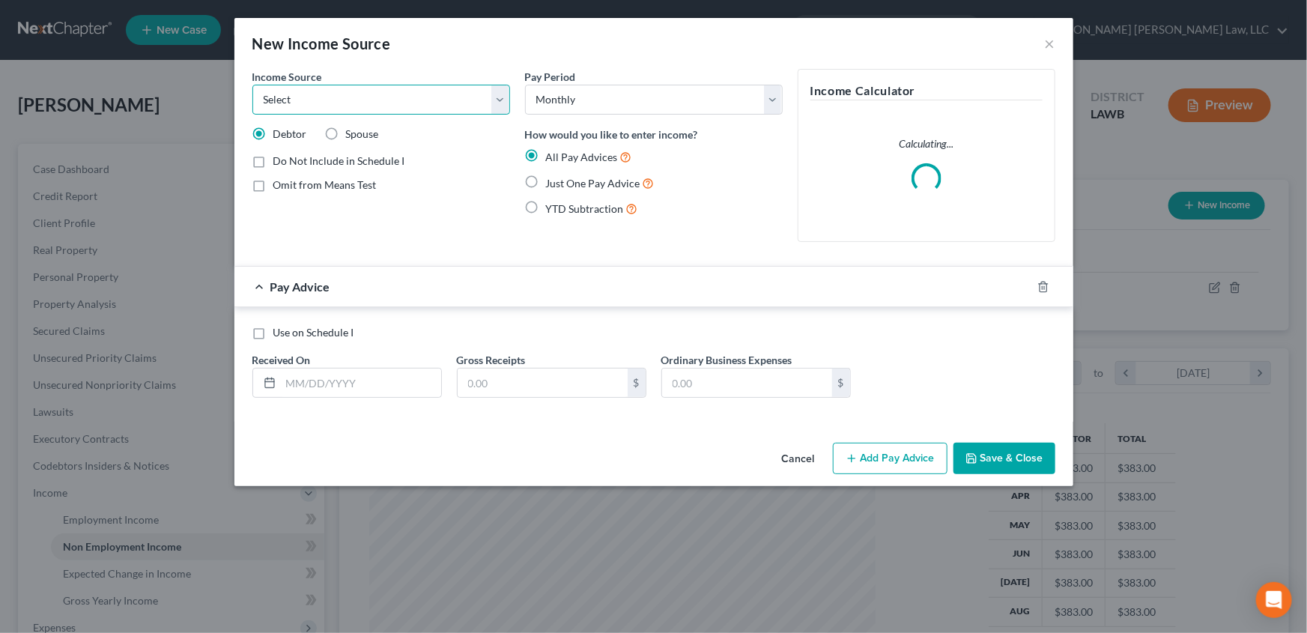
click at [297, 100] on select "Select Unemployment Disability (from employer) Pension Retirement Social Securi…" at bounding box center [381, 100] width 258 height 30
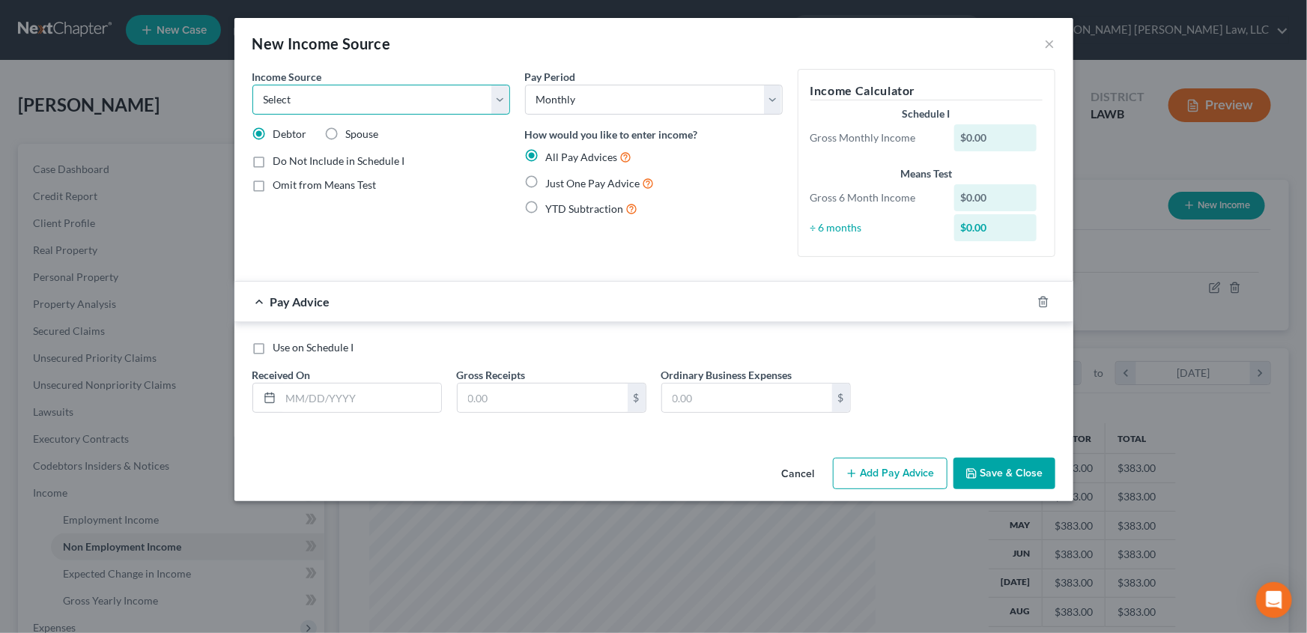
select select "8"
click at [252, 85] on select "Select Unemployment Disability (from employer) Pension Retirement Social Securi…" at bounding box center [381, 100] width 258 height 30
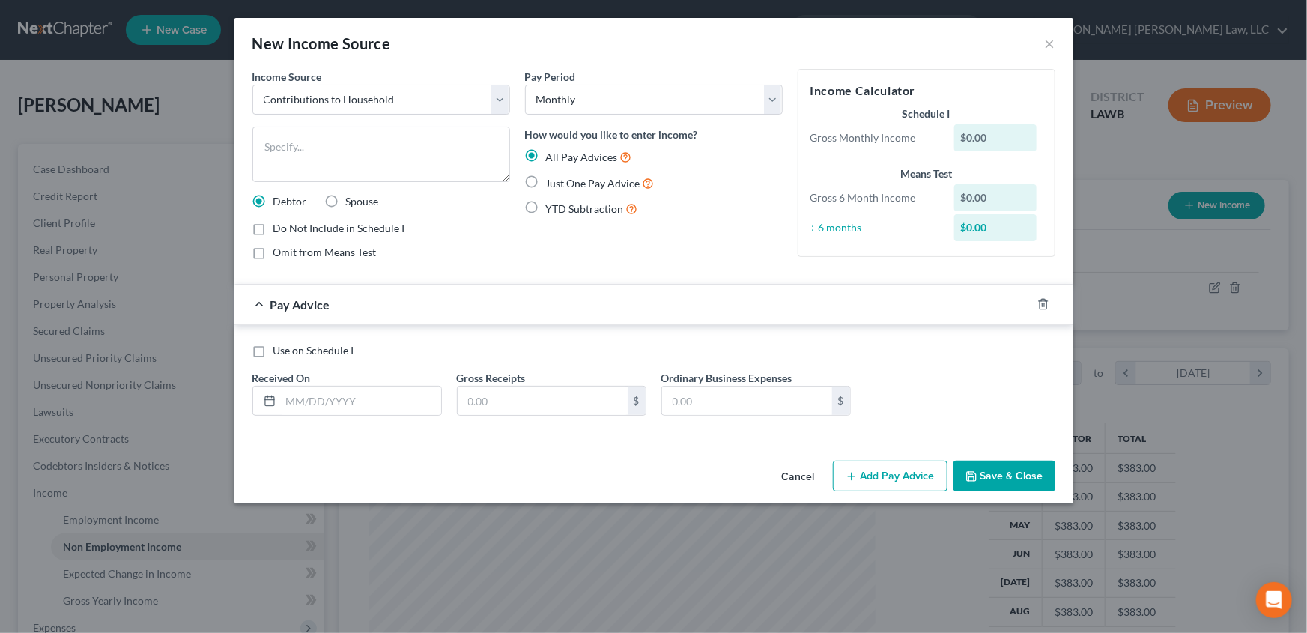
click at [546, 179] on label "Just One Pay Advice" at bounding box center [600, 182] width 109 height 17
click at [552, 179] on input "Just One Pay Advice" at bounding box center [557, 179] width 10 height 10
radio input "true"
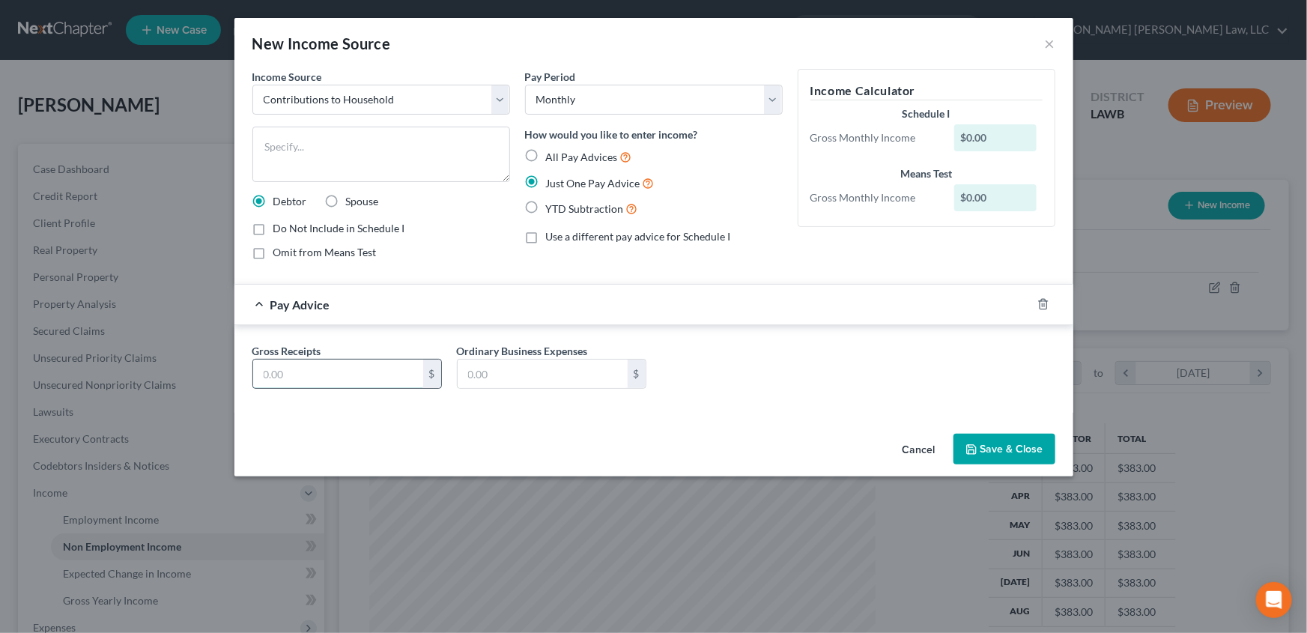
click at [287, 372] on input "text" at bounding box center [338, 373] width 170 height 28
type input "300.00"
click at [1018, 457] on button "Save & Close" at bounding box center [1004, 449] width 102 height 31
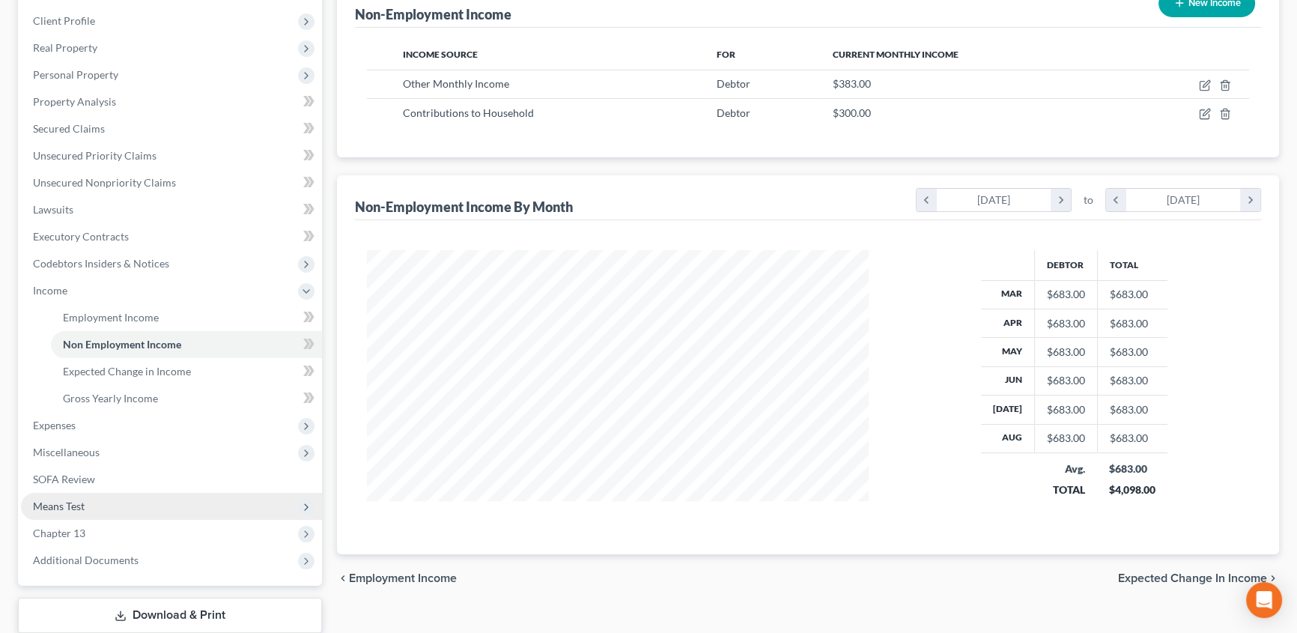
scroll to position [204, 0]
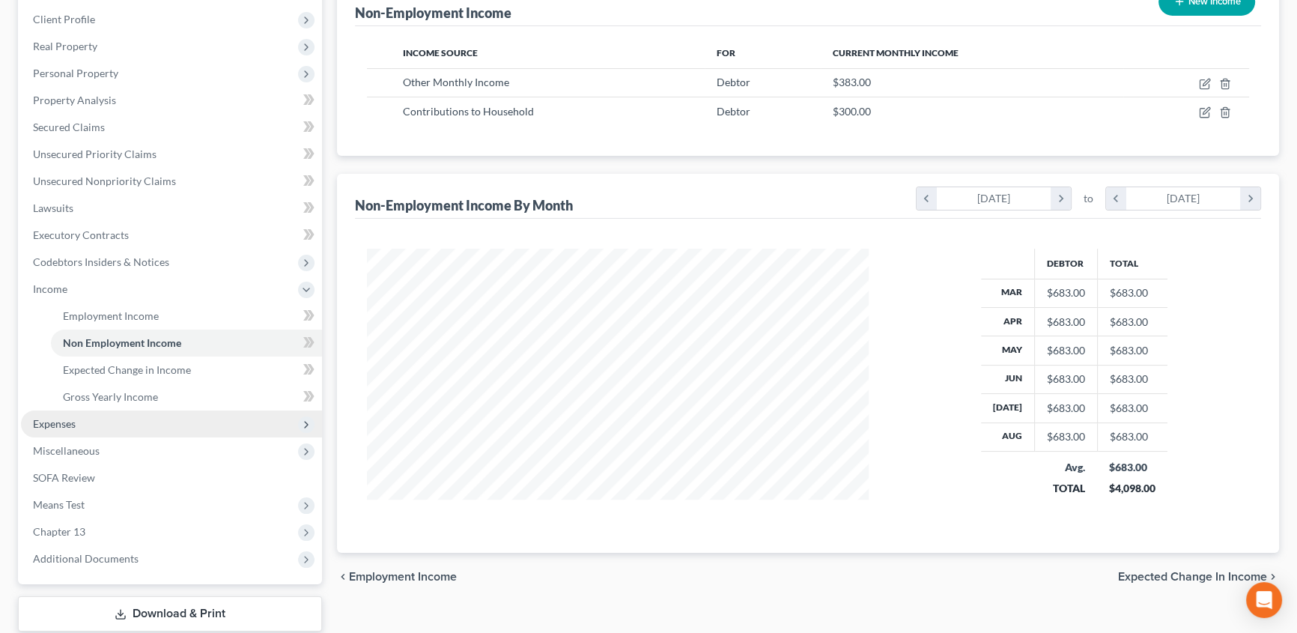
click at [70, 426] on span "Expenses" at bounding box center [54, 423] width 43 height 13
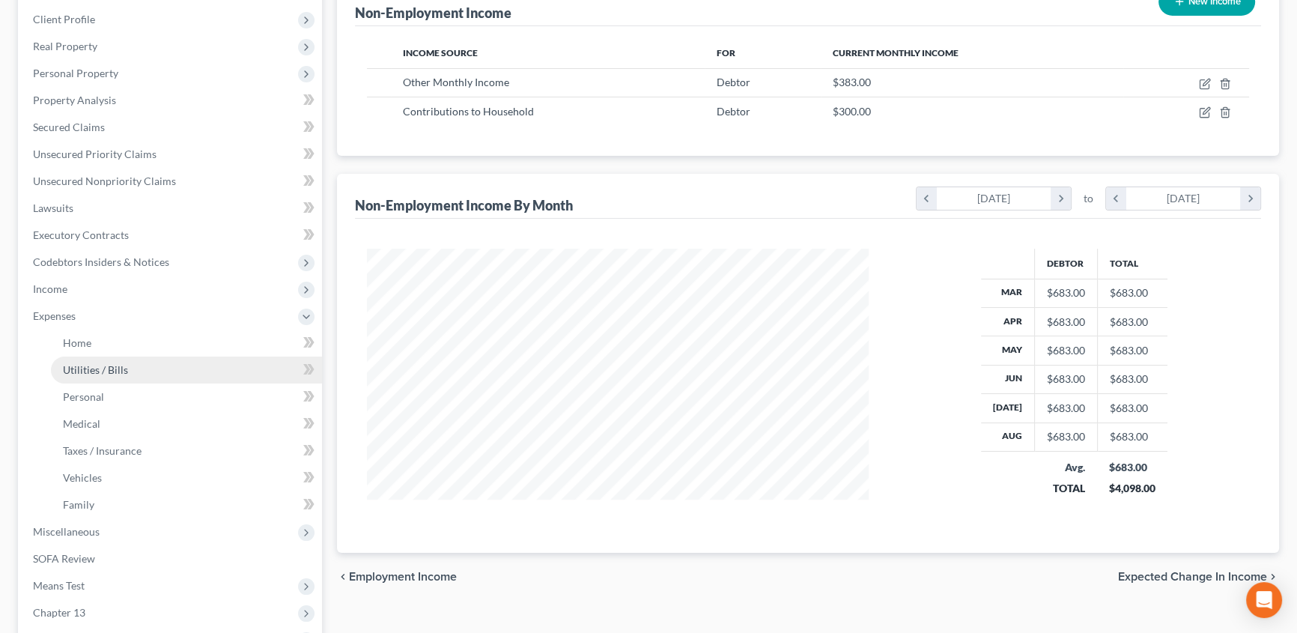
click at [112, 374] on link "Utilities / Bills" at bounding box center [186, 369] width 271 height 27
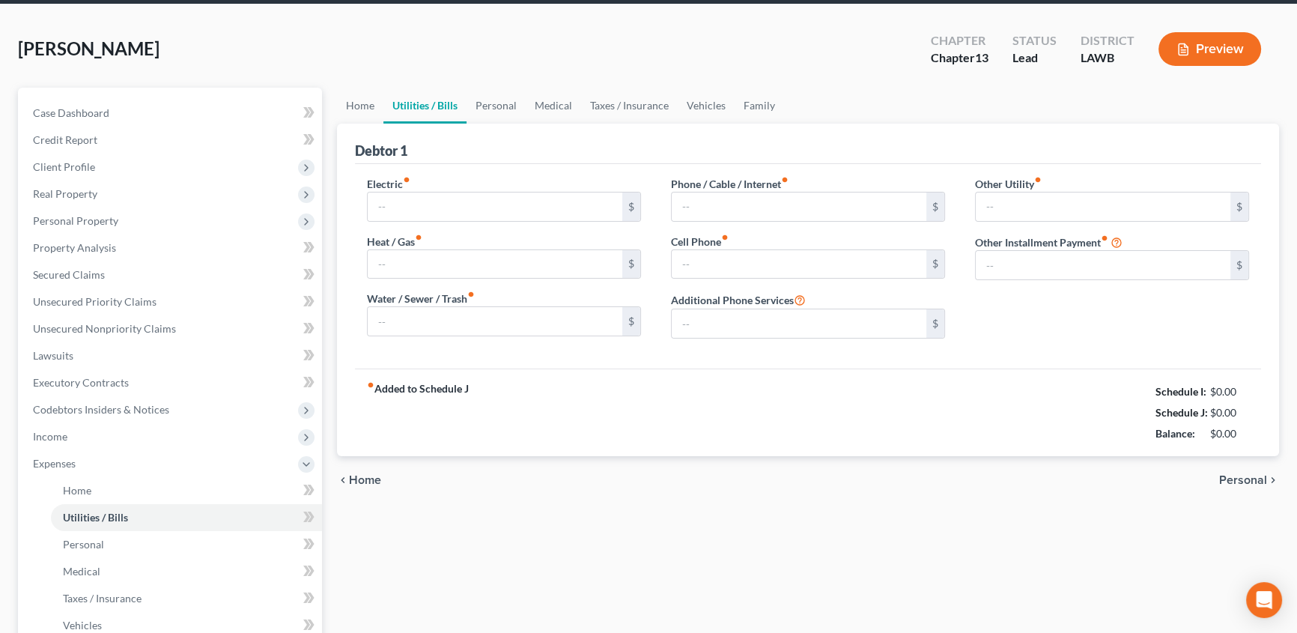
type input "195.00"
type input "0.00"
type input "40.00"
type input "0.00"
type input "115.00"
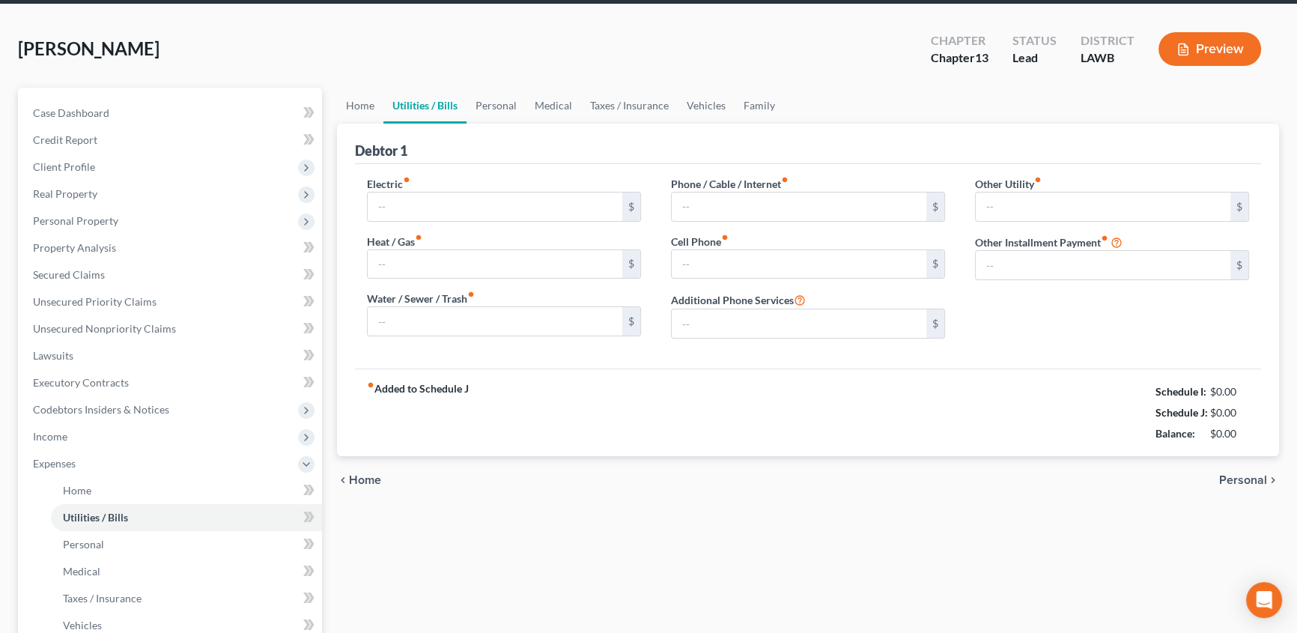
type input "0.00"
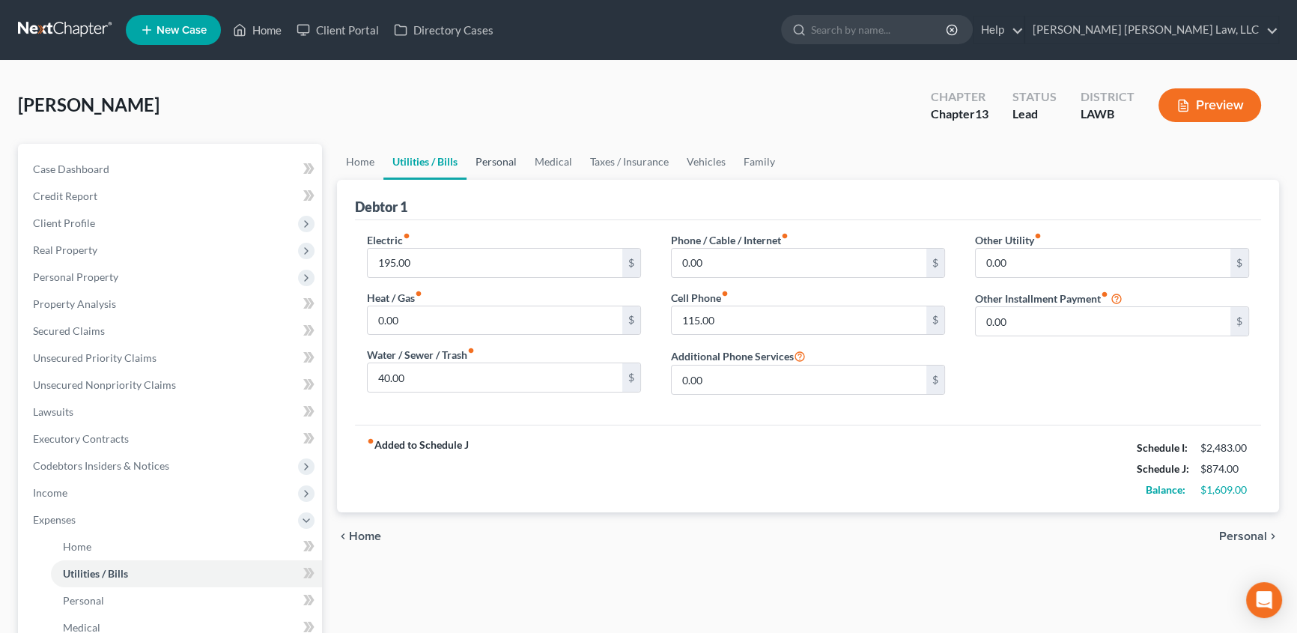
click at [508, 160] on link "Personal" at bounding box center [496, 162] width 59 height 36
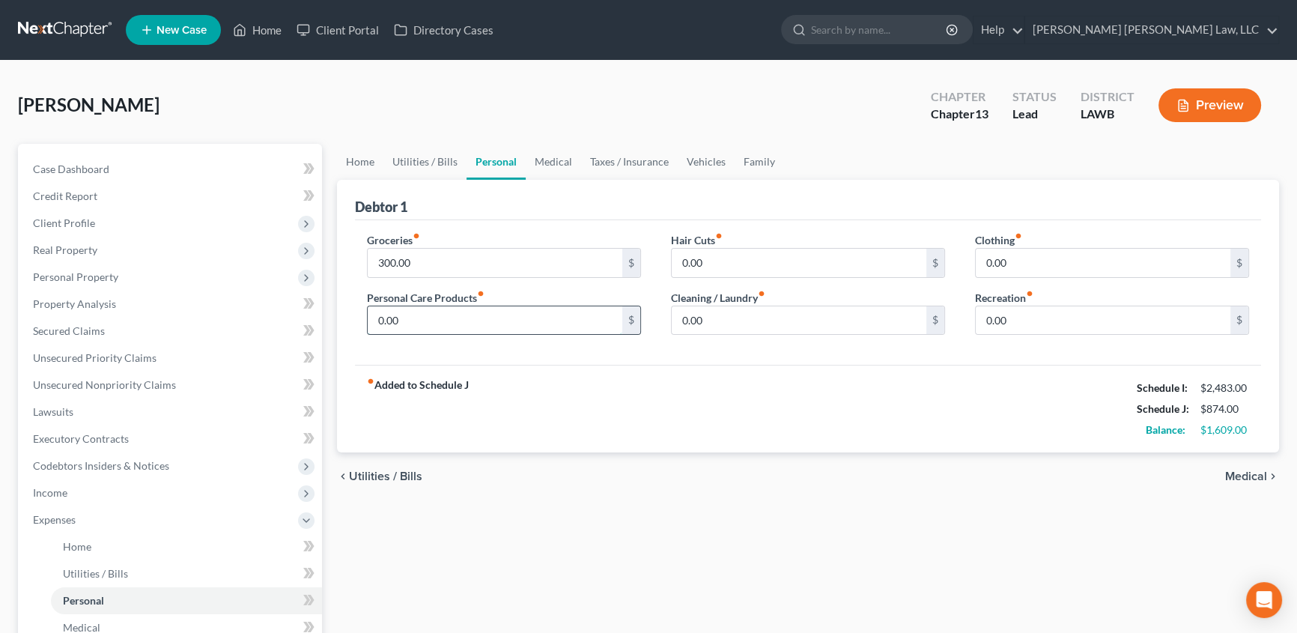
click at [434, 320] on input "0.00" at bounding box center [495, 320] width 255 height 28
type input "2"
type input "19.00"
click at [768, 315] on input "0.00" at bounding box center [799, 320] width 255 height 28
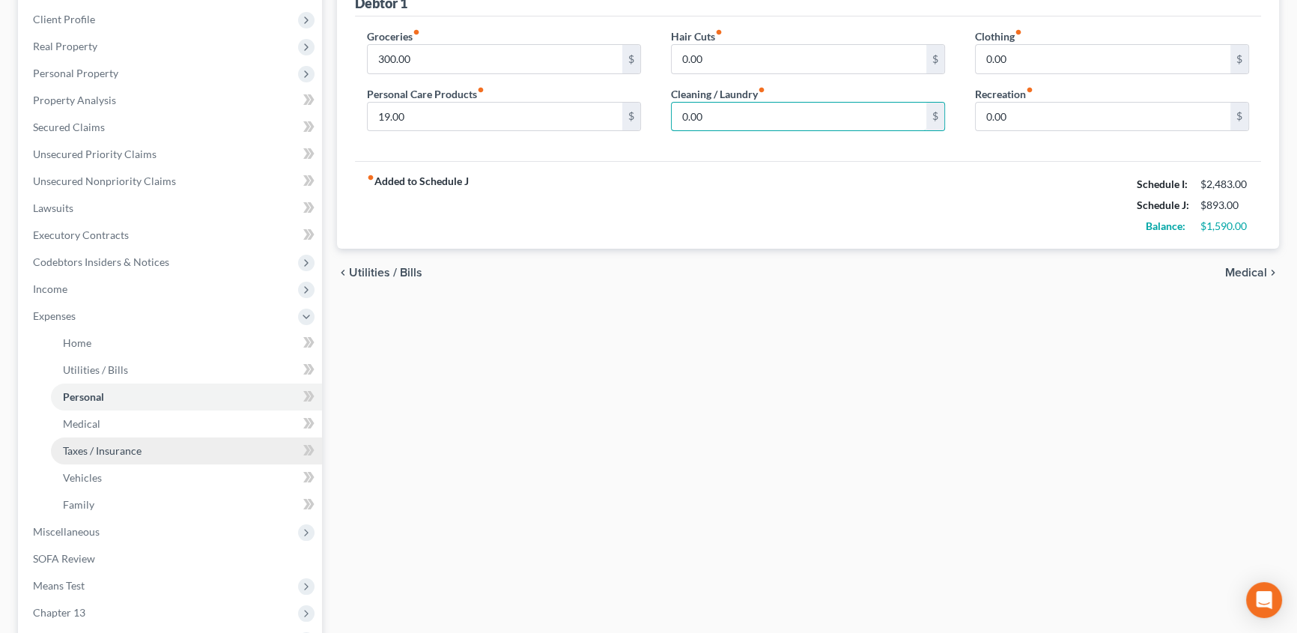
scroll to position [272, 0]
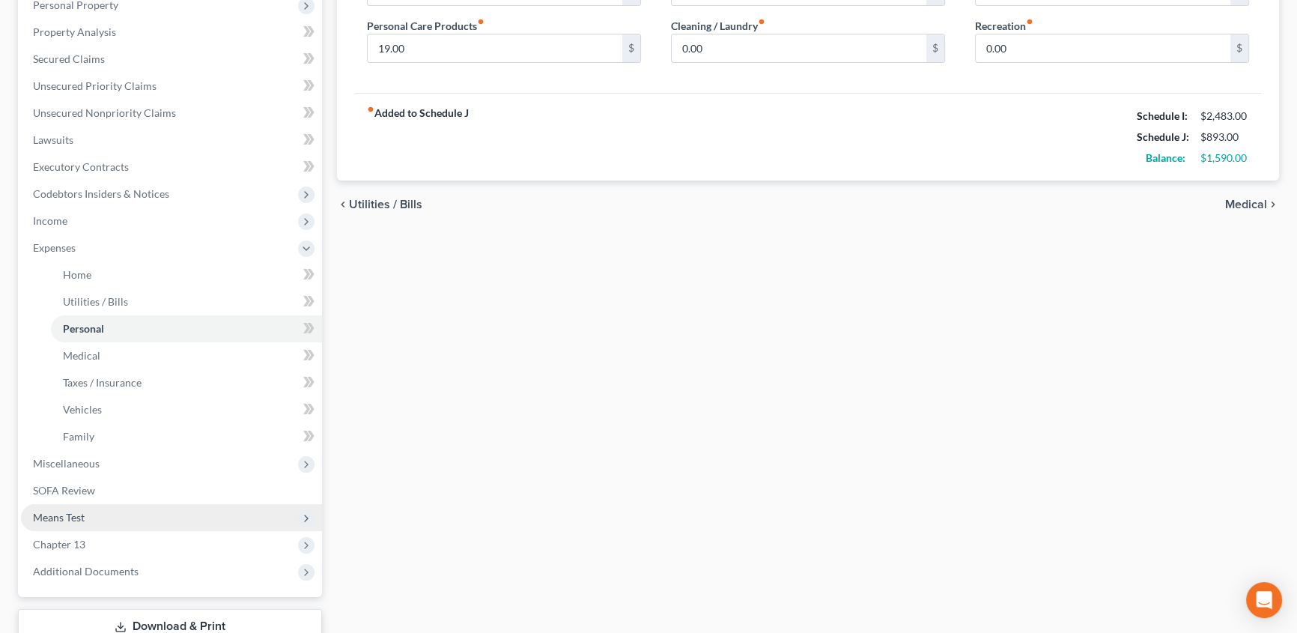
click at [83, 514] on span "Means Test" at bounding box center [59, 517] width 52 height 13
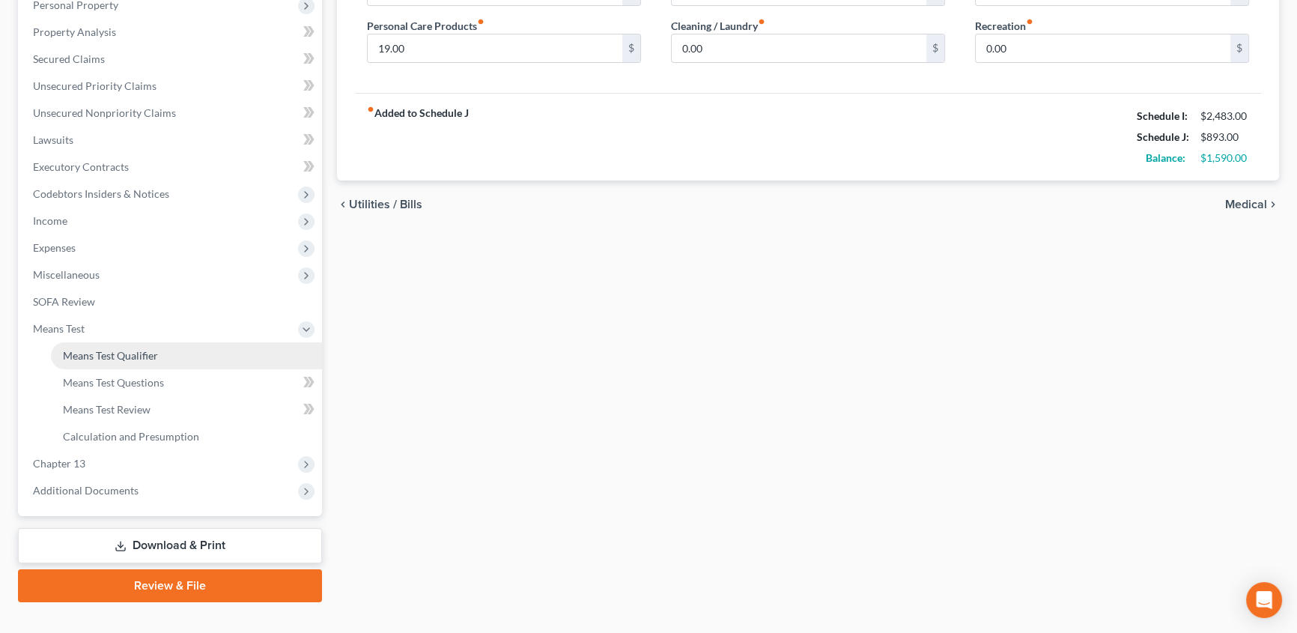
click at [126, 356] on span "Means Test Qualifier" at bounding box center [110, 355] width 95 height 13
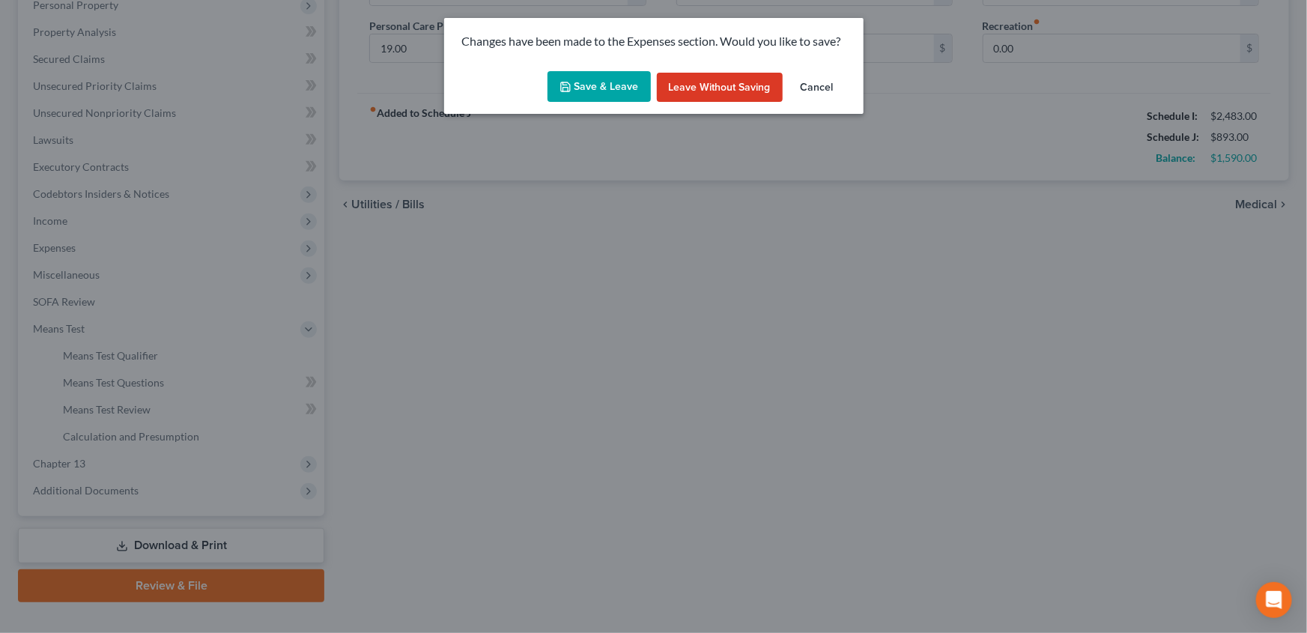
click at [571, 89] on icon "button" at bounding box center [565, 87] width 12 height 12
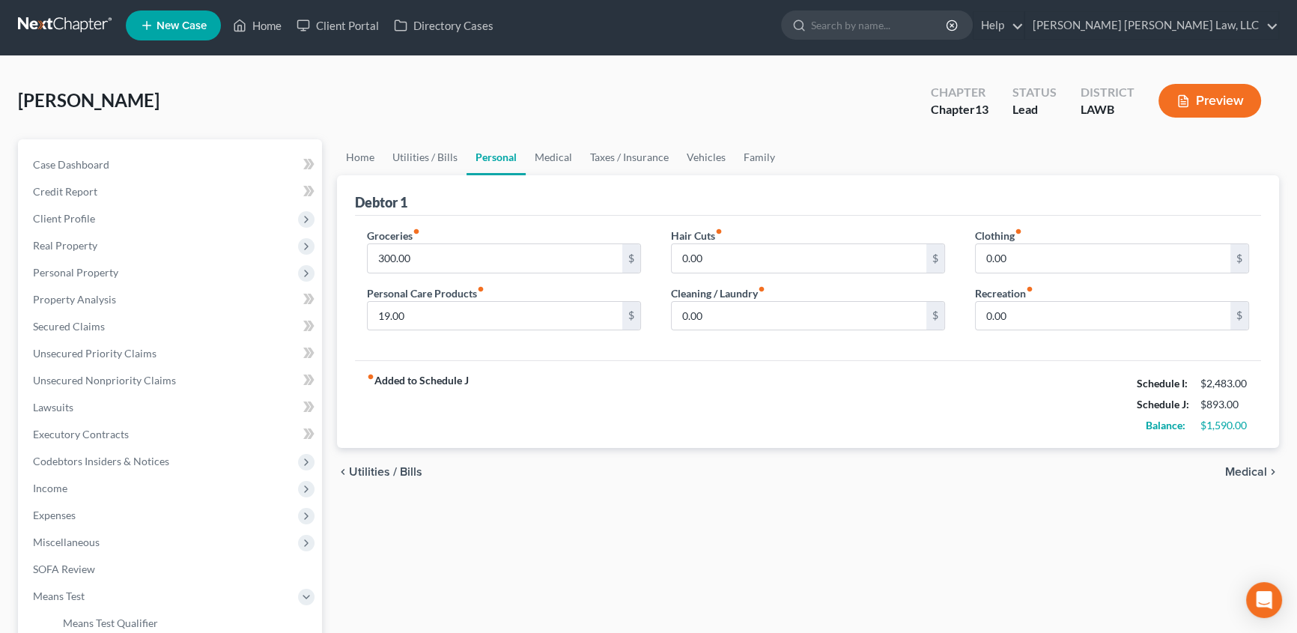
scroll to position [0, 0]
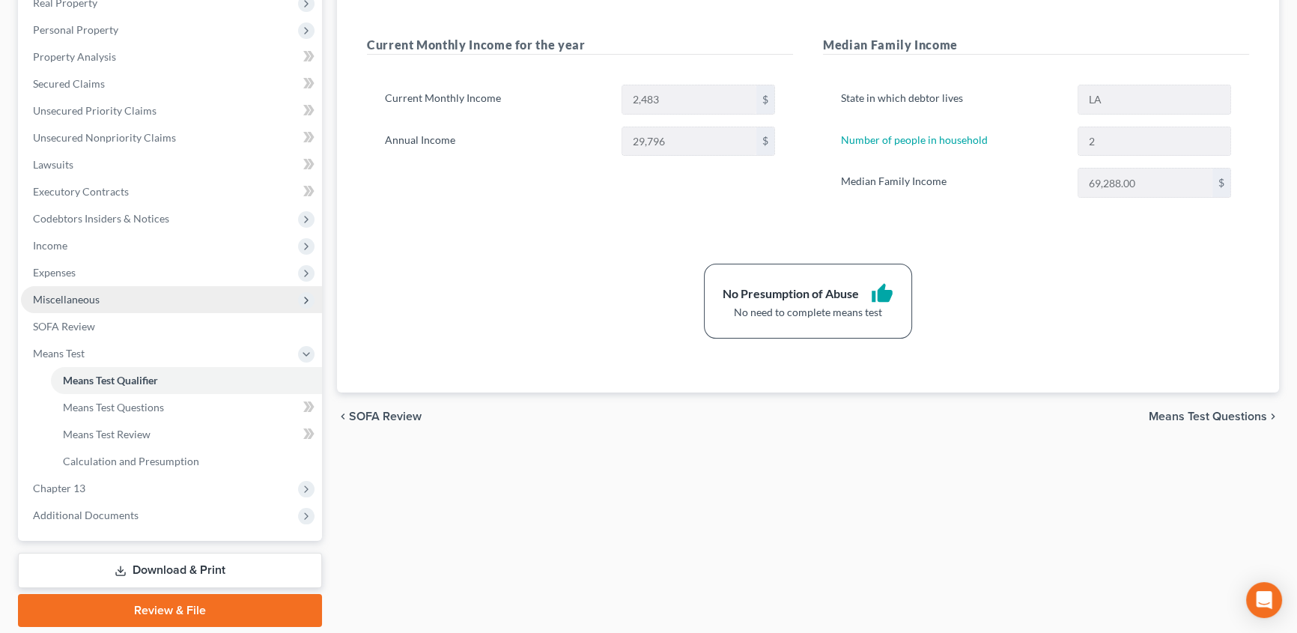
scroll to position [272, 0]
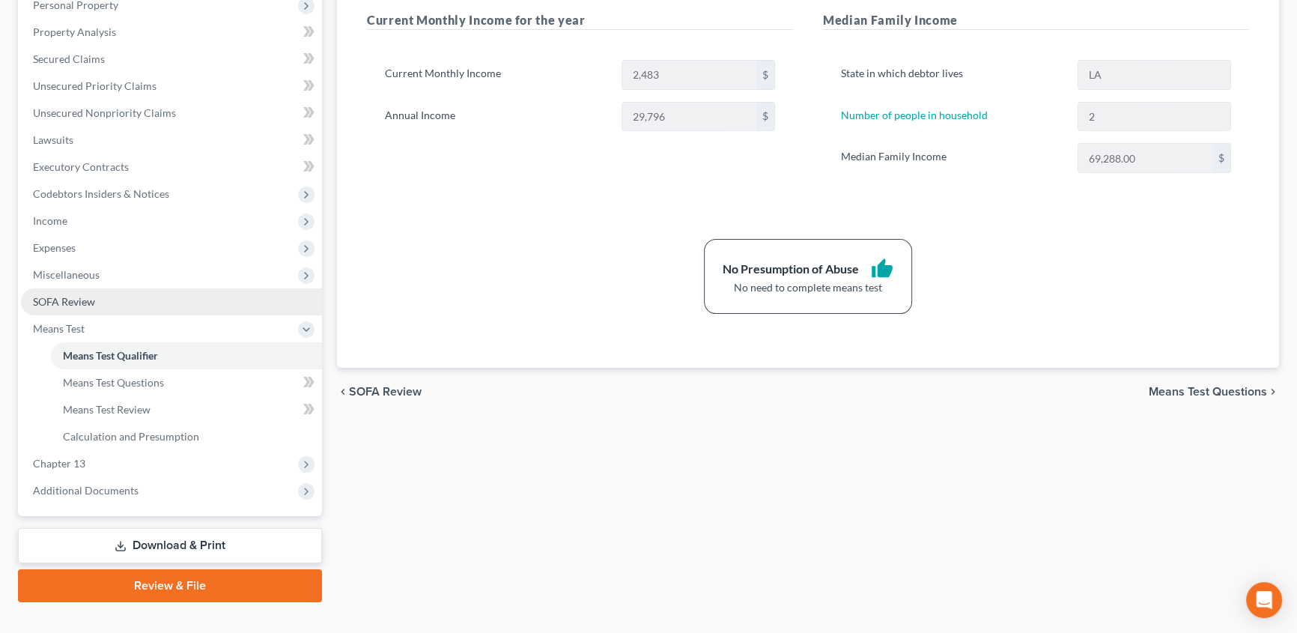
click at [65, 268] on span "Miscellaneous" at bounding box center [66, 274] width 67 height 13
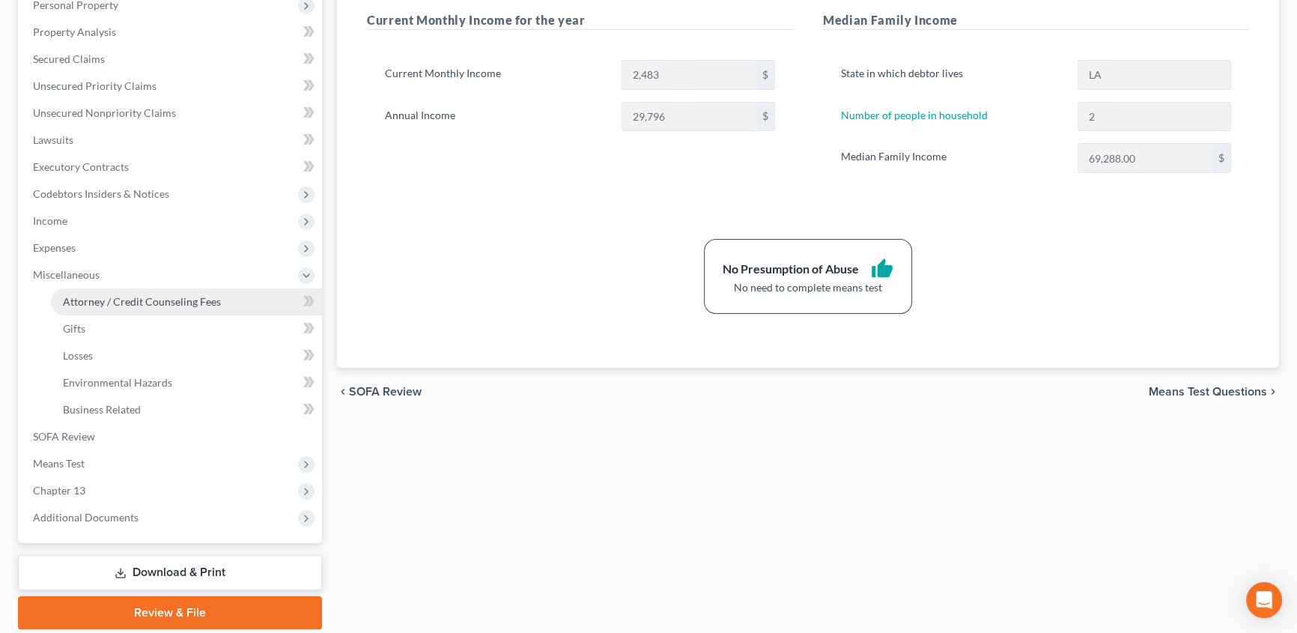
click at [179, 300] on span "Attorney / Credit Counseling Fees" at bounding box center [142, 301] width 158 height 13
select select "1"
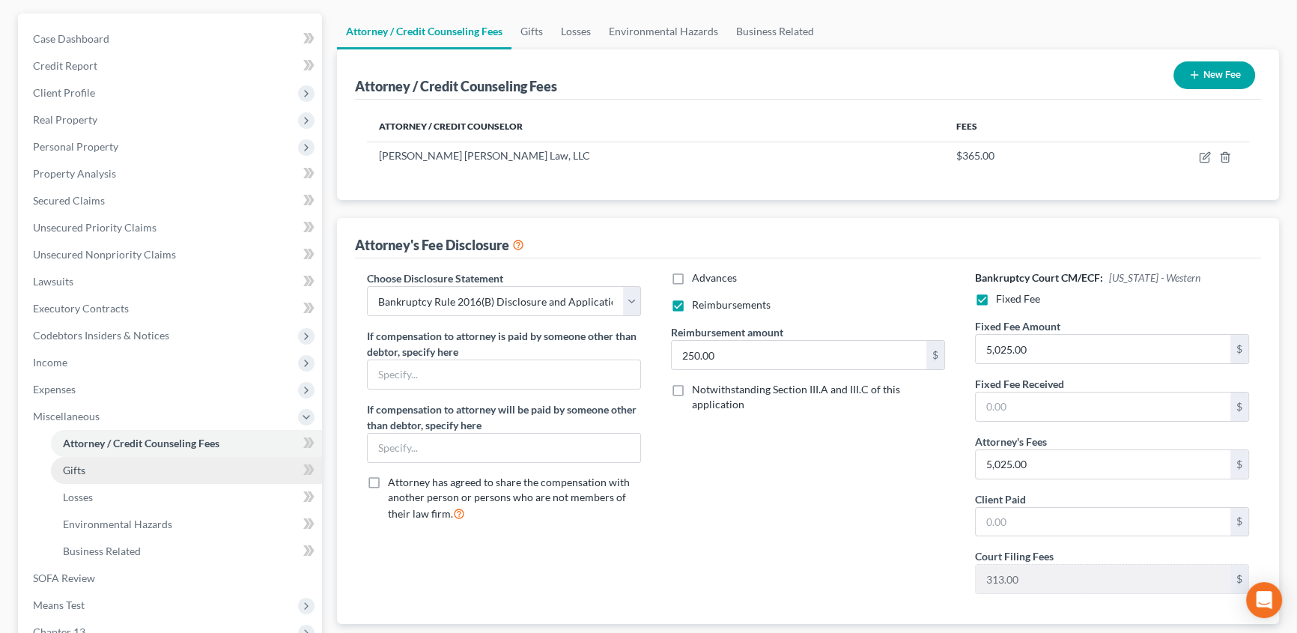
scroll to position [136, 0]
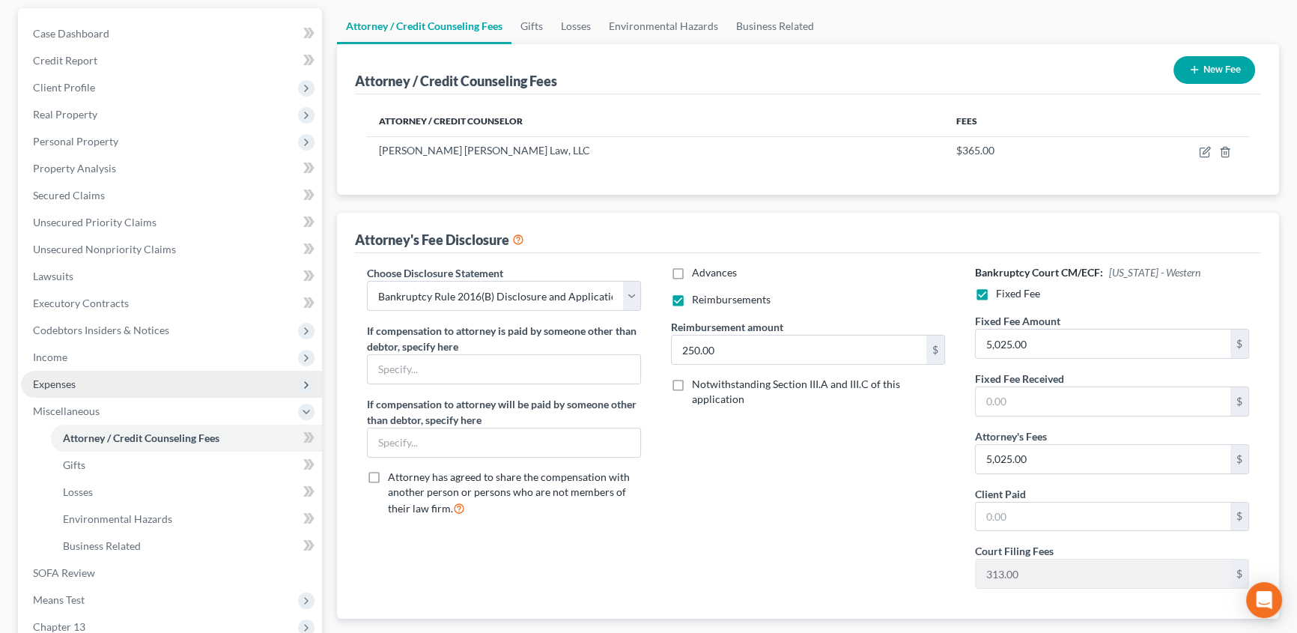
drag, startPoint x: 53, startPoint y: 381, endPoint x: 113, endPoint y: 391, distance: 60.7
click at [53, 382] on span "Expenses" at bounding box center [54, 383] width 43 height 13
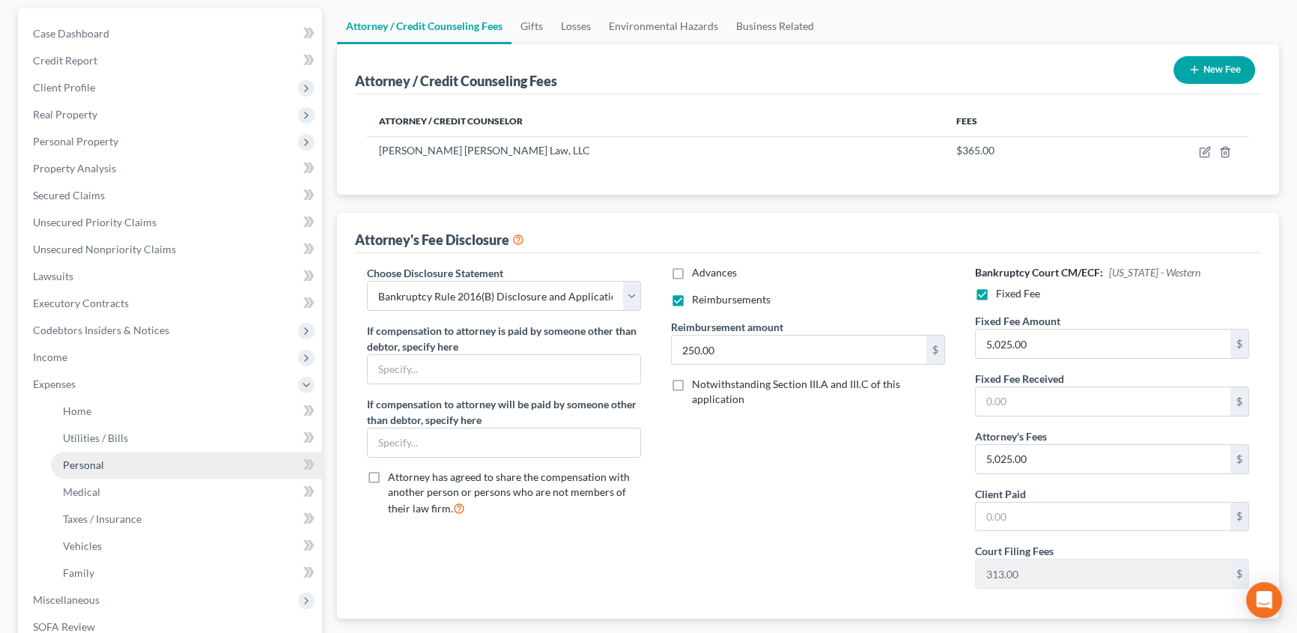
click at [100, 460] on span "Personal" at bounding box center [83, 464] width 41 height 13
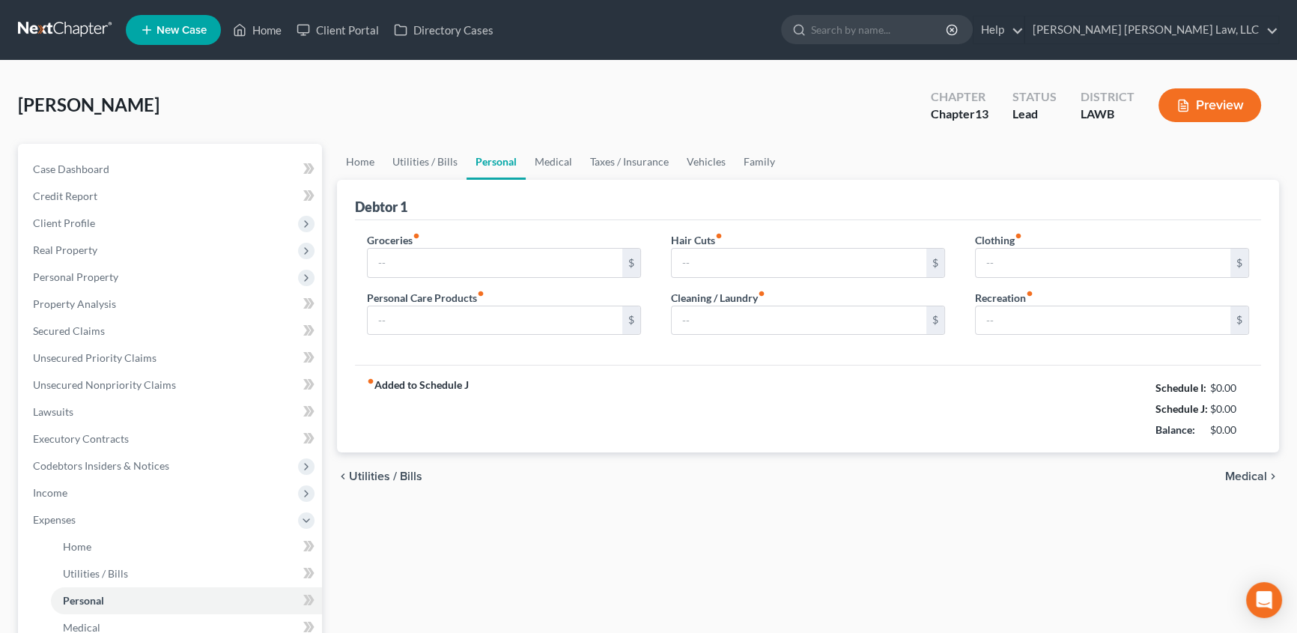
type input "300.00"
type input "19.00"
type input "0.00"
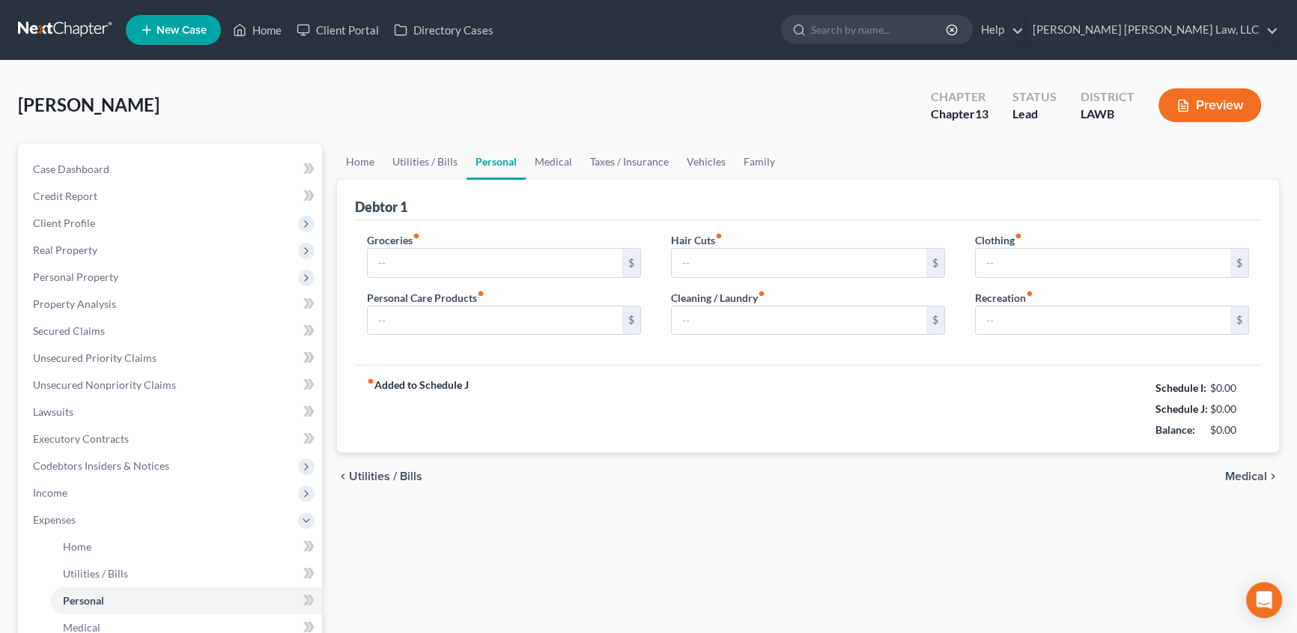
type input "0.00"
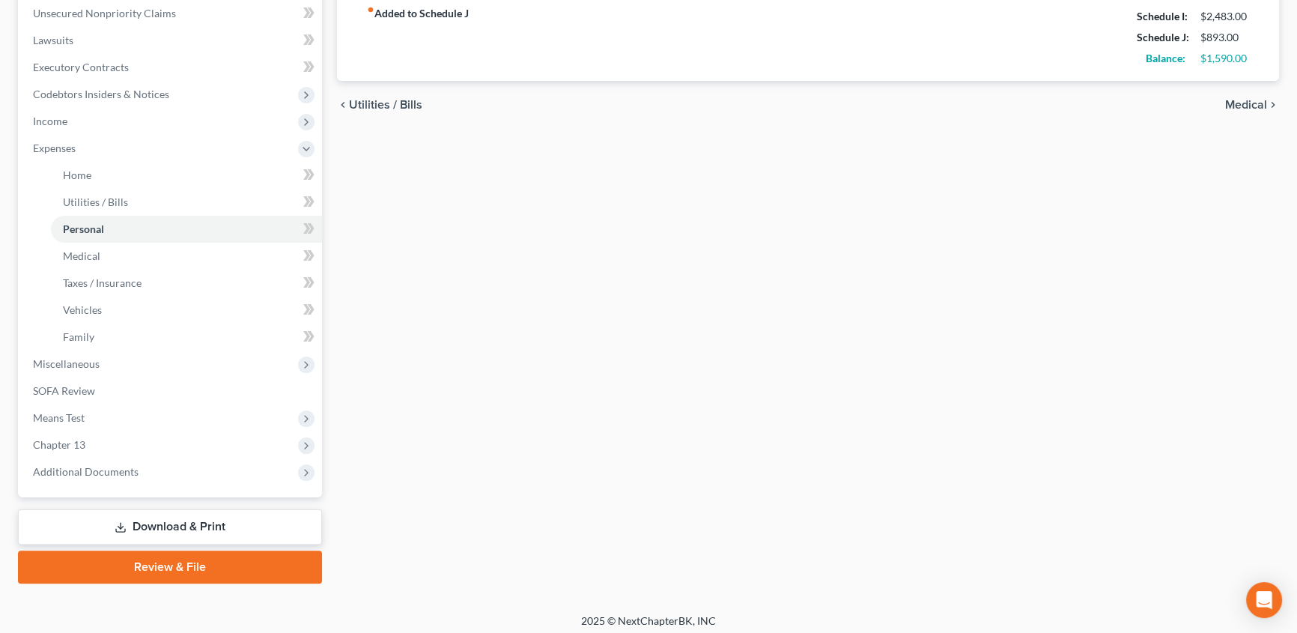
scroll to position [377, 0]
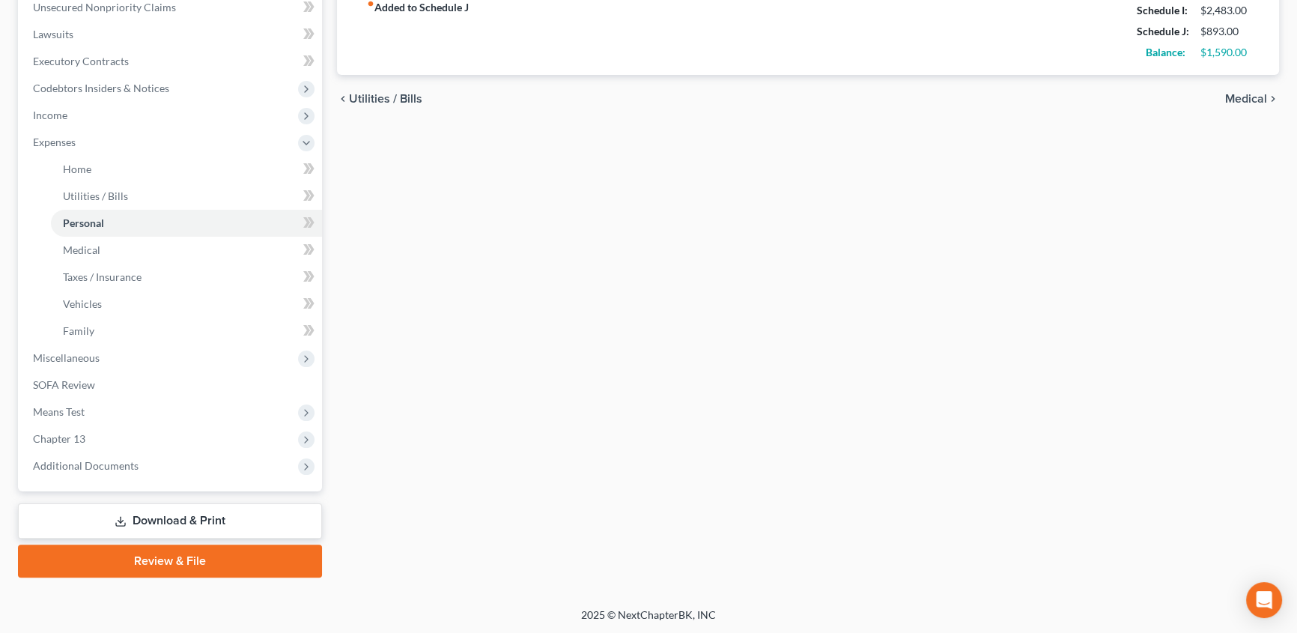
click at [181, 564] on link "Review & File" at bounding box center [170, 560] width 304 height 33
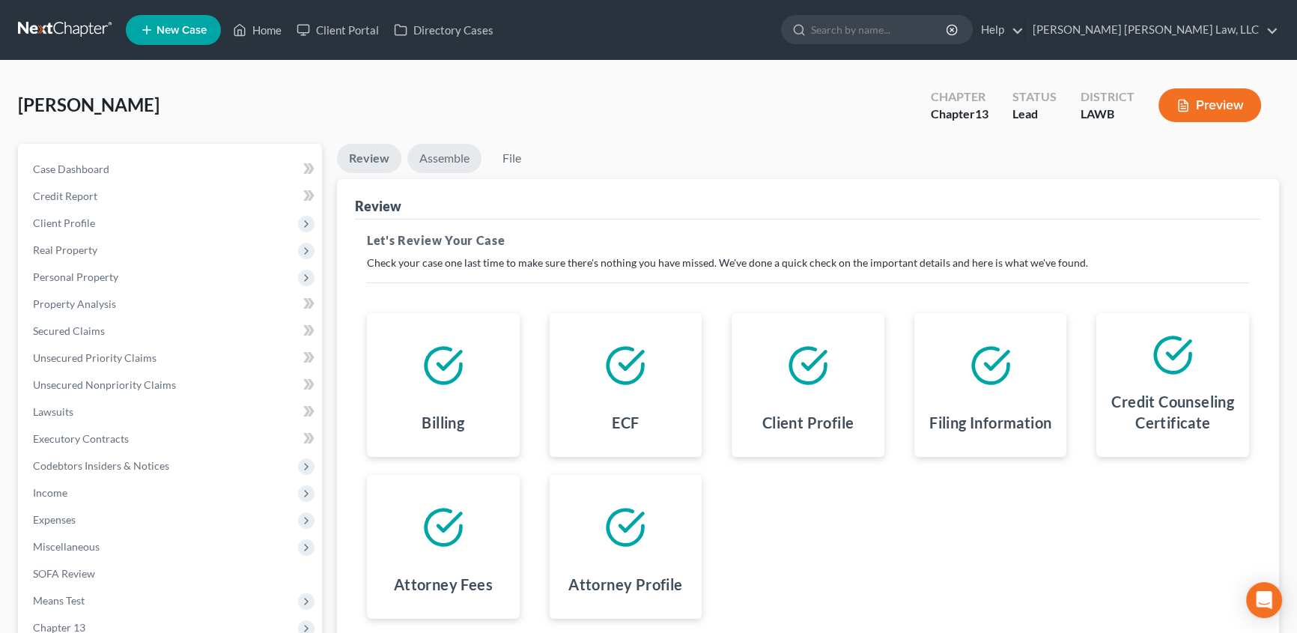
click at [437, 164] on link "Assemble" at bounding box center [444, 158] width 74 height 29
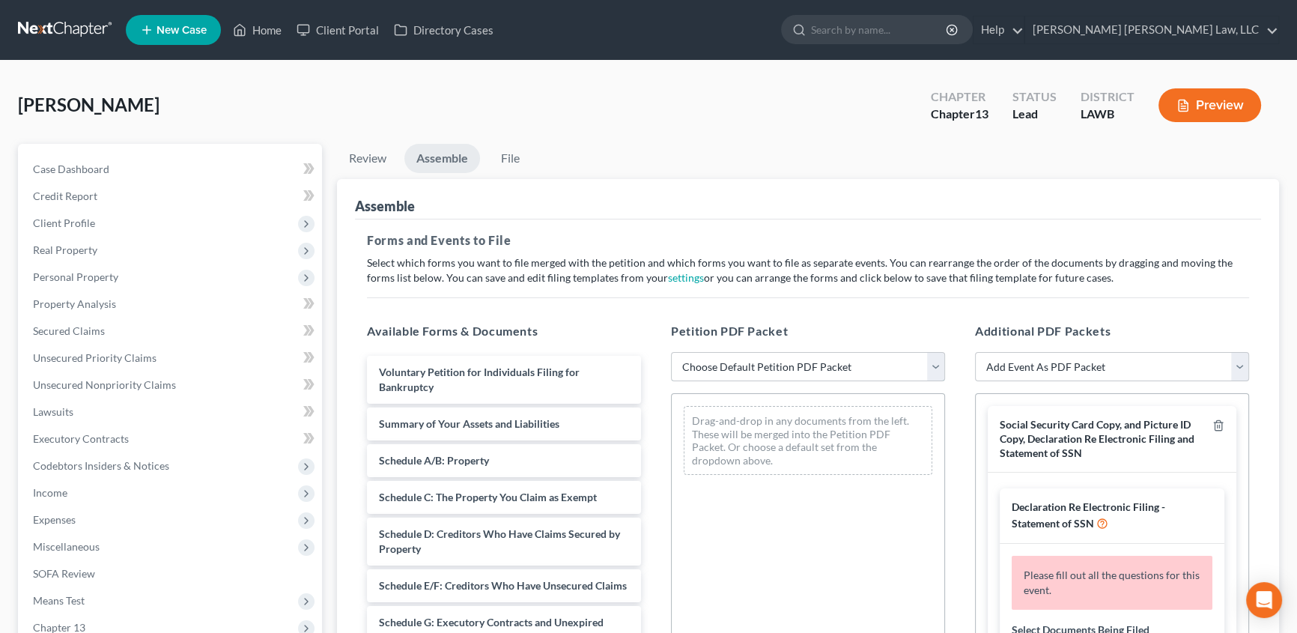
click at [718, 368] on select "Choose Default Petition PDF Packet Complete Bankruptcy Petition (all forms and …" at bounding box center [808, 367] width 274 height 30
select select "0"
click at [671, 352] on select "Choose Default Petition PDF Packet Complete Bankruptcy Petition (all forms and …" at bounding box center [808, 367] width 274 height 30
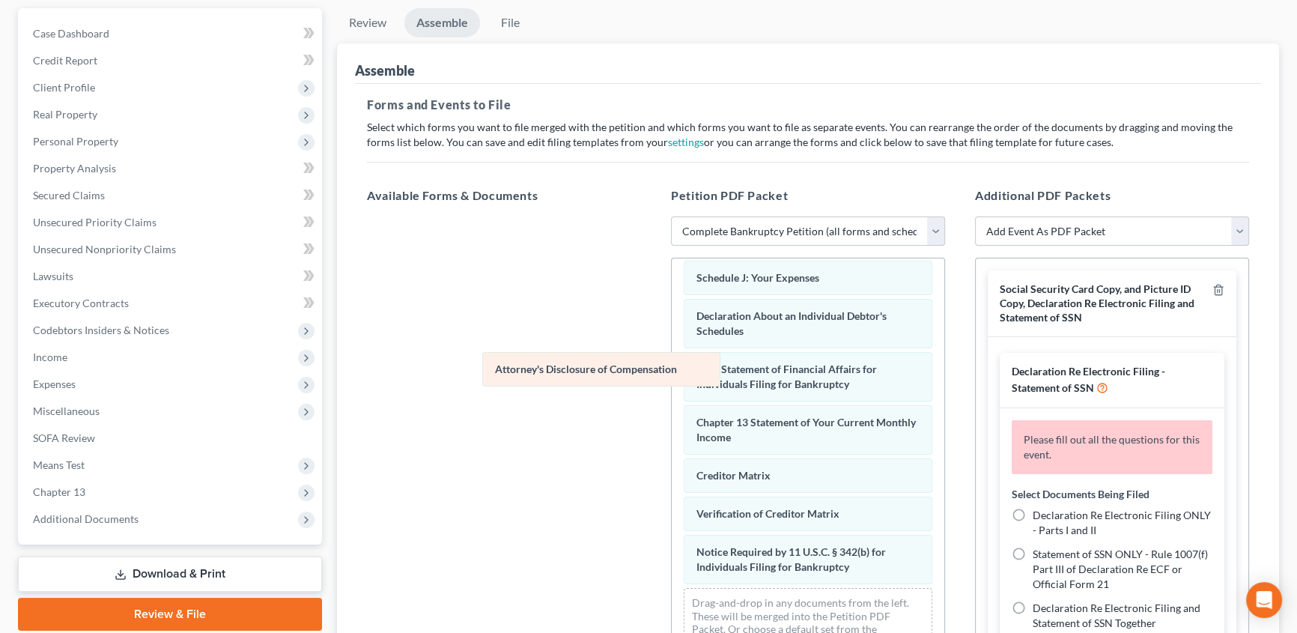
scroll to position [425, 0]
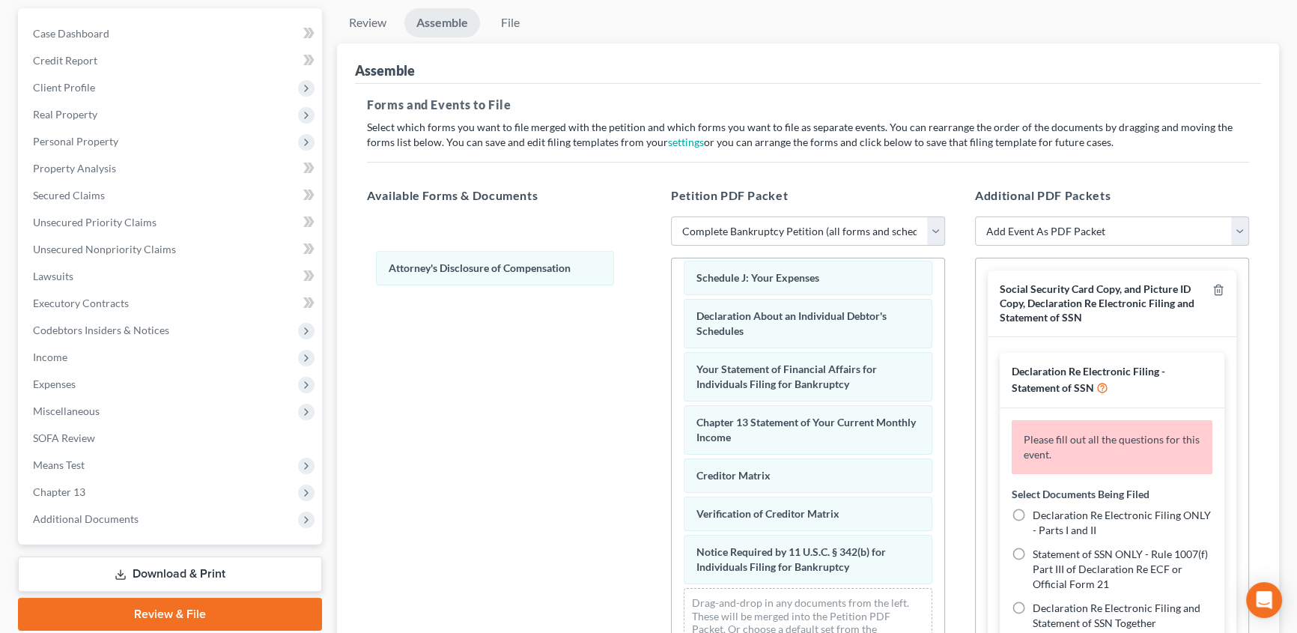
drag, startPoint x: 773, startPoint y: 567, endPoint x: 467, endPoint y: 272, distance: 425.3
click at [672, 269] on div "Attorney's Disclosure of Compensation Voluntary Petition for Individuals Filing…" at bounding box center [808, 257] width 273 height 824
click at [1212, 289] on icon "button" at bounding box center [1218, 290] width 12 height 12
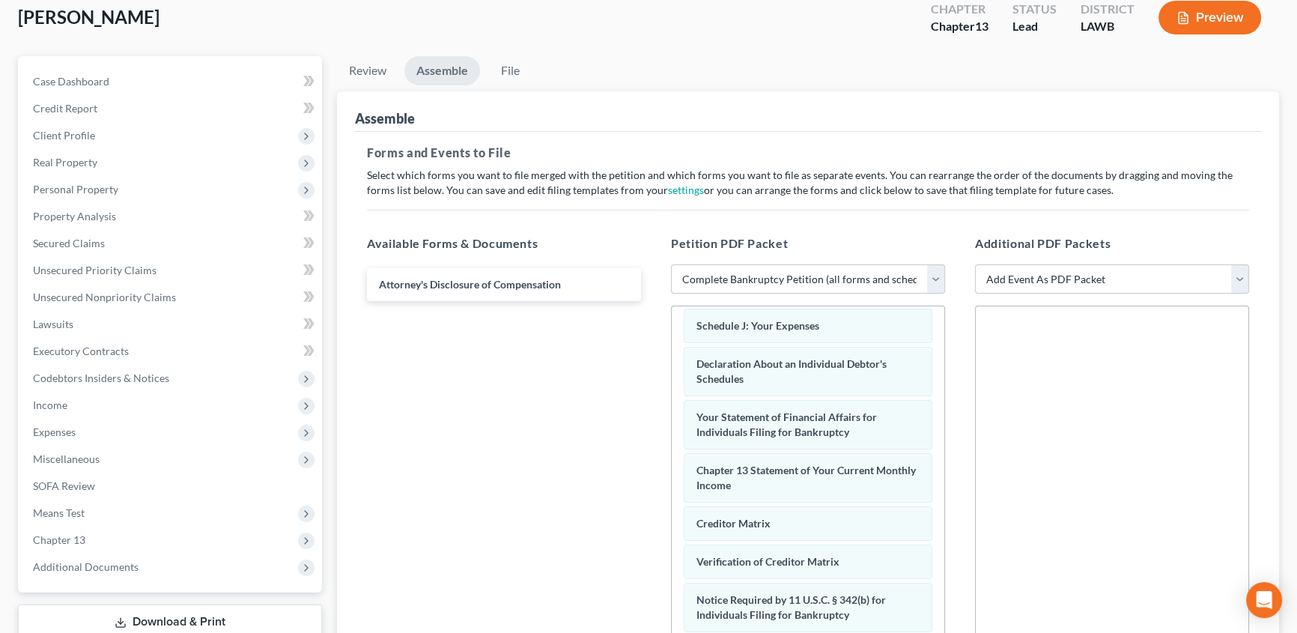
scroll to position [0, 0]
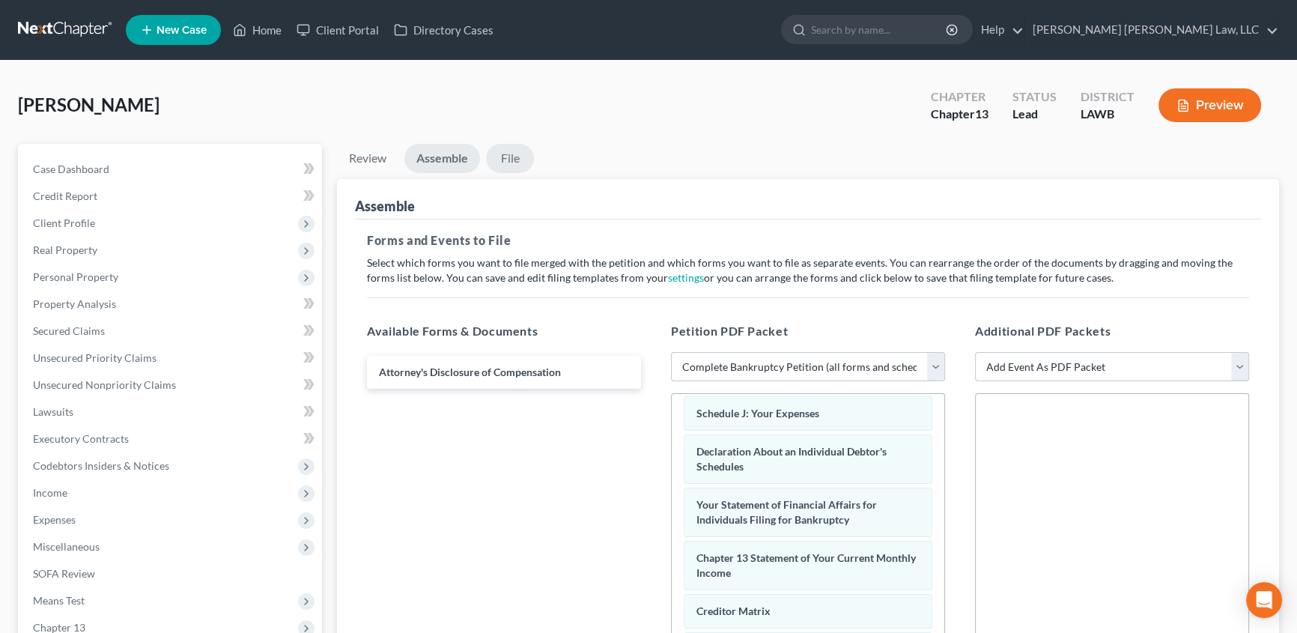
click at [505, 157] on link "File" at bounding box center [510, 158] width 48 height 29
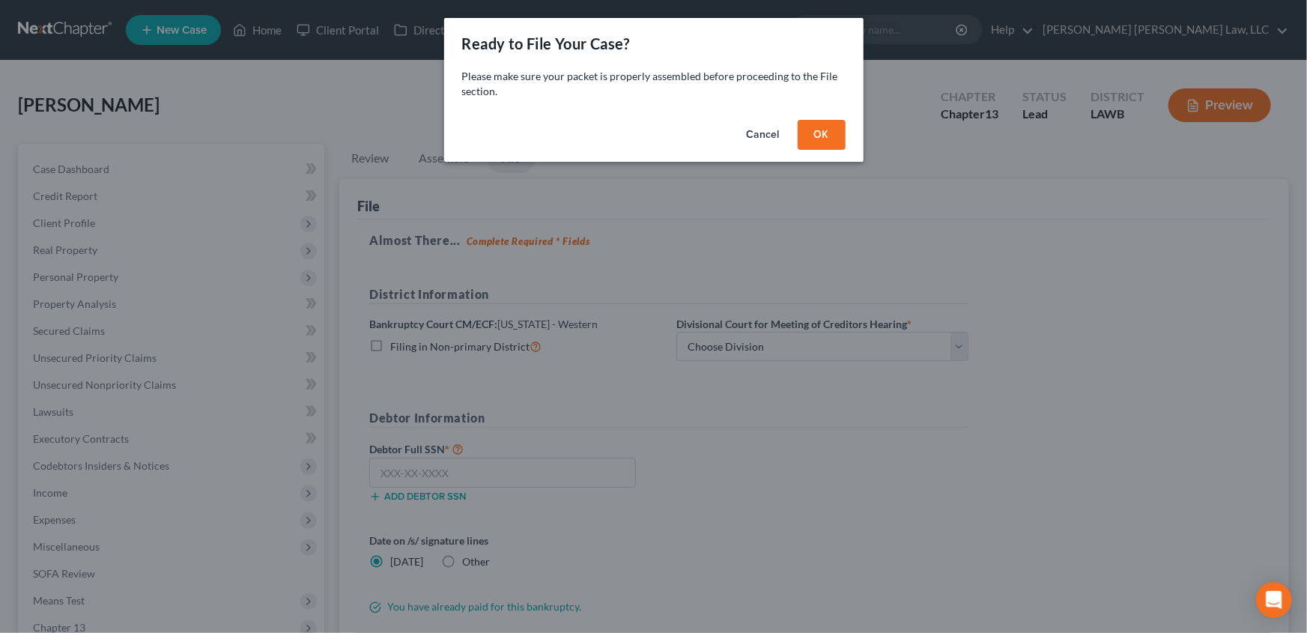
click at [820, 134] on button "OK" at bounding box center [821, 135] width 48 height 30
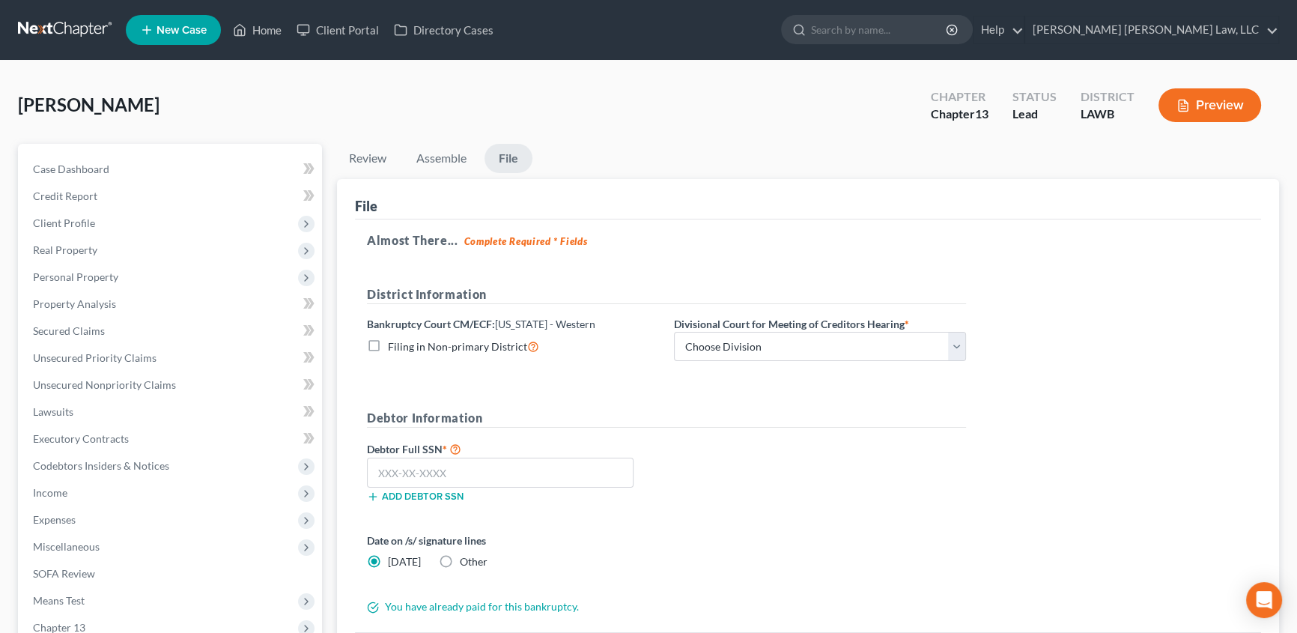
click at [388, 344] on label "Filing in Non-primary District" at bounding box center [463, 346] width 151 height 17
click at [394, 344] on input "Filing in Non-primary District" at bounding box center [399, 343] width 10 height 10
checkbox input "true"
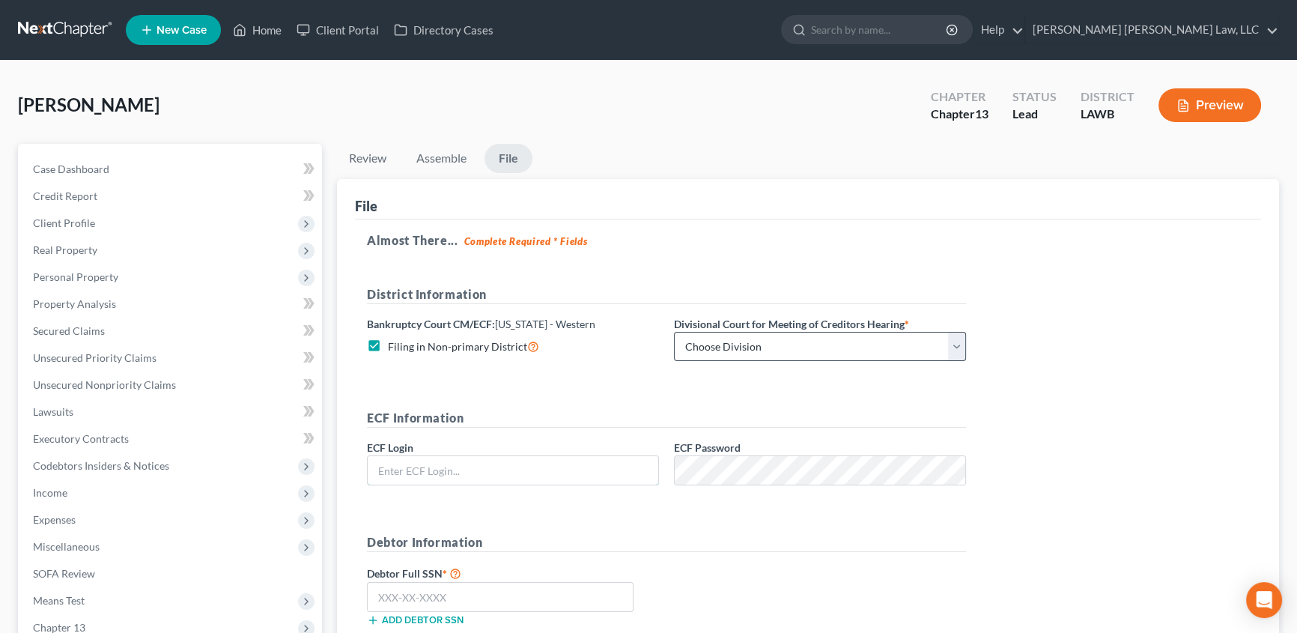
type input "eoyoung3p"
click at [687, 346] on select "Choose Division [GEOGRAPHIC_DATA] [GEOGRAPHIC_DATA]-[GEOGRAPHIC_DATA] Lake [PER…" at bounding box center [820, 347] width 292 height 30
select select "3"
click at [674, 332] on select "Choose Division [GEOGRAPHIC_DATA] [GEOGRAPHIC_DATA]-[GEOGRAPHIC_DATA] Lake [PER…" at bounding box center [820, 347] width 292 height 30
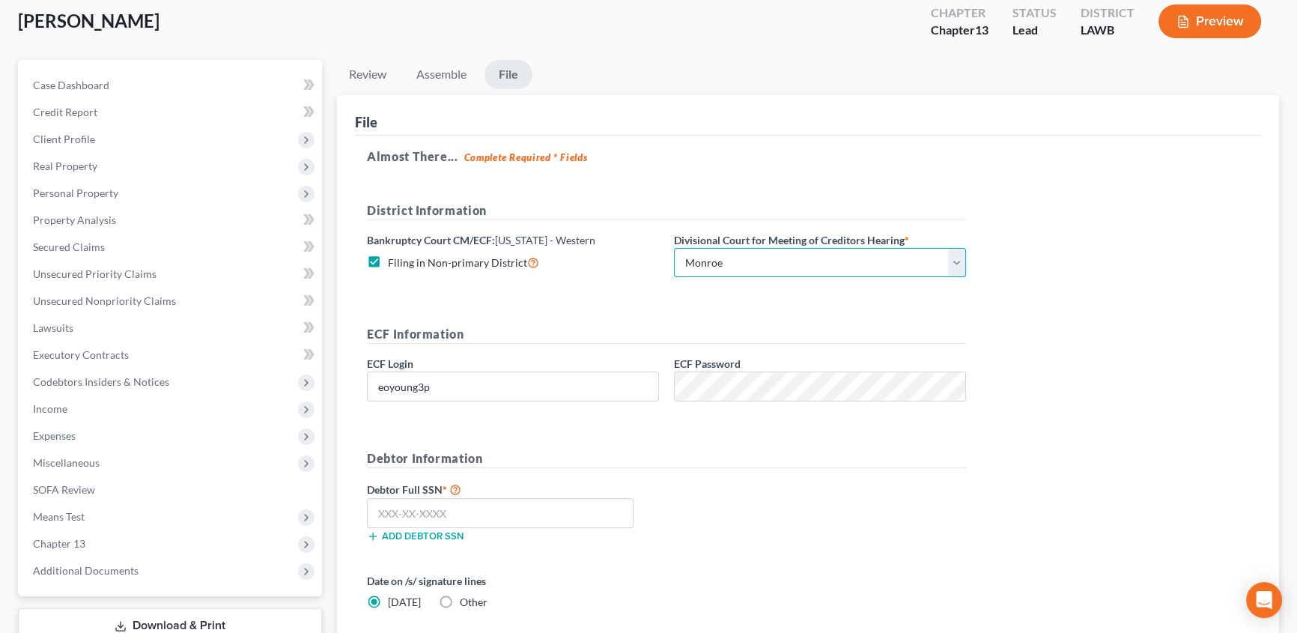
scroll to position [136, 0]
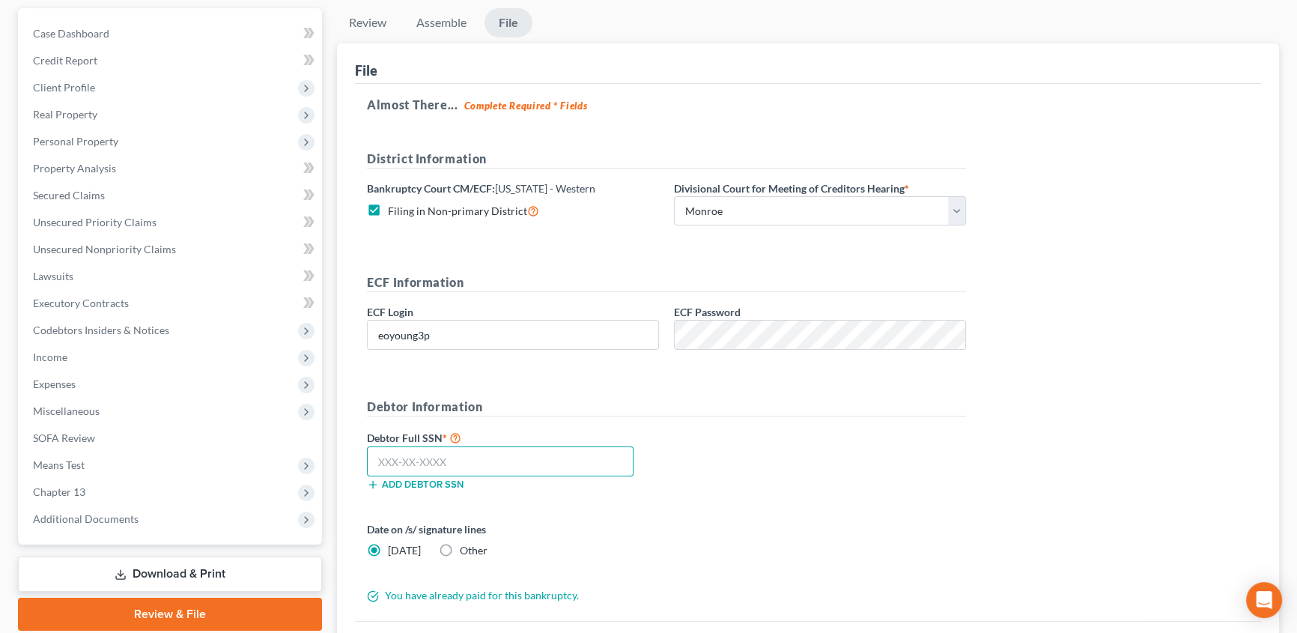
click at [383, 463] on input "text" at bounding box center [500, 461] width 267 height 30
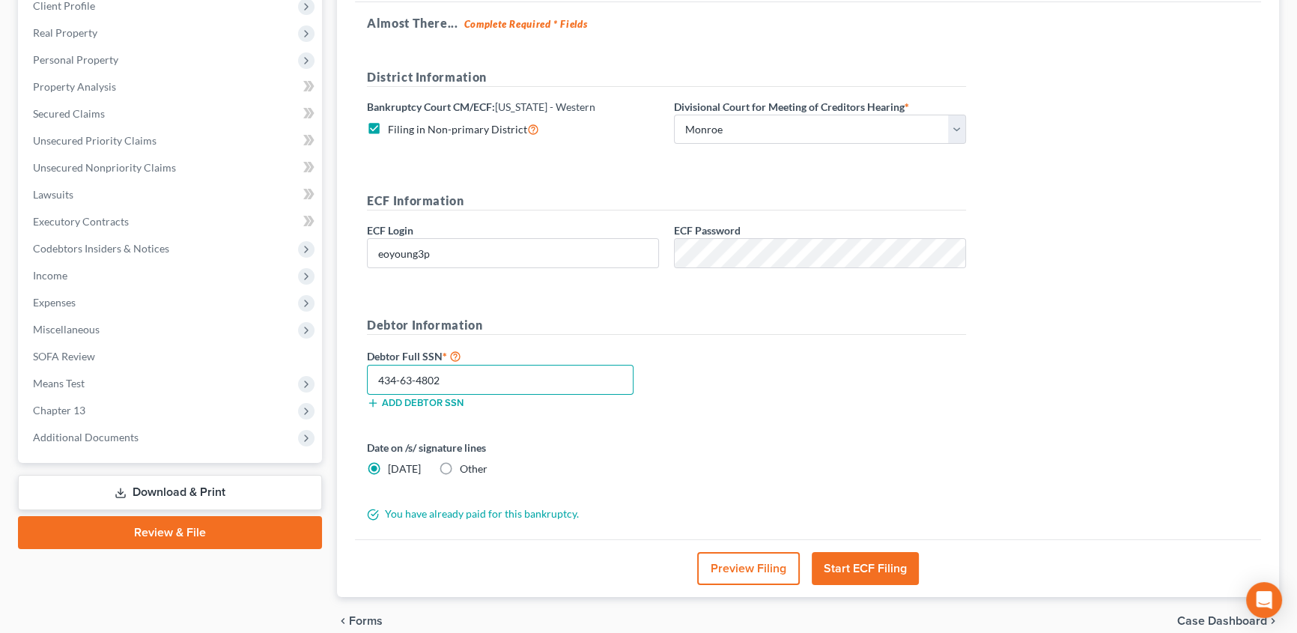
scroll to position [272, 0]
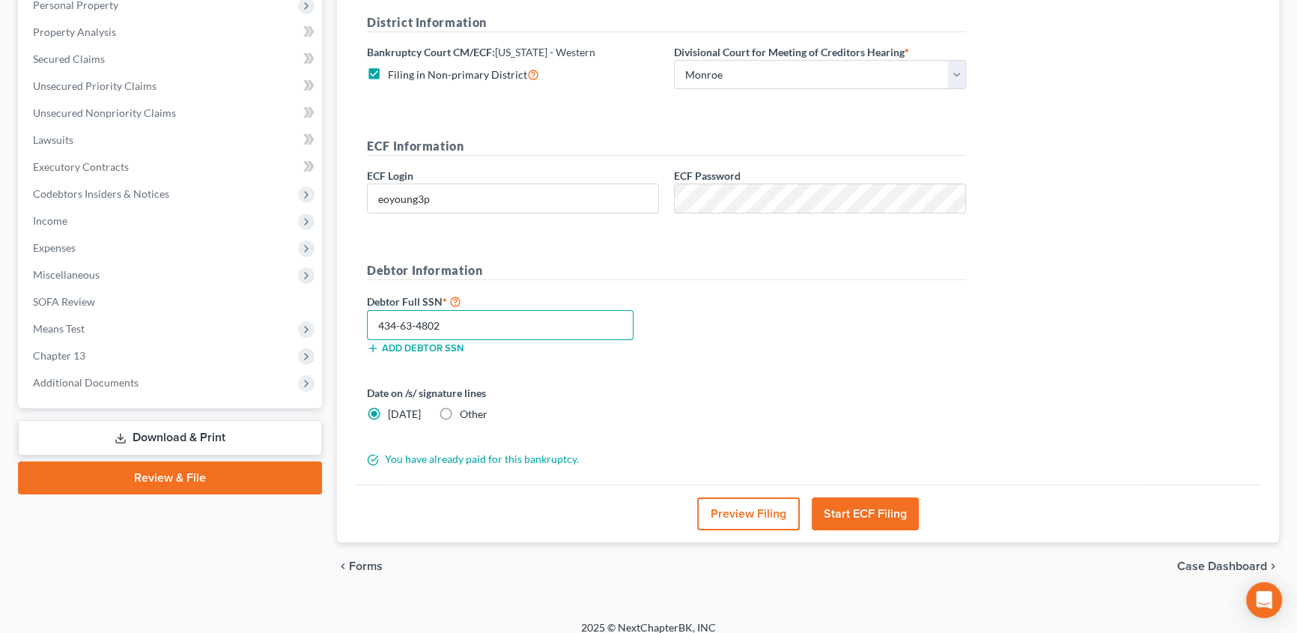
type input "434-63-4802"
click at [878, 517] on button "Start ECF Filing" at bounding box center [865, 513] width 107 height 33
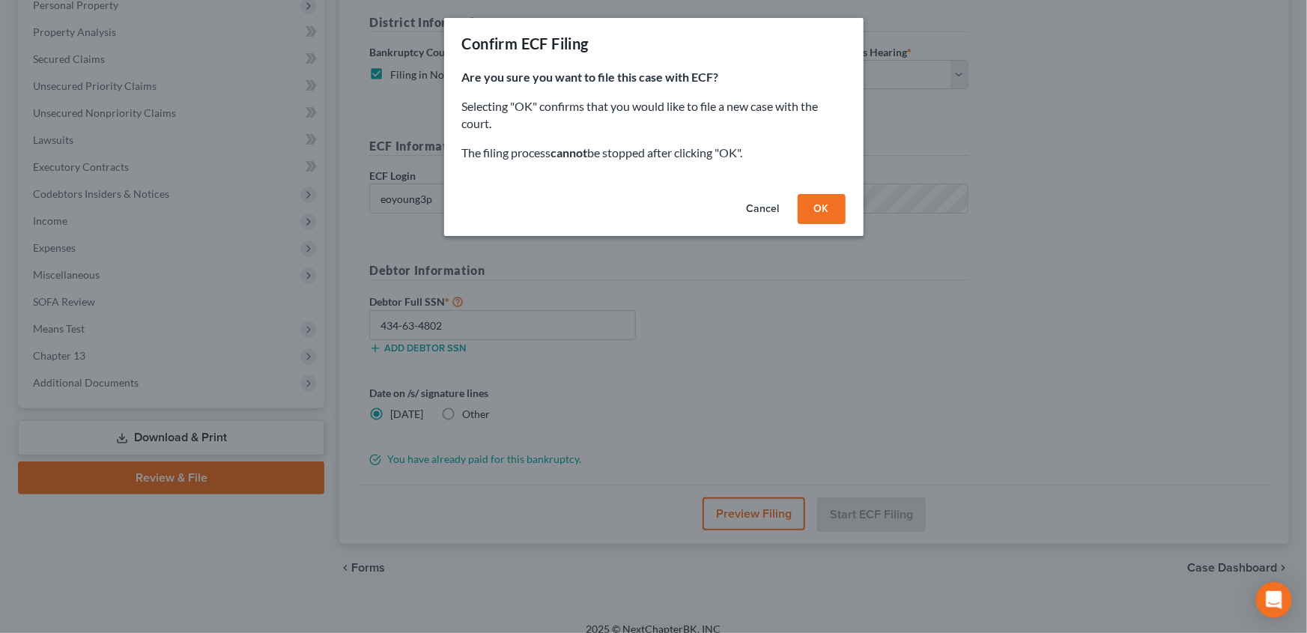
click at [823, 217] on button "OK" at bounding box center [821, 209] width 48 height 30
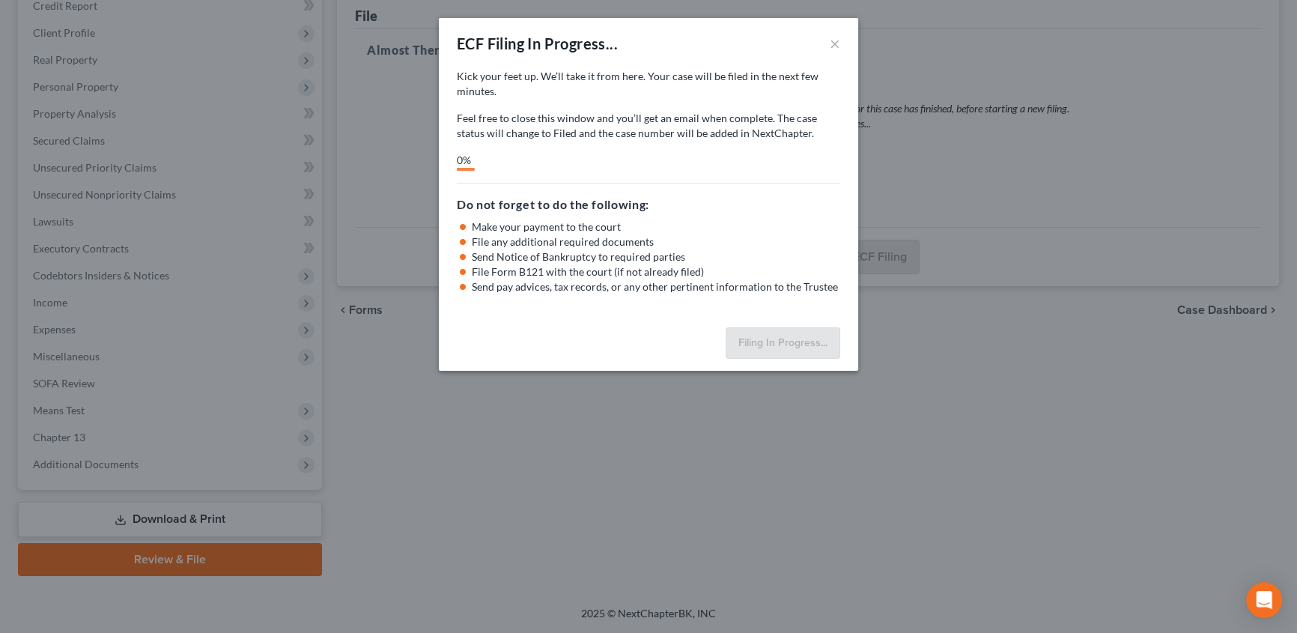
scroll to position [188, 0]
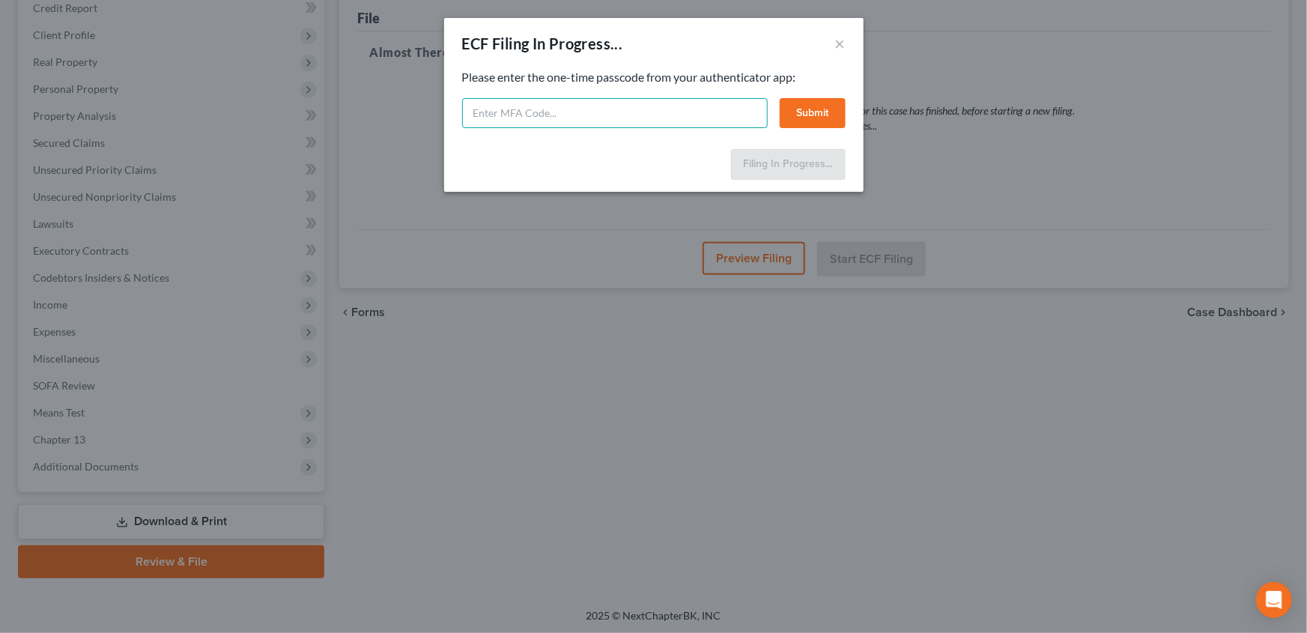
click at [589, 119] on input "text" at bounding box center [615, 113] width 306 height 30
type input "697821"
click at [828, 119] on button "Submit" at bounding box center [813, 113] width 66 height 30
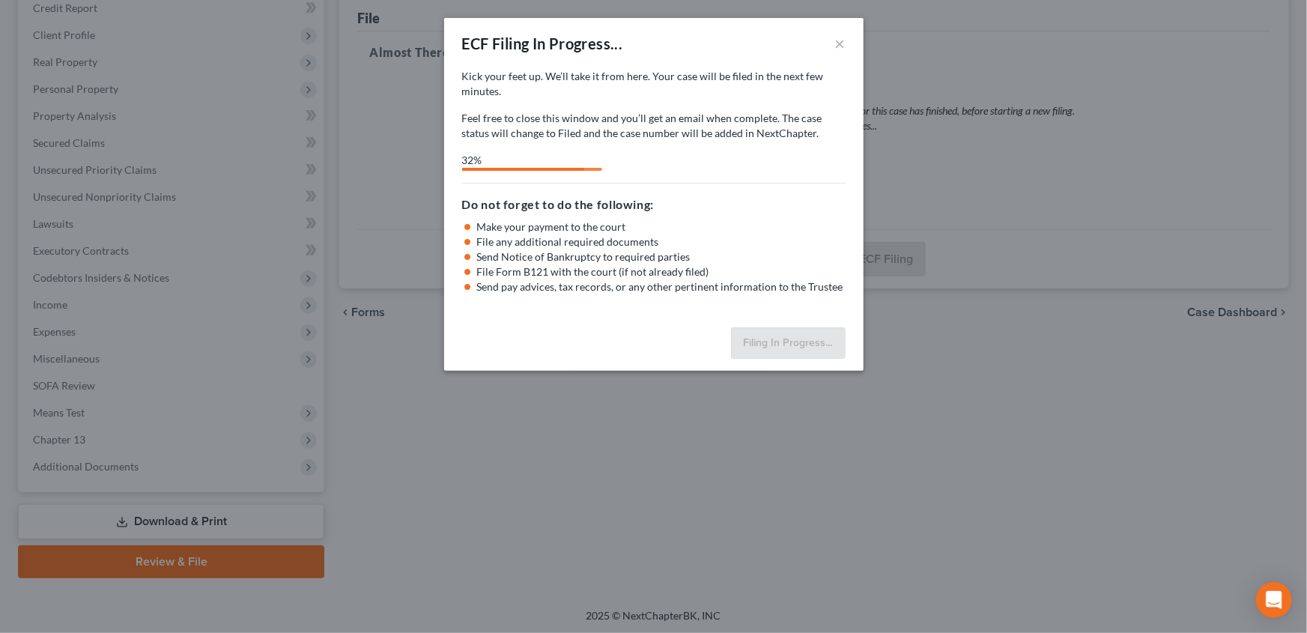
select select "3"
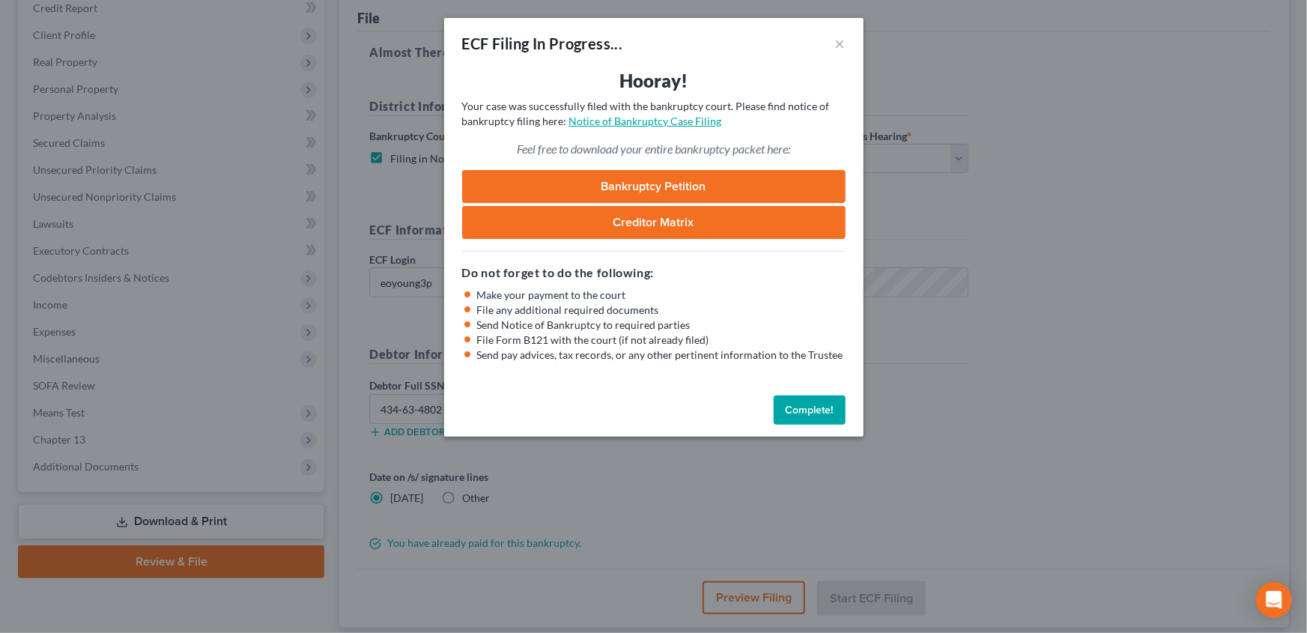
click at [614, 124] on link "Notice of Bankruptcy Case Filing" at bounding box center [645, 121] width 153 height 13
click at [813, 412] on button "Complete!" at bounding box center [810, 410] width 72 height 30
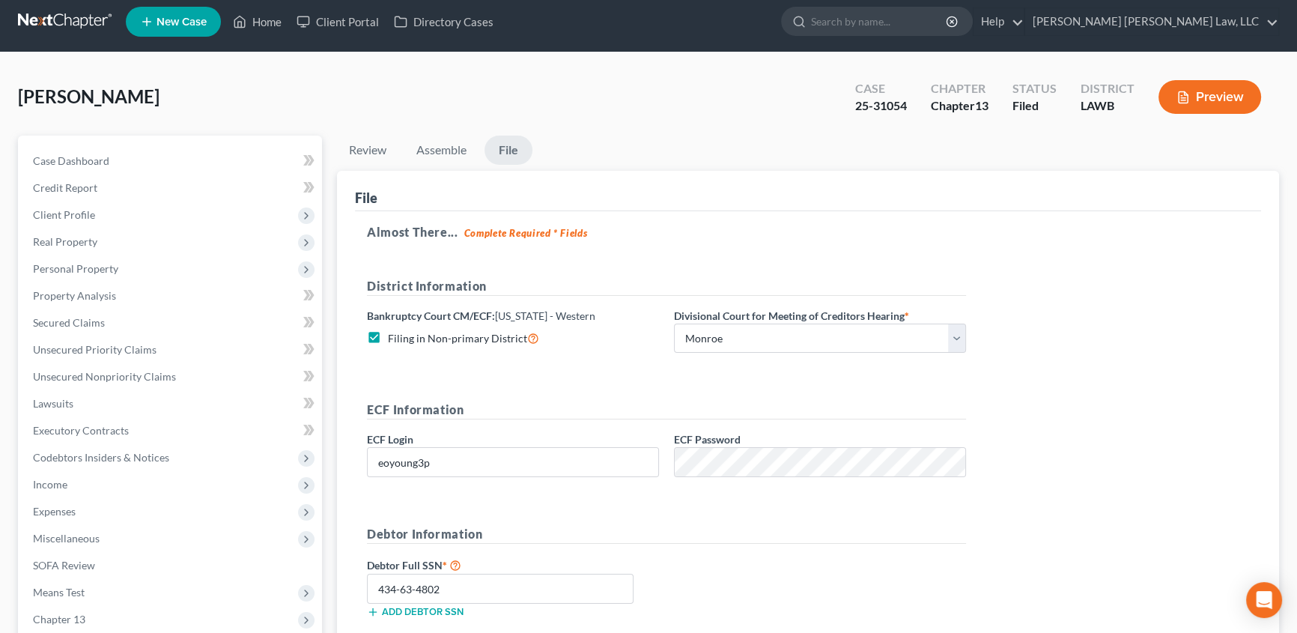
scroll to position [0, 0]
